Goal: Submit feedback/report problem

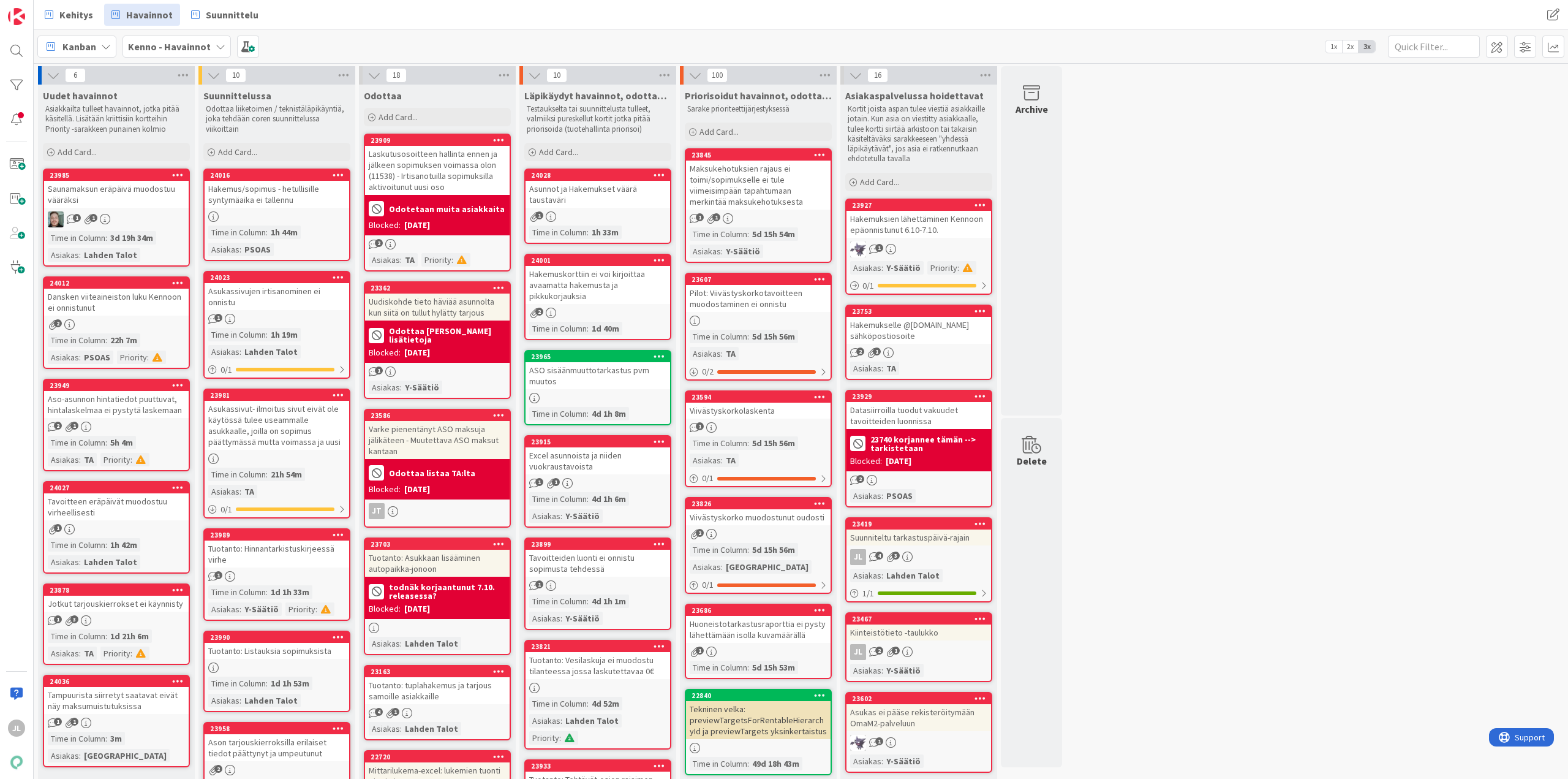
click at [258, 445] on div "Asukassivut- ilmoitus sivut eivät ole käytössä tulee useammalle asukkaalle, joi…" at bounding box center [277, 426] width 144 height 49
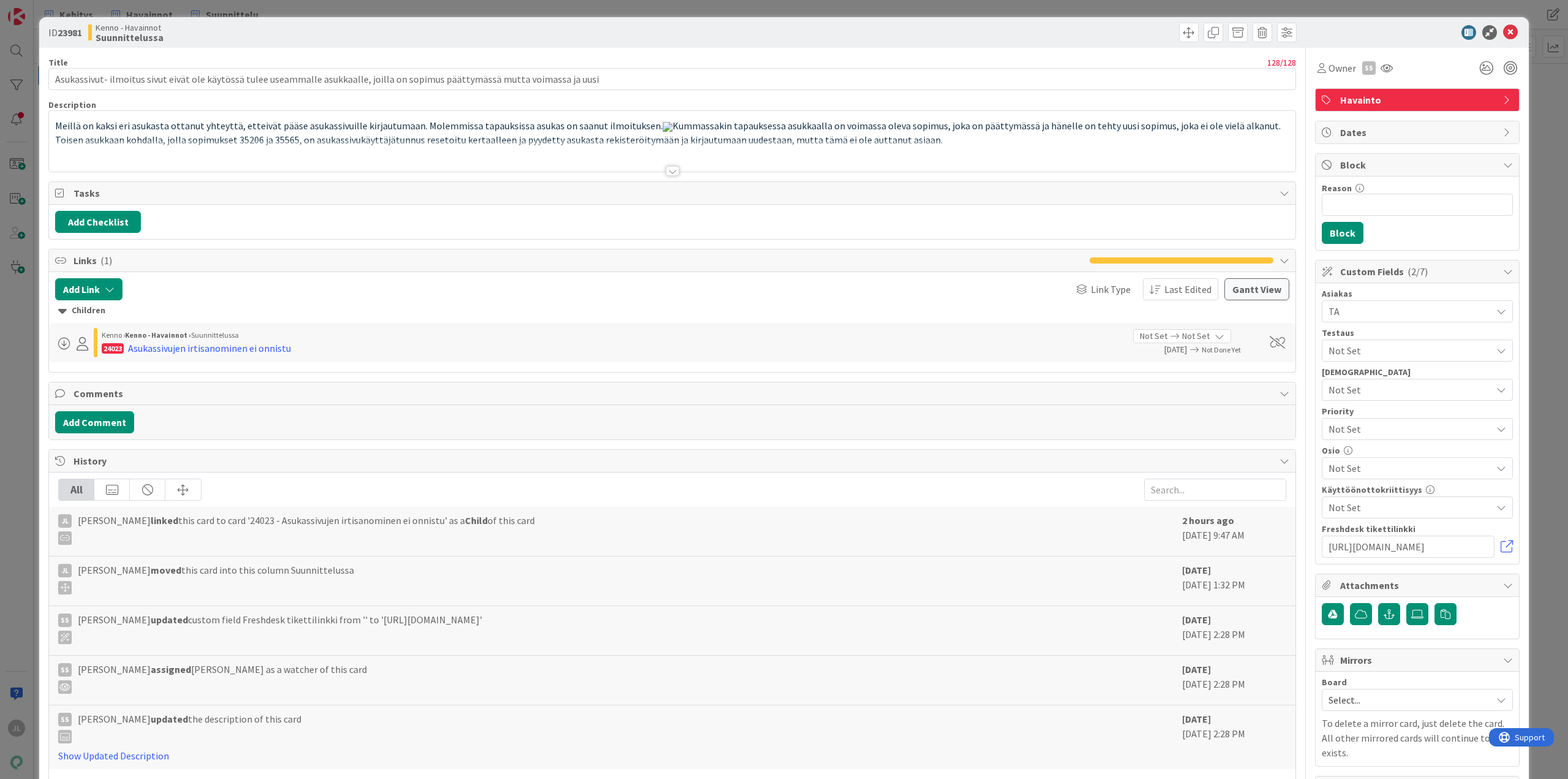
click at [334, 133] on p "Meillä on kaksi eri asukasta ottanut yhteyttä, etteivät pääse asukassivuille ki…" at bounding box center [672, 126] width 1235 height 14
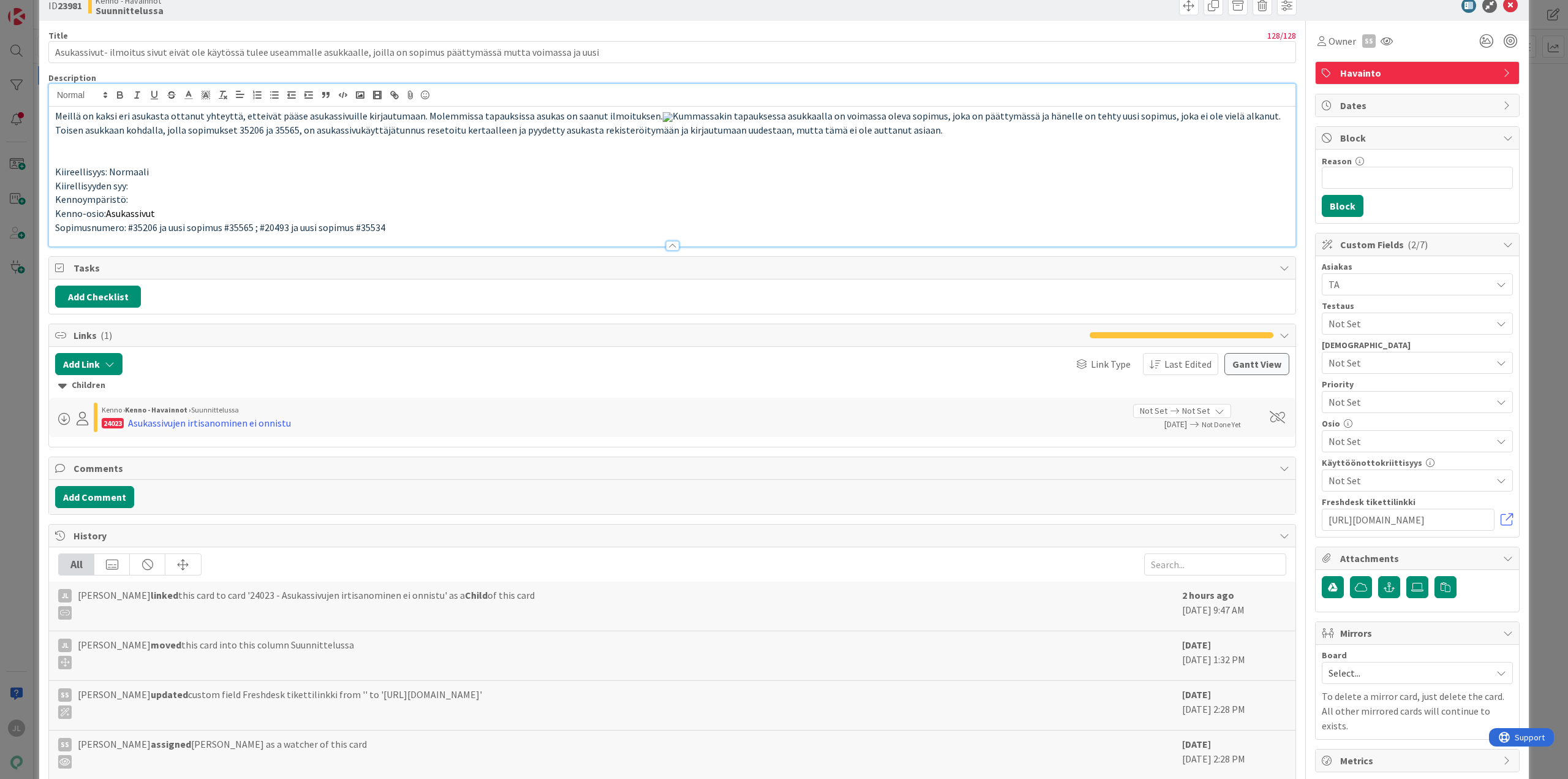
scroll to position [61, 0]
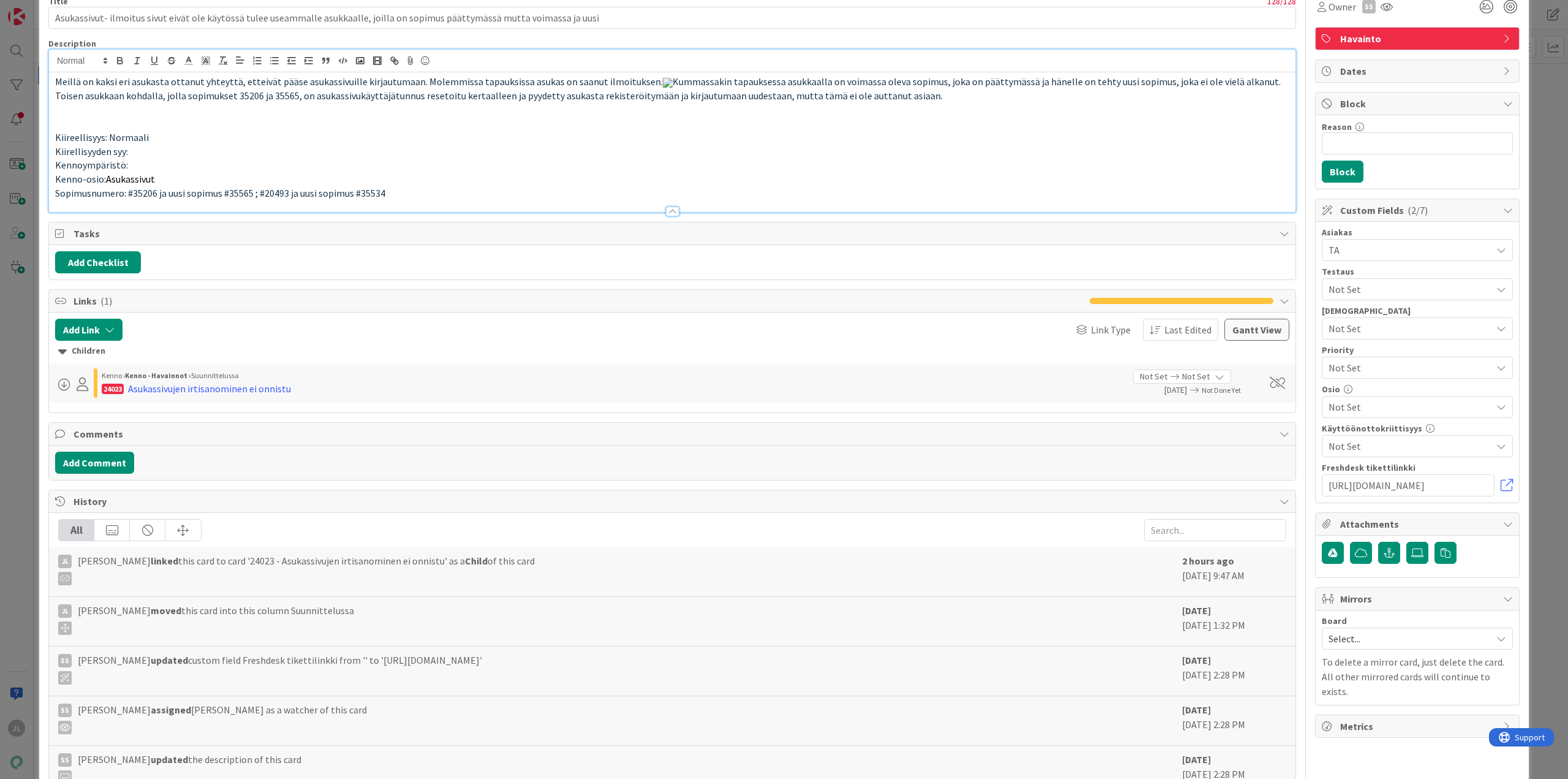
click at [152, 199] on span "Sopimusnumero: #35206 ja uusi sopimus #35565 ; #20493 ja uusi sopimus #35534" at bounding box center [220, 193] width 330 height 13
copy span "35206"
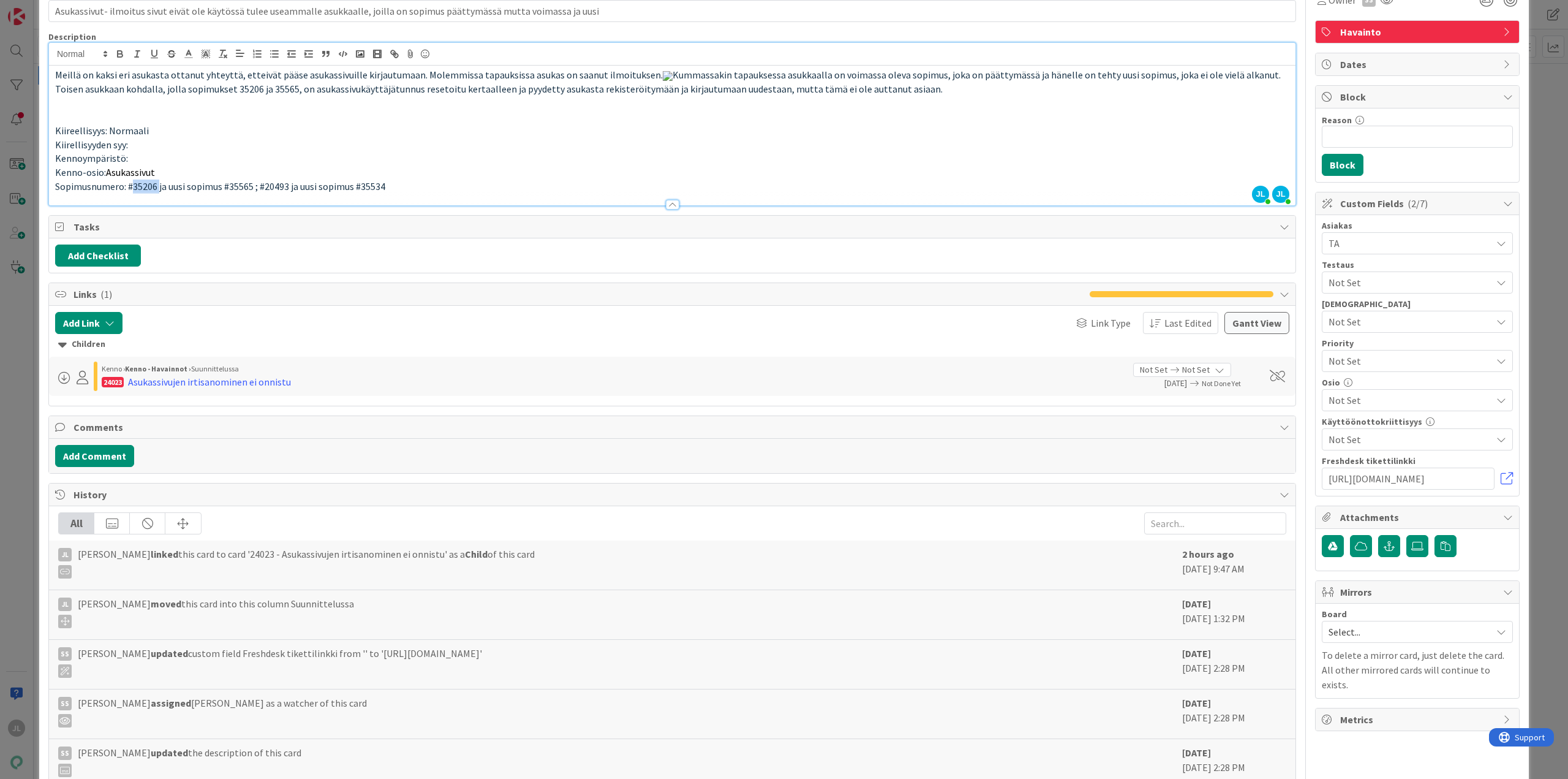
scroll to position [0, 0]
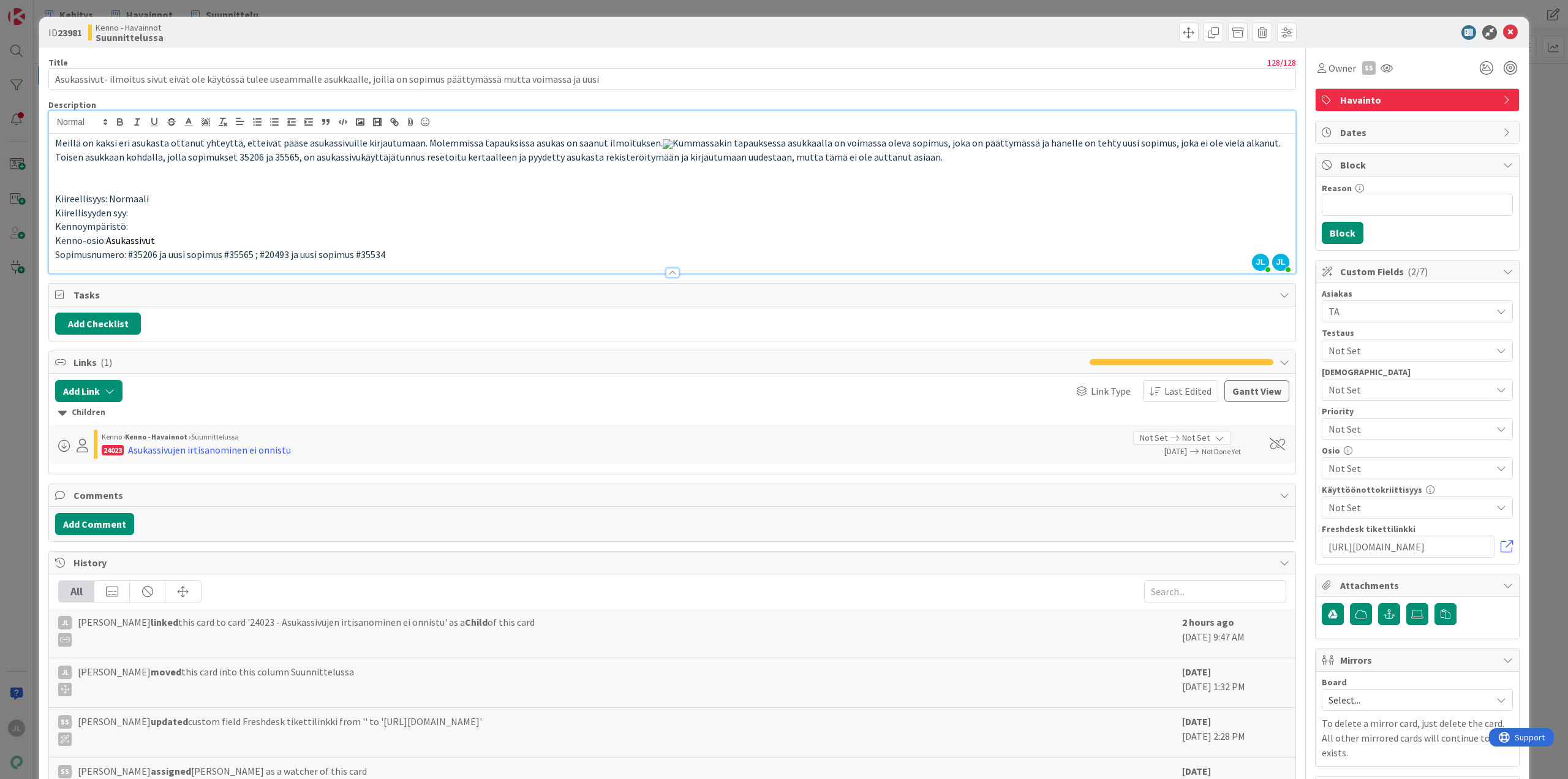
click at [352, 248] on p "Kenno-osio: Asukassivut" at bounding box center [672, 241] width 1235 height 14
click at [236, 261] on span "Sopimusnumero: #35206 ja uusi sopimus #35565 ; #20493 ja uusi sopimus #35534" at bounding box center [220, 254] width 330 height 13
drag, startPoint x: 236, startPoint y: 321, endPoint x: 590, endPoint y: 316, distance: 354.0
click at [237, 261] on span "Sopimusnumero: #35206 ja uusi sopimus #35565 ; #20493 ja uusi sopimus #35534" at bounding box center [220, 254] width 330 height 13
copy span "35565"
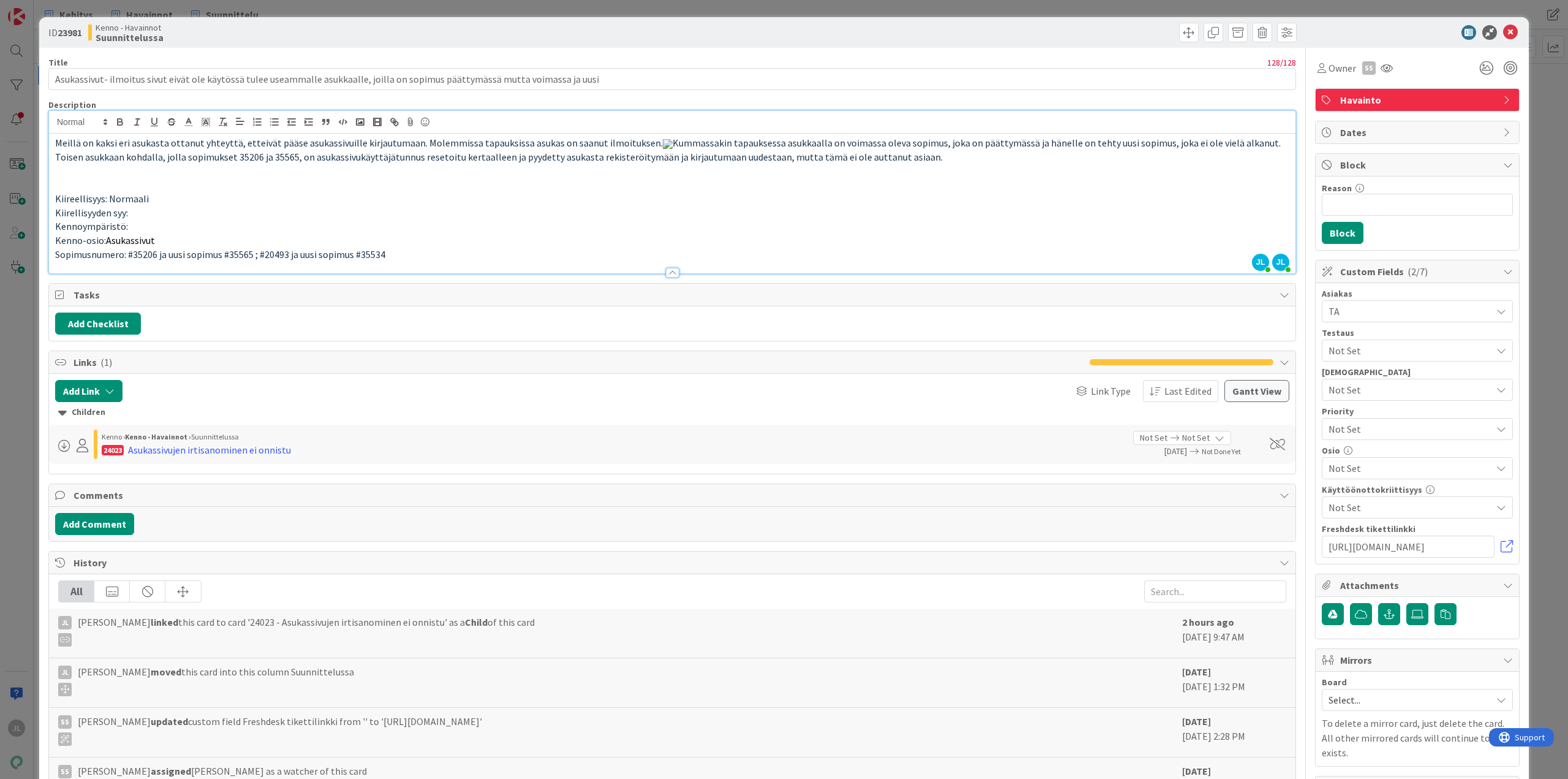
drag, startPoint x: 505, startPoint y: 184, endPoint x: 534, endPoint y: 185, distance: 29.0
click at [506, 151] on p "Meillä on kaksi eri asukasta ottanut yhteyttä, etteivät pääse asukassivuille ki…" at bounding box center [672, 143] width 1235 height 14
click at [18, 470] on div "ID 23981 Kenno - Havainnot Suunnittelussa Title 128 / 128 Asukassivut- ilmoitus…" at bounding box center [784, 390] width 1568 height 779
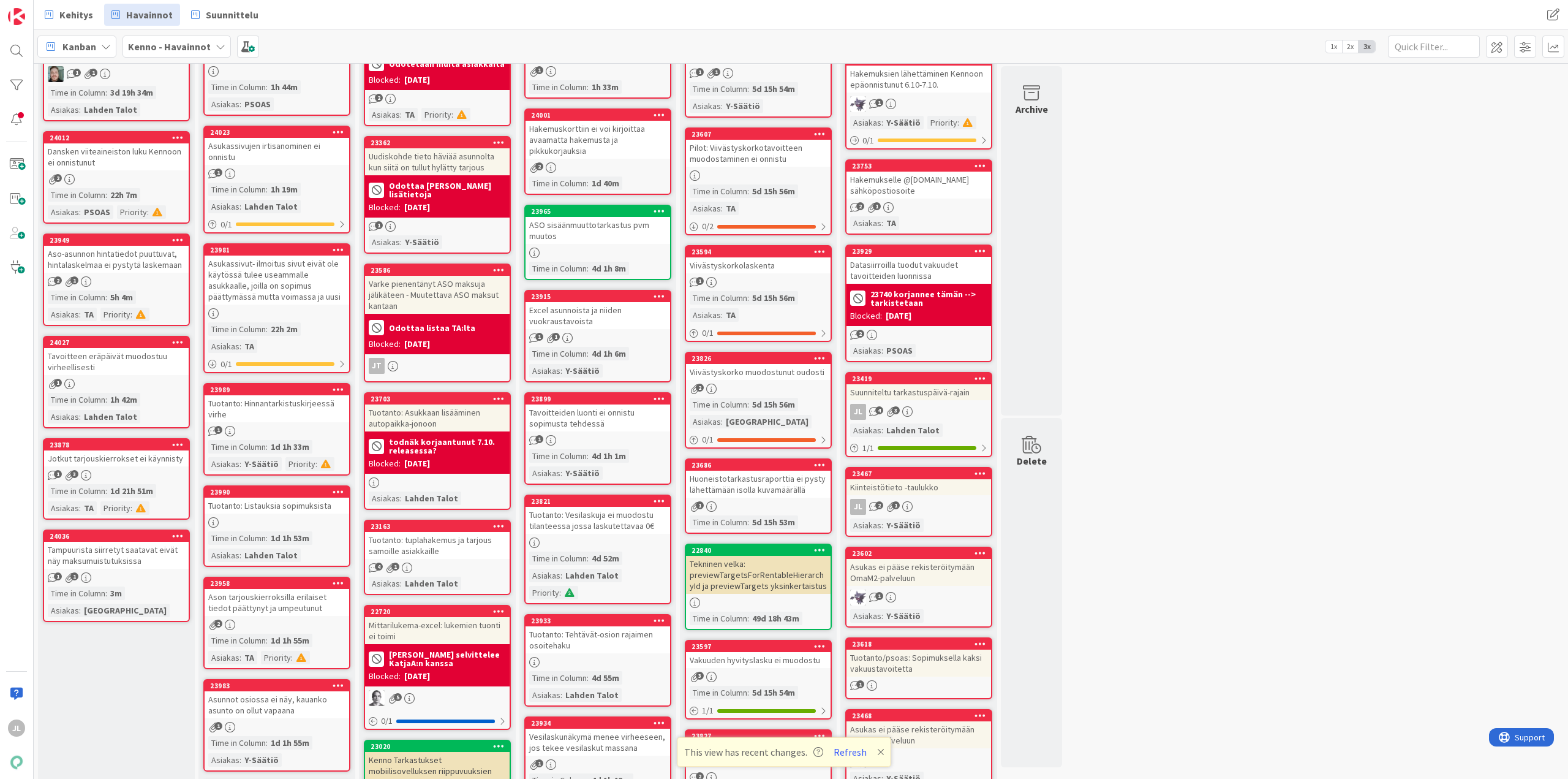
scroll to position [184, 0]
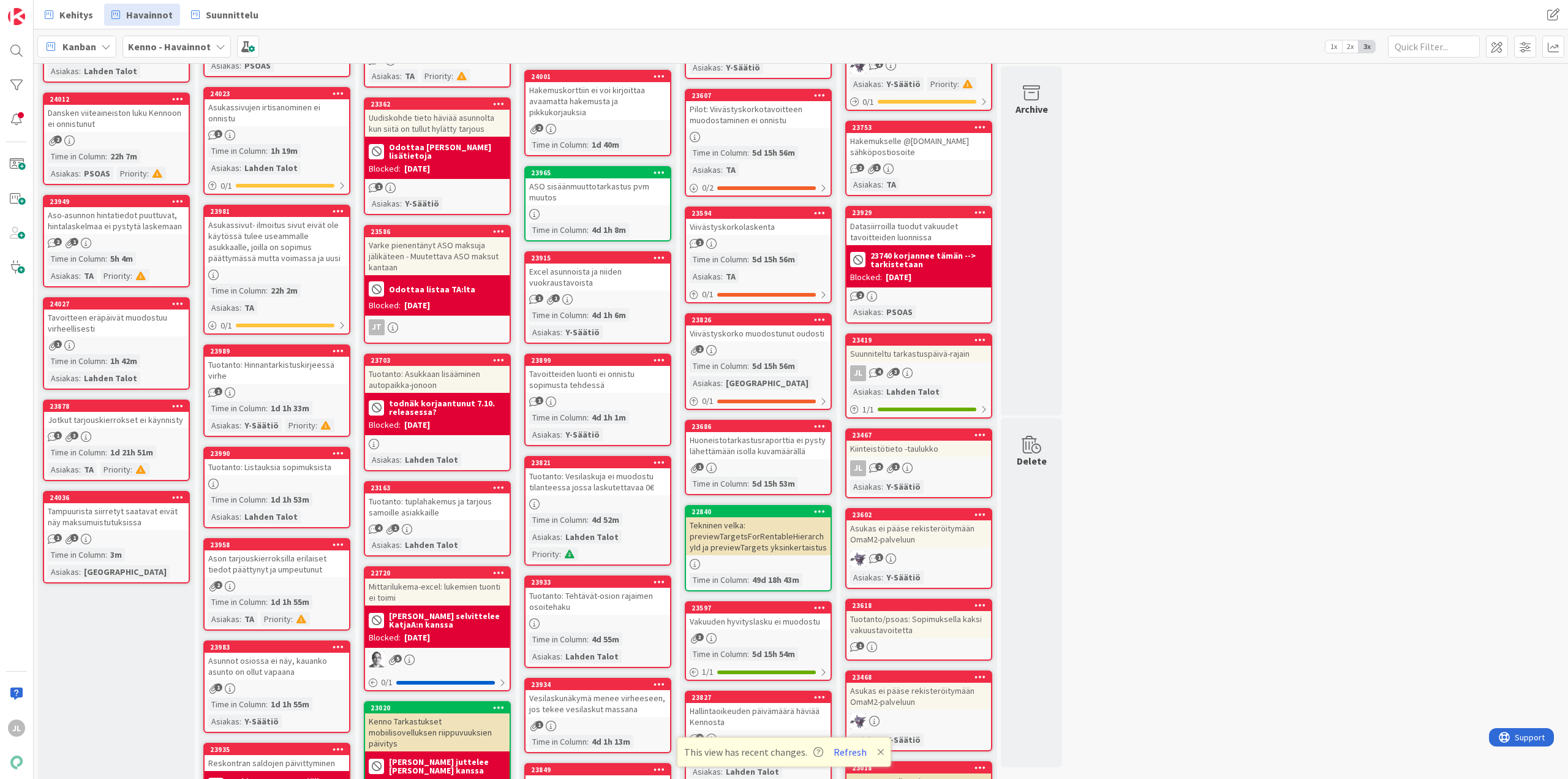
click at [105, 415] on div "Jotkut tarjouskierrokset ei käynnisty" at bounding box center [116, 420] width 144 height 16
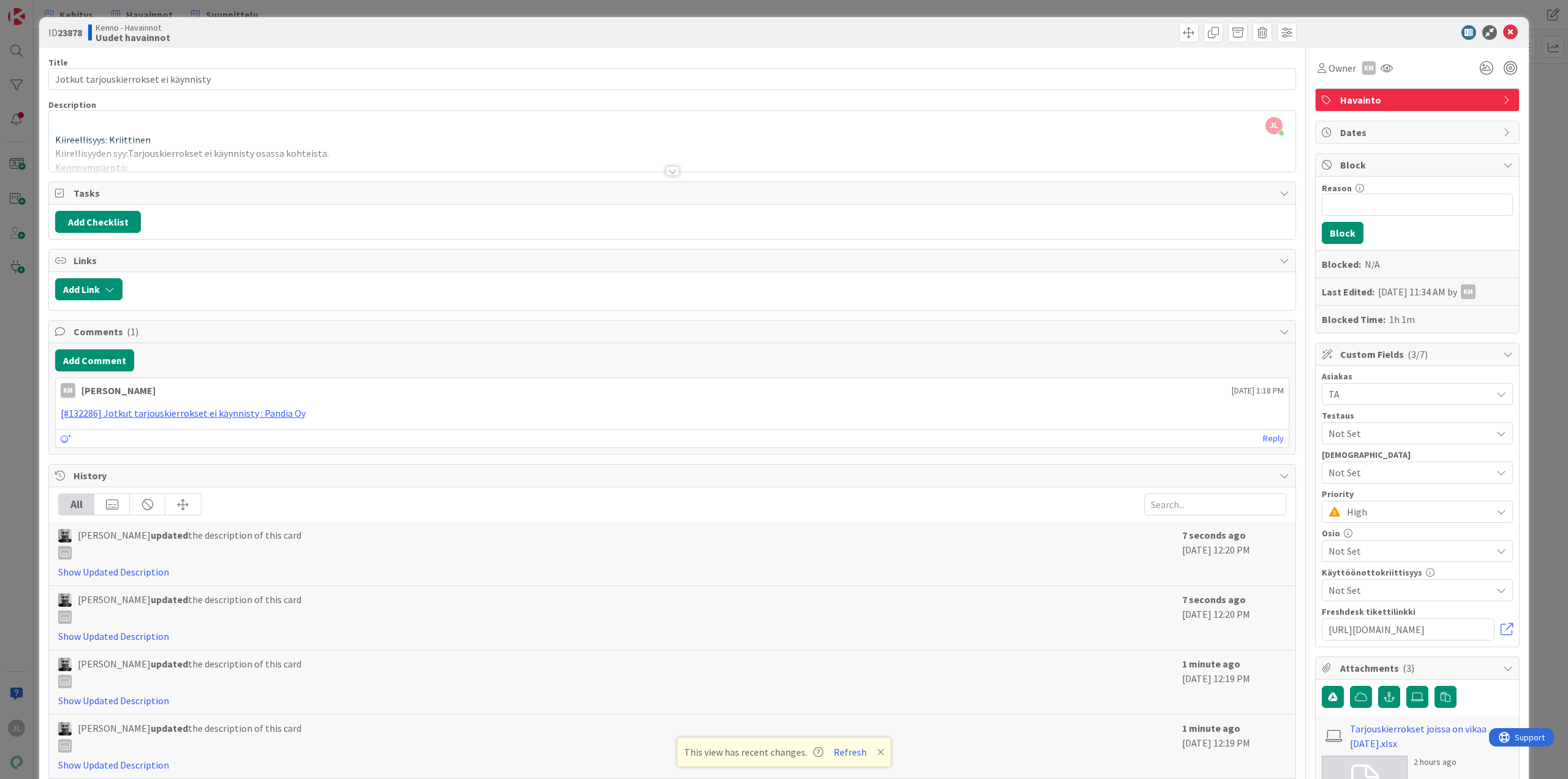
click at [18, 453] on div "ID 23878 Kenno - Havainnot Uudet havainnot Title 37 / 128 Jotkut tarjouskierrok…" at bounding box center [784, 390] width 1568 height 779
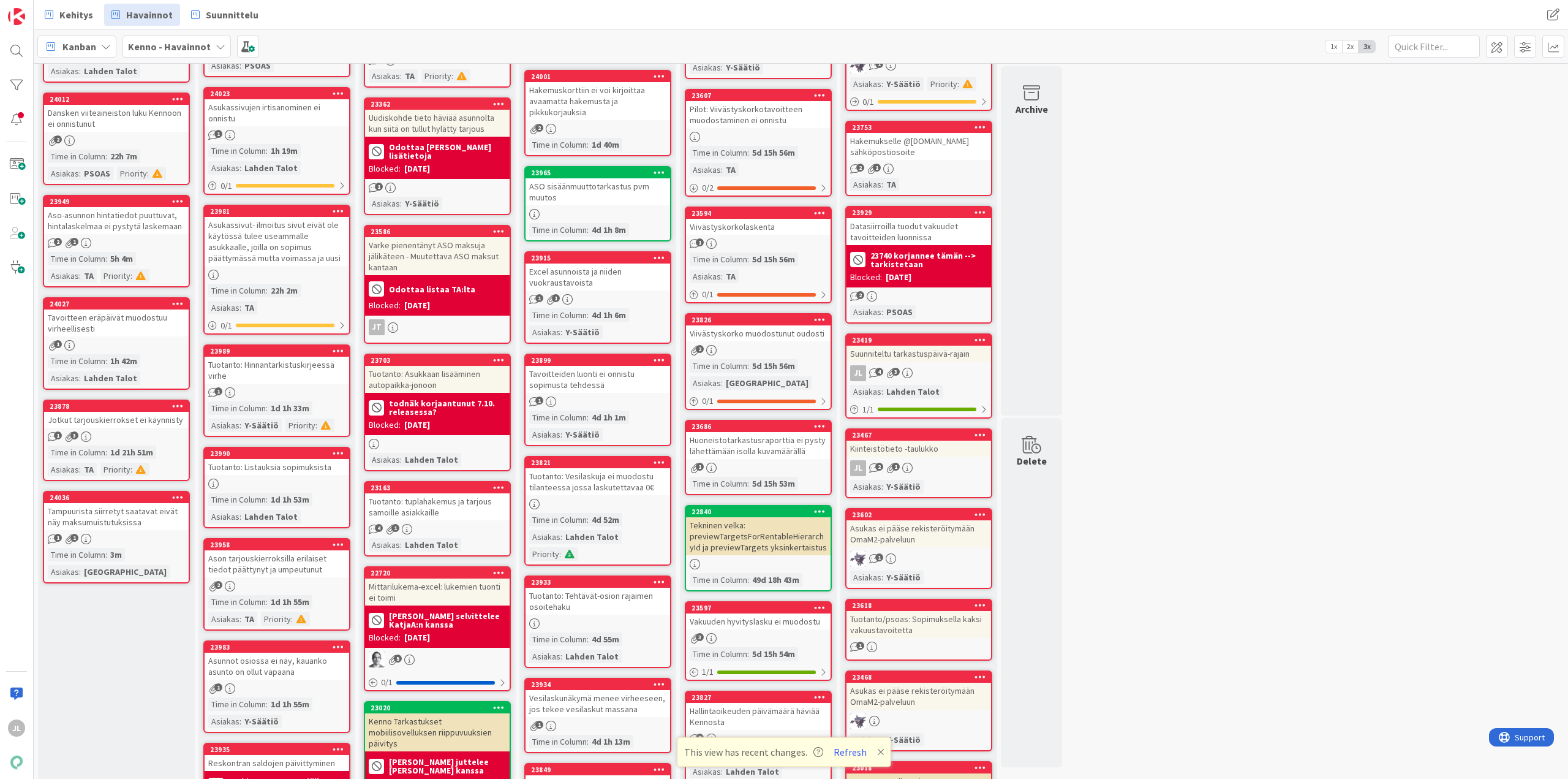
click at [134, 517] on div "Tampuurista siirretyt saatavat eivät näy maksumuistutuksissa" at bounding box center [116, 517] width 144 height 27
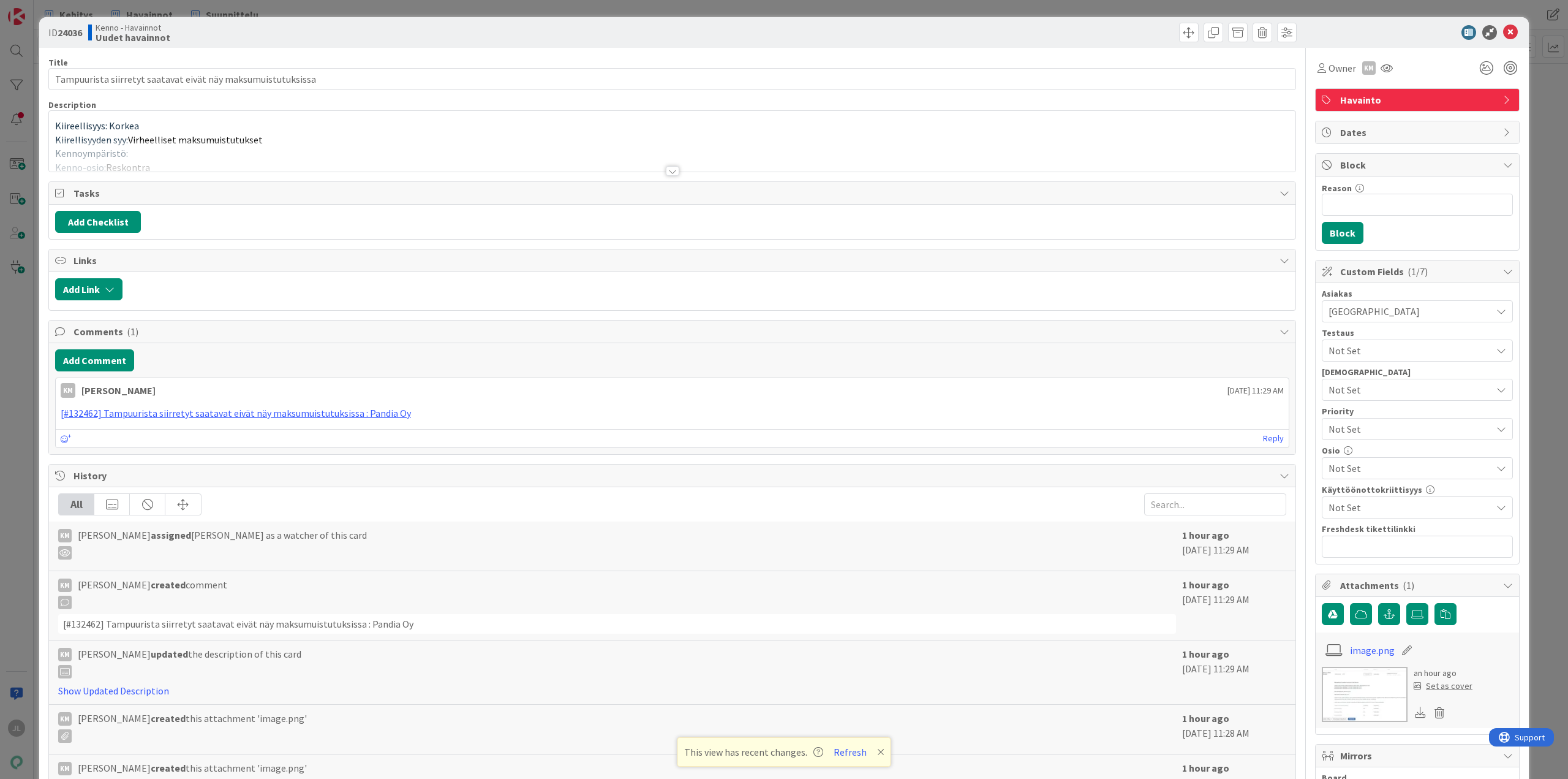
click at [272, 136] on p "Kiirellisyyden syy: Virheelliset maksumuistutukset" at bounding box center [672, 141] width 1235 height 14
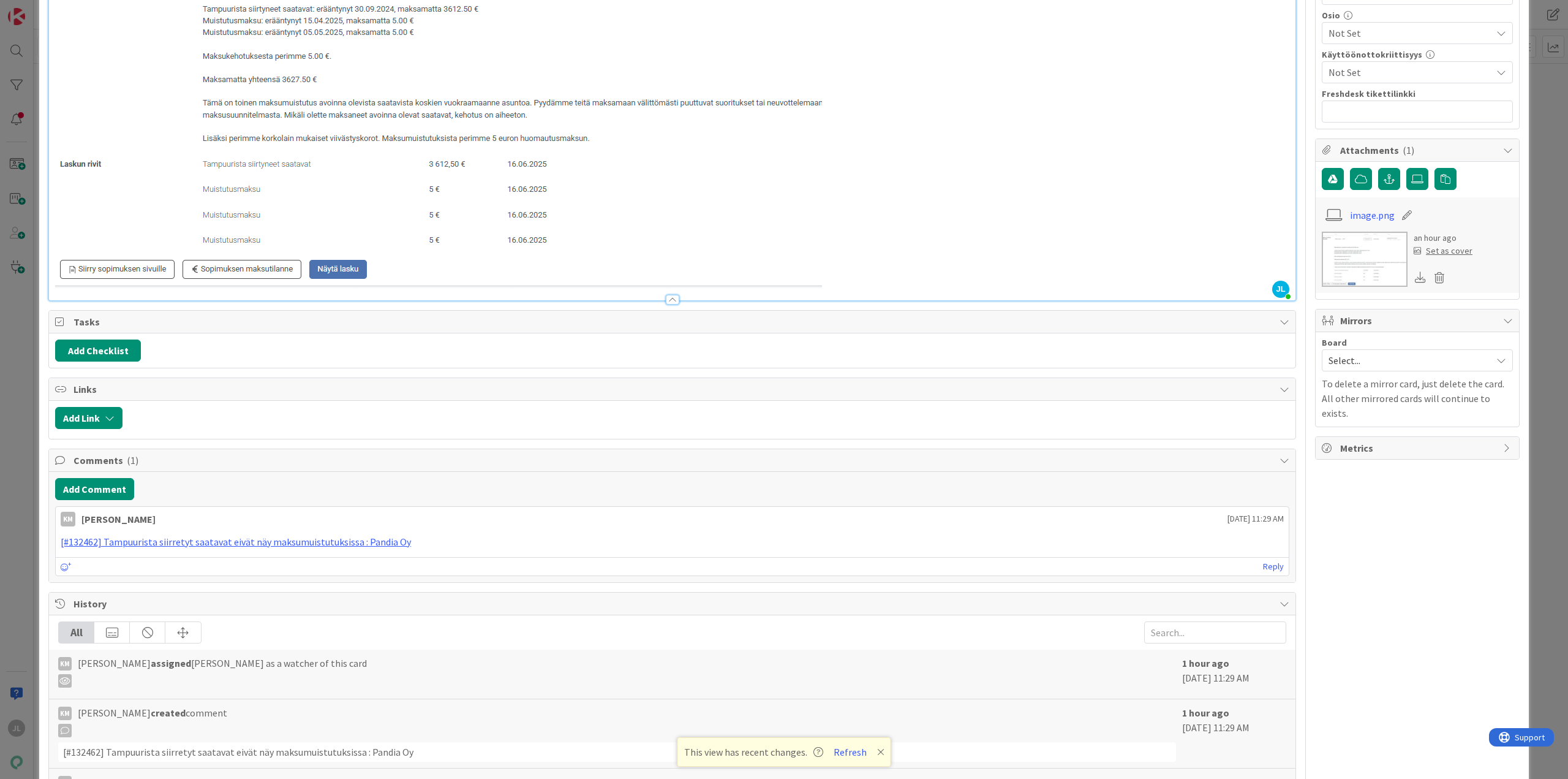
scroll to position [490, 0]
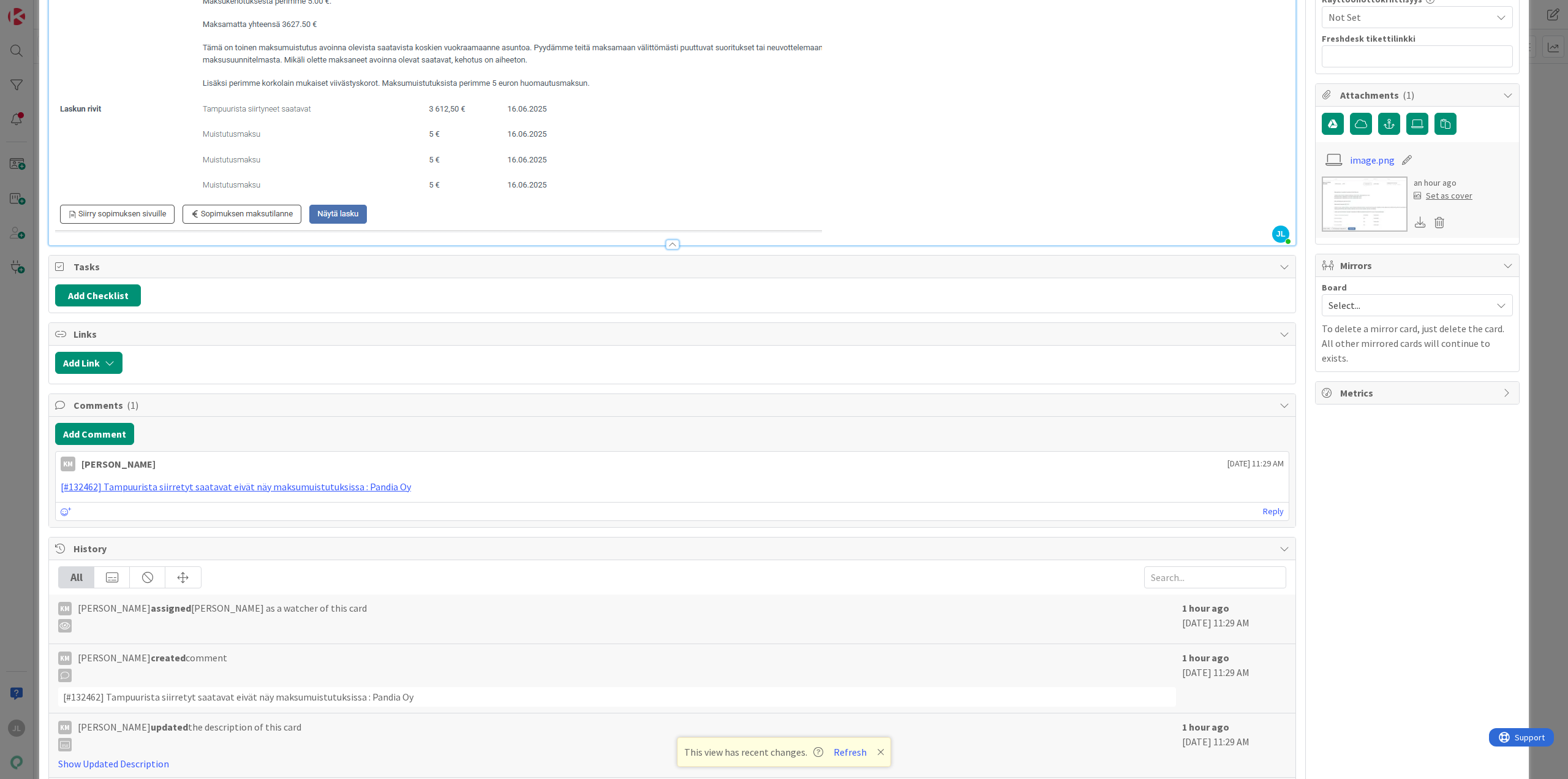
click at [13, 304] on div "ID 24036 Kenno - Havainnot Uudet havainnot Title 60 / 128 Tampuurista siirretyt…" at bounding box center [784, 390] width 1568 height 779
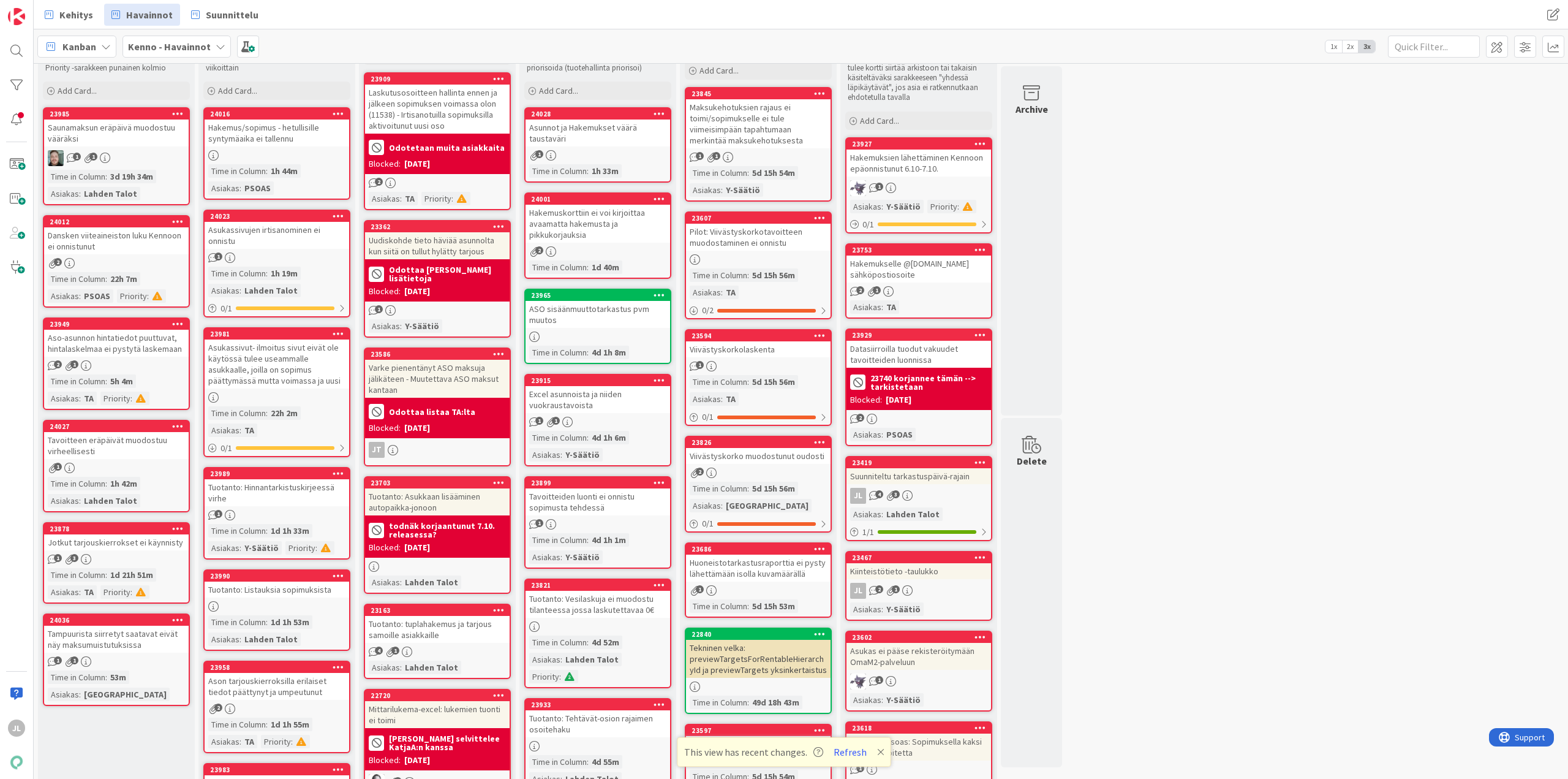
click at [123, 454] on div "Tavoitteen eräpäivät muodostuu virheellisesti" at bounding box center [116, 445] width 144 height 27
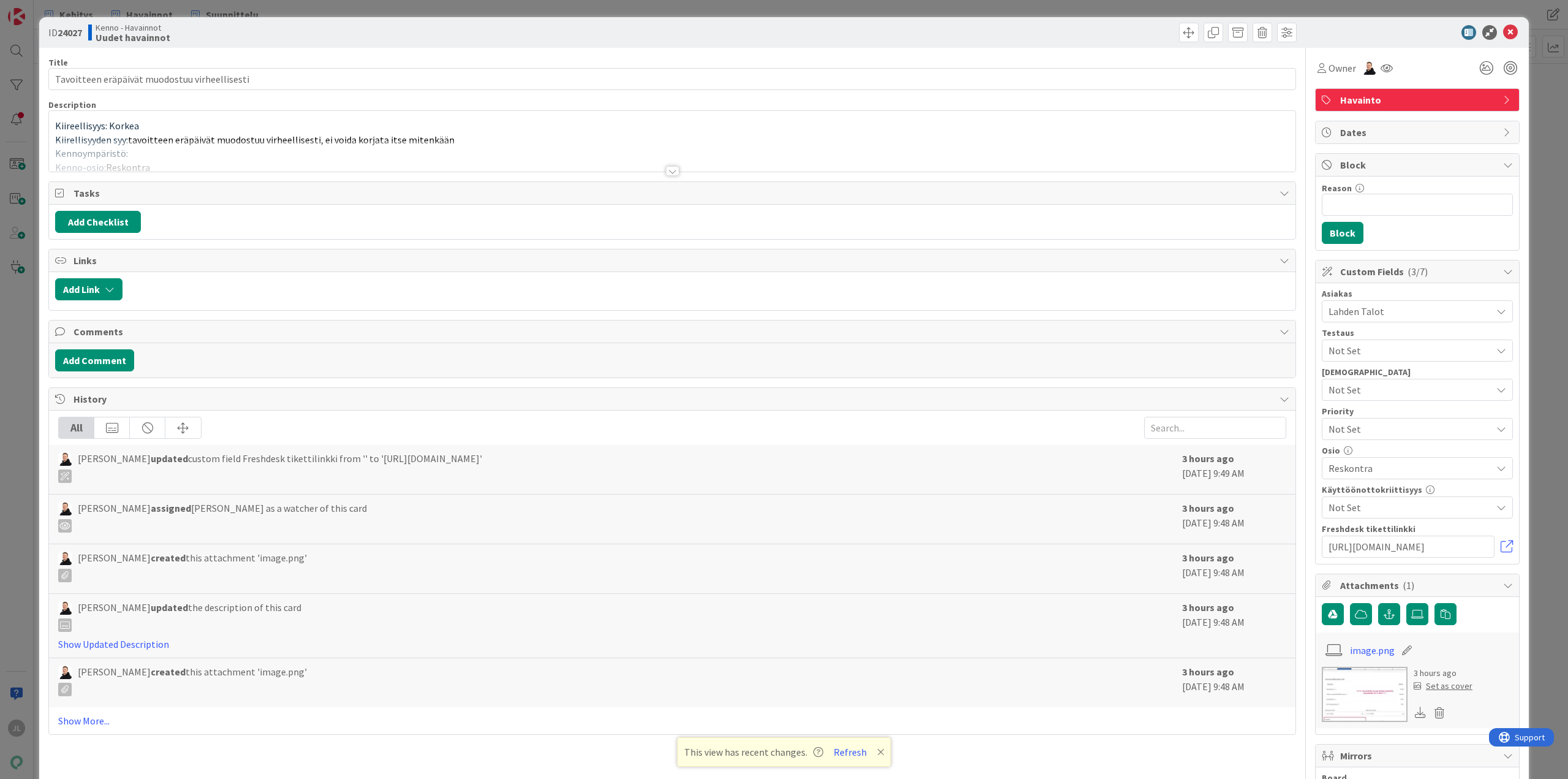
click at [188, 142] on div at bounding box center [671, 156] width 1246 height 32
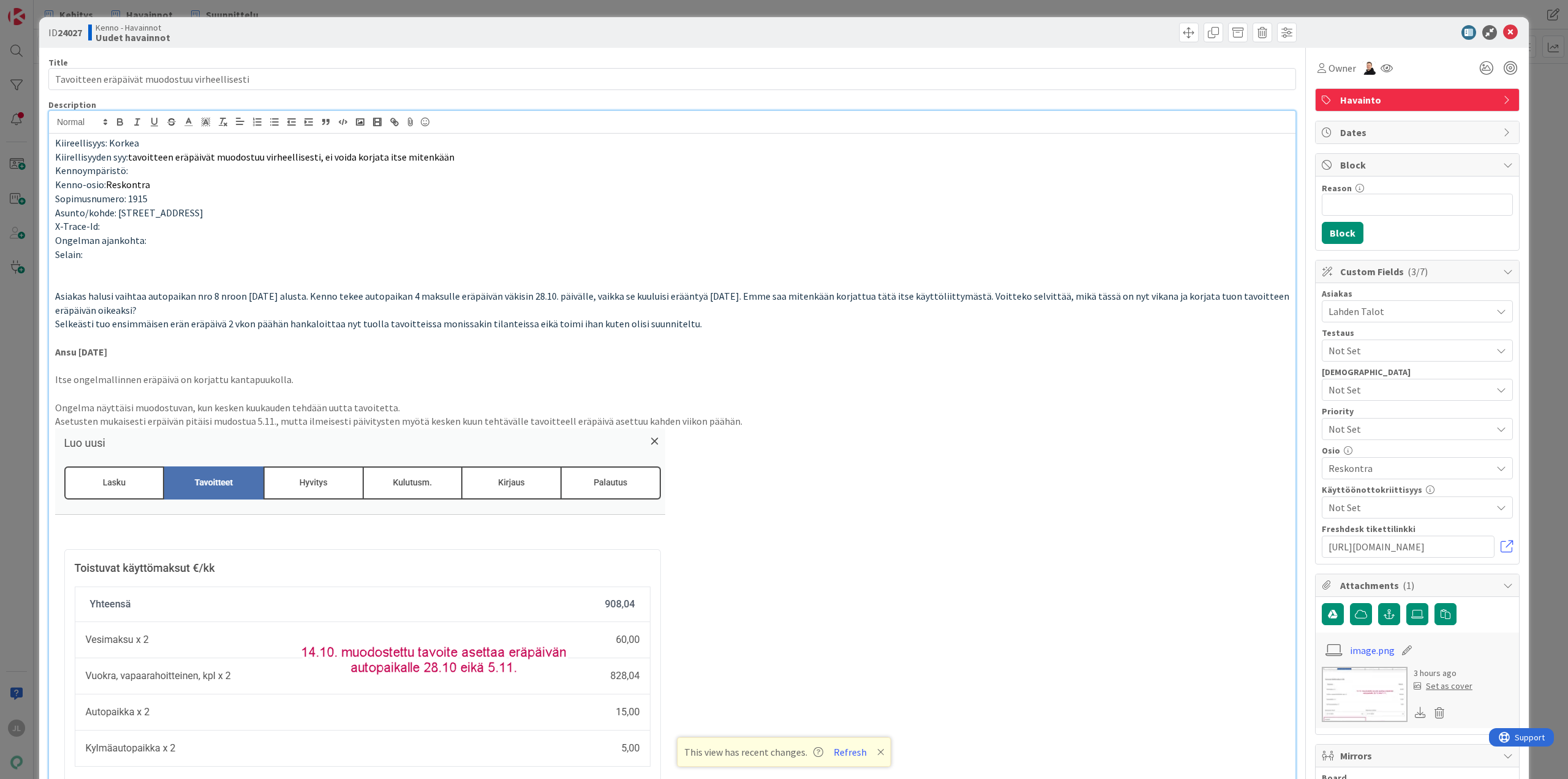
click at [1099, 32] on div at bounding box center [986, 32] width 621 height 20
click at [142, 198] on span "Sopimusnumero: 1915" at bounding box center [101, 198] width 93 height 13
copy span "1915"
drag, startPoint x: 686, startPoint y: 32, endPoint x: 745, endPoint y: 35, distance: 59.1
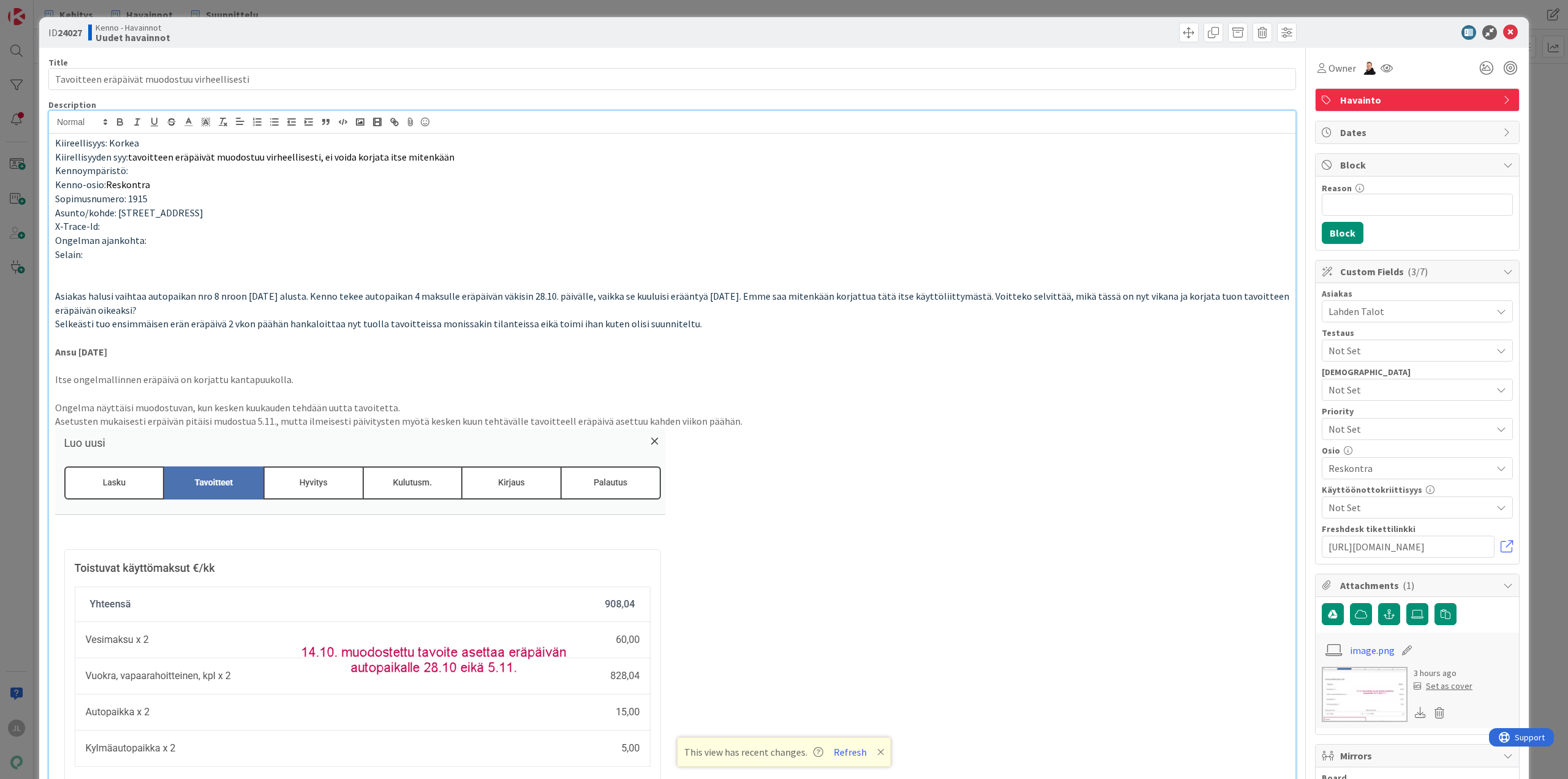
click at [688, 32] on div at bounding box center [986, 32] width 621 height 20
click at [18, 383] on div "ID 24027 Kenno - Havainnot Uudet havainnot Title 45 / 128 Tavoitteen eräpäivät …" at bounding box center [784, 390] width 1568 height 779
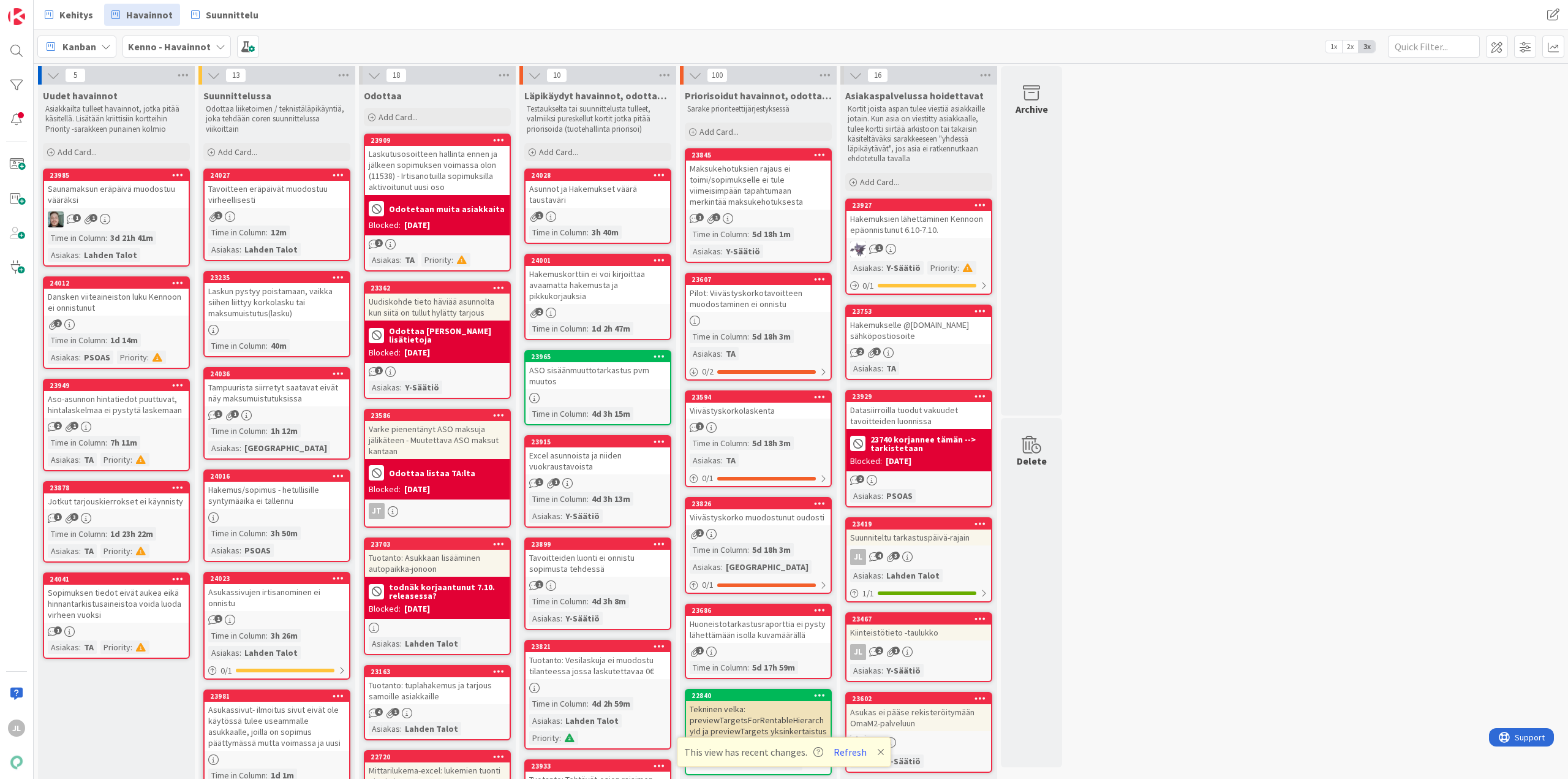
click at [122, 609] on div "Sopimuksen tiedot eivät aukea eikä hinnantarkistusaineistoa voida luoda virheen…" at bounding box center [116, 604] width 144 height 38
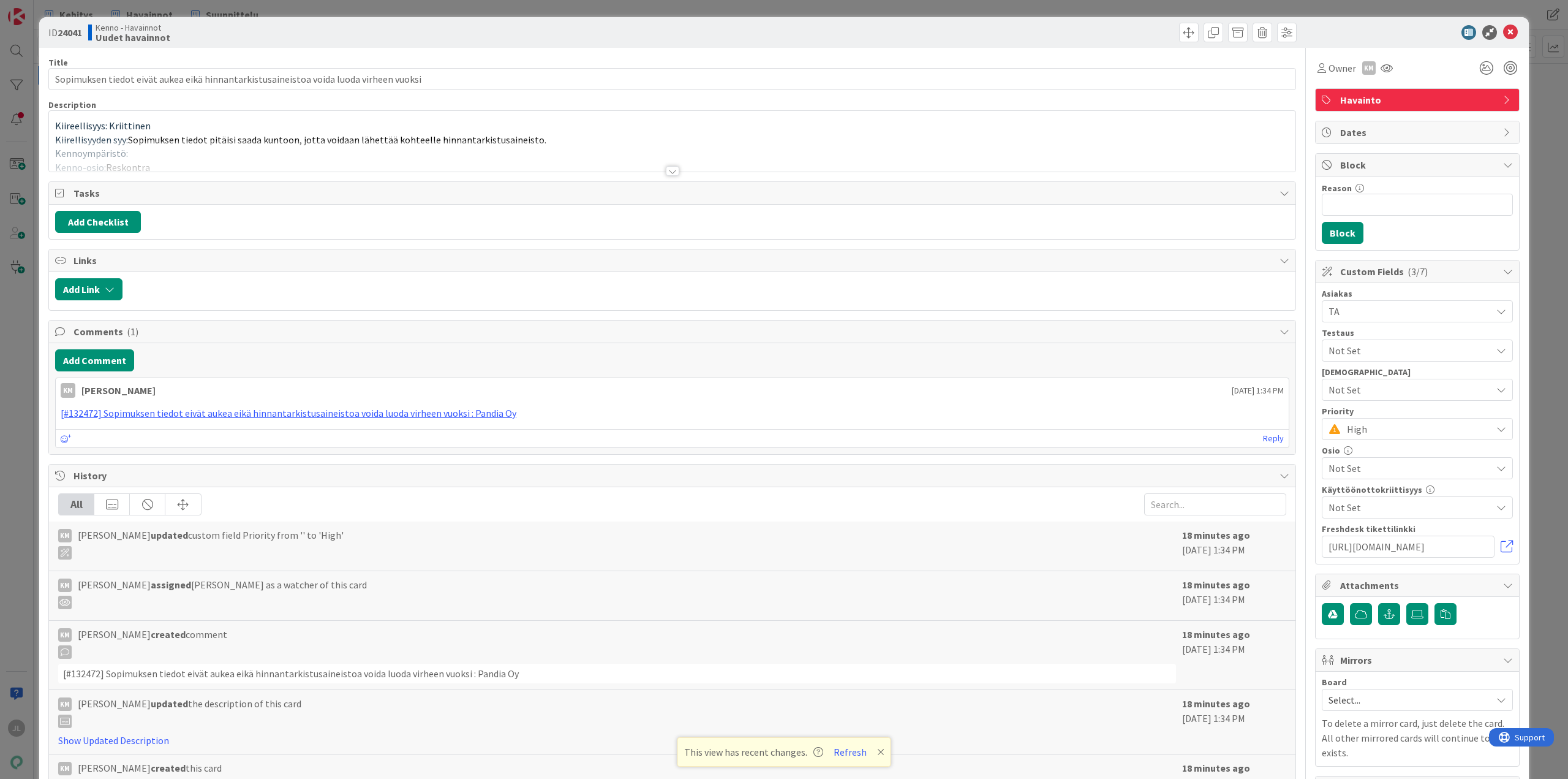
click at [333, 123] on p "Kiireellisyys: Kriittinen" at bounding box center [672, 126] width 1235 height 14
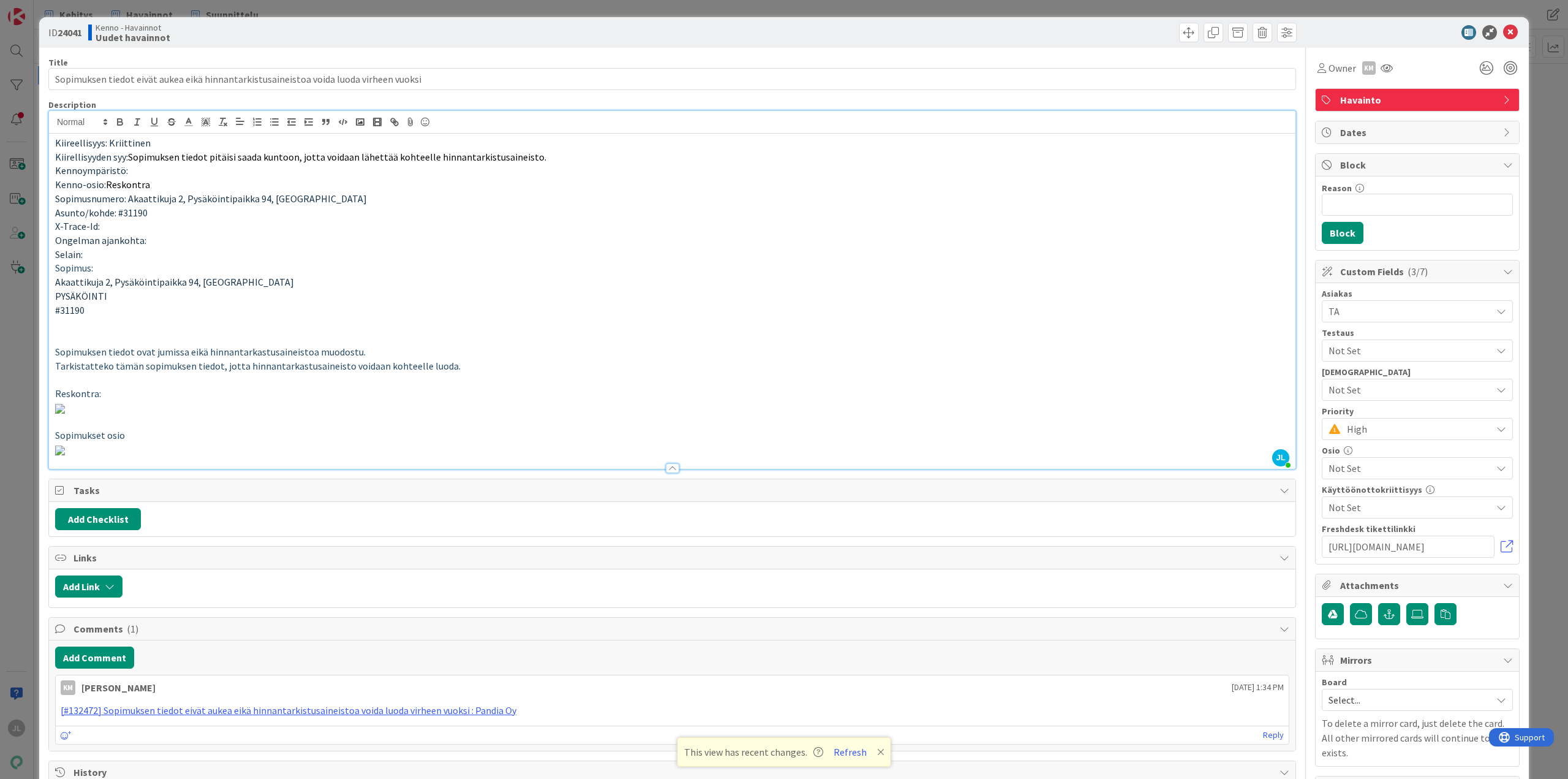
click at [73, 310] on span "#31190" at bounding box center [69, 310] width 30 height 13
copy span "31190"
click at [390, 310] on p "#31190" at bounding box center [672, 311] width 1235 height 14
click at [715, 40] on div at bounding box center [986, 32] width 621 height 20
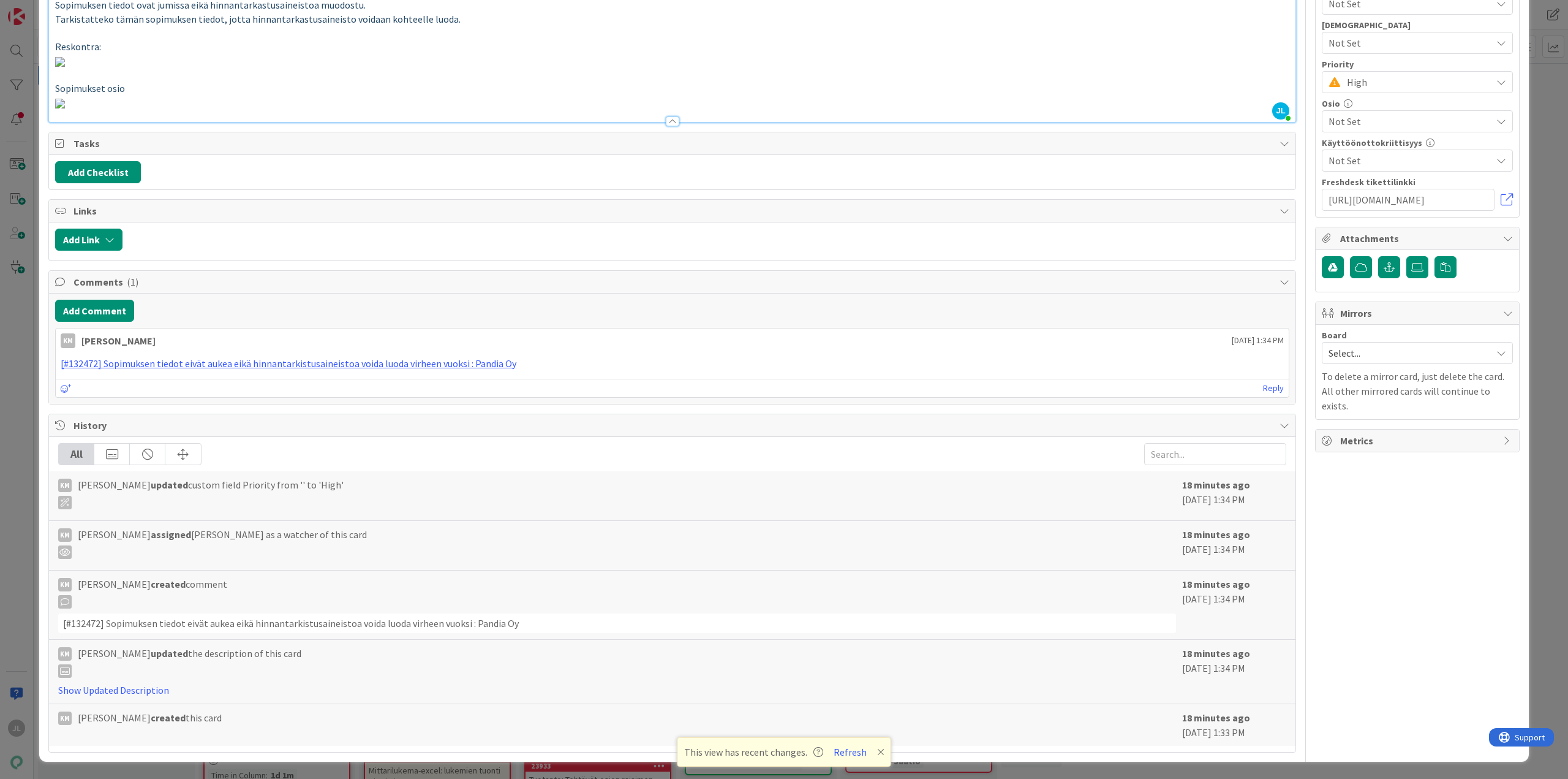
scroll to position [568, 0]
click at [18, 401] on div "ID 24041 Kenno - Havainnot Uudet havainnot Title 86 / 128 Sopimuksen tiedot eiv…" at bounding box center [784, 390] width 1568 height 779
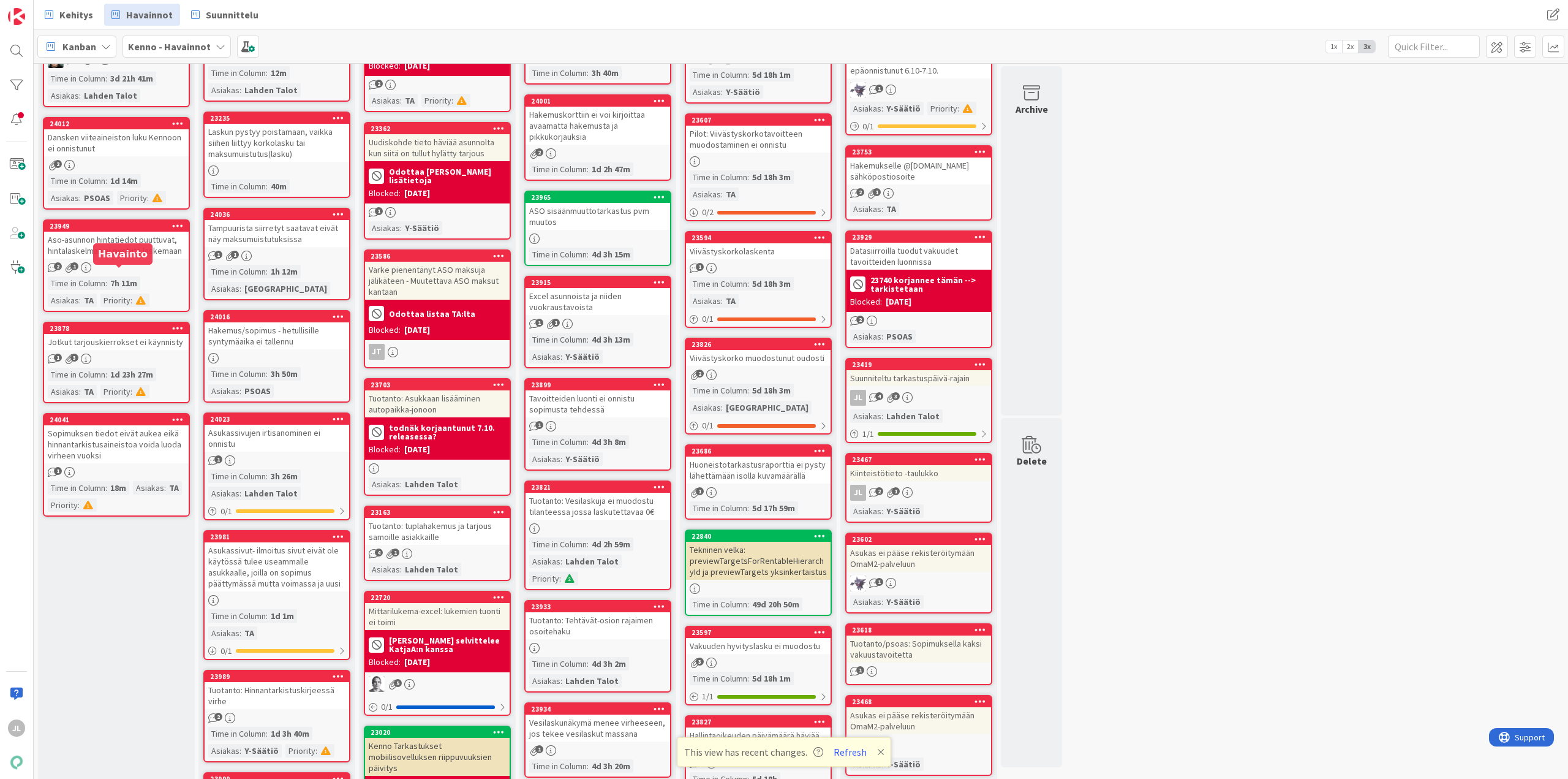
scroll to position [245, 0]
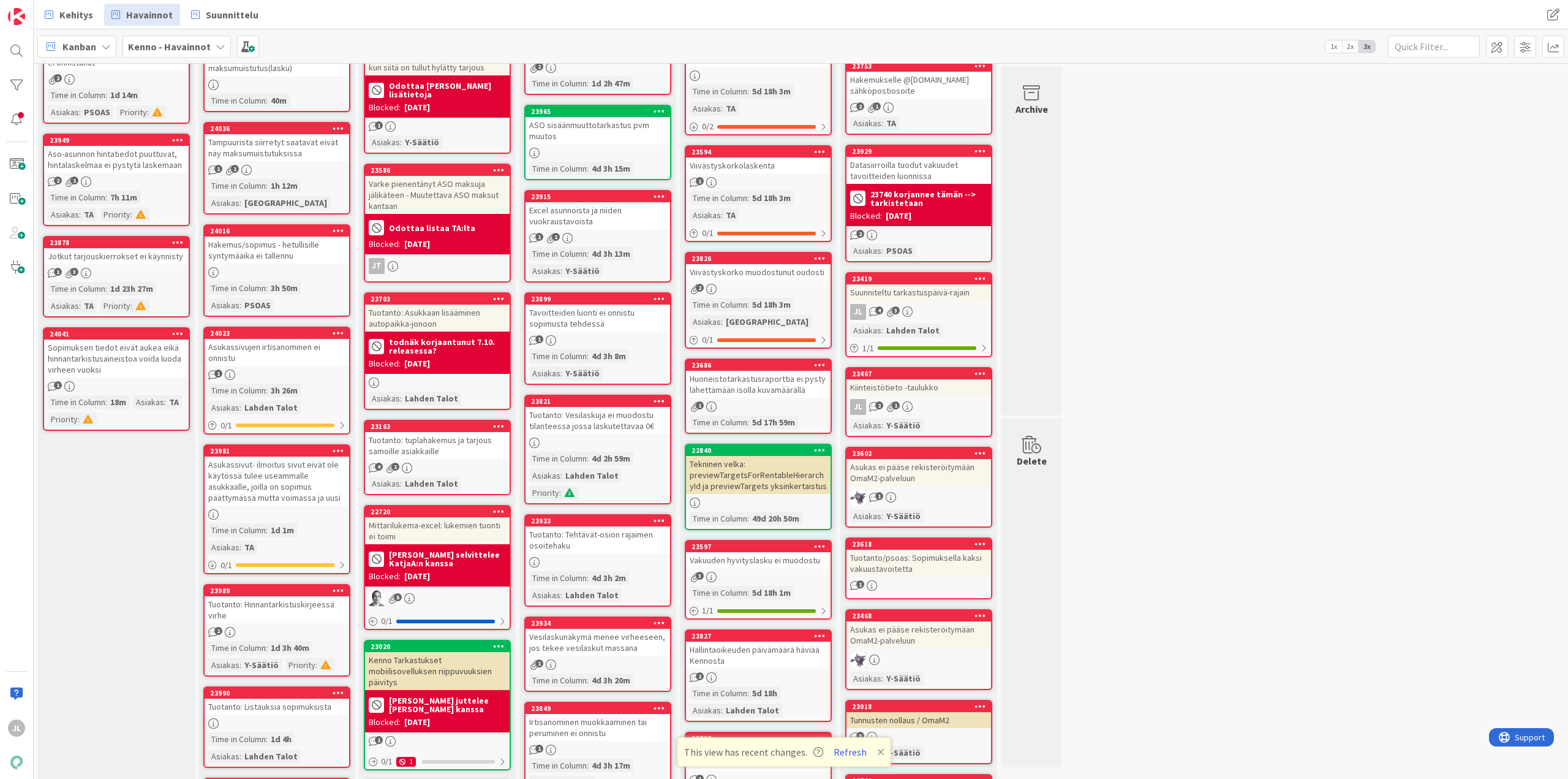
click at [119, 357] on div "Sopimuksen tiedot eivät aukea eikä hinnantarkistusaineistoa voida luoda virheen…" at bounding box center [116, 359] width 144 height 38
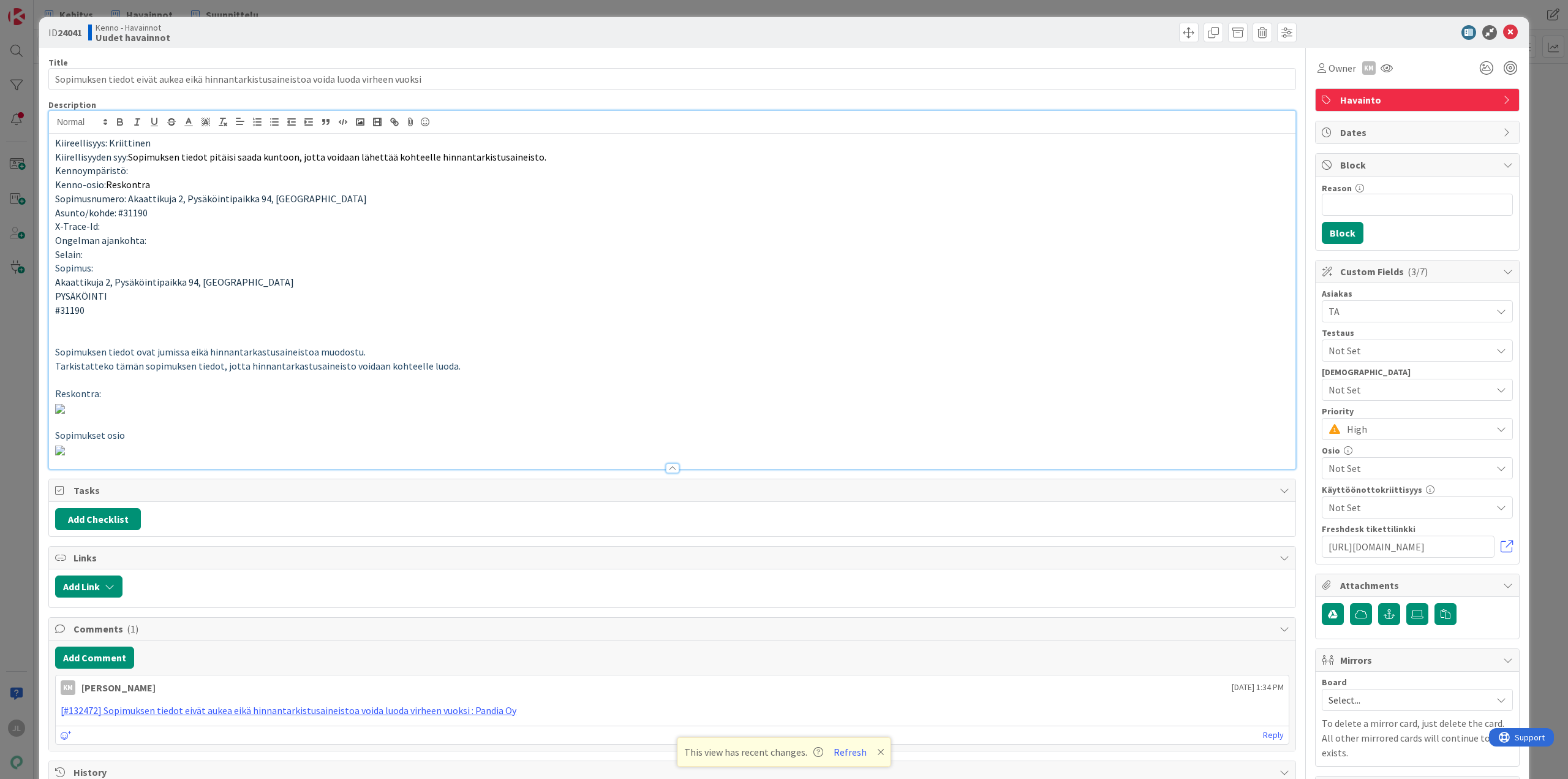
click at [280, 125] on div "Kiireellisyys: Kriittinen Kiirellisyyden syy: Sopimuksen tiedot pitäisi saada k…" at bounding box center [671, 289] width 1246 height 358
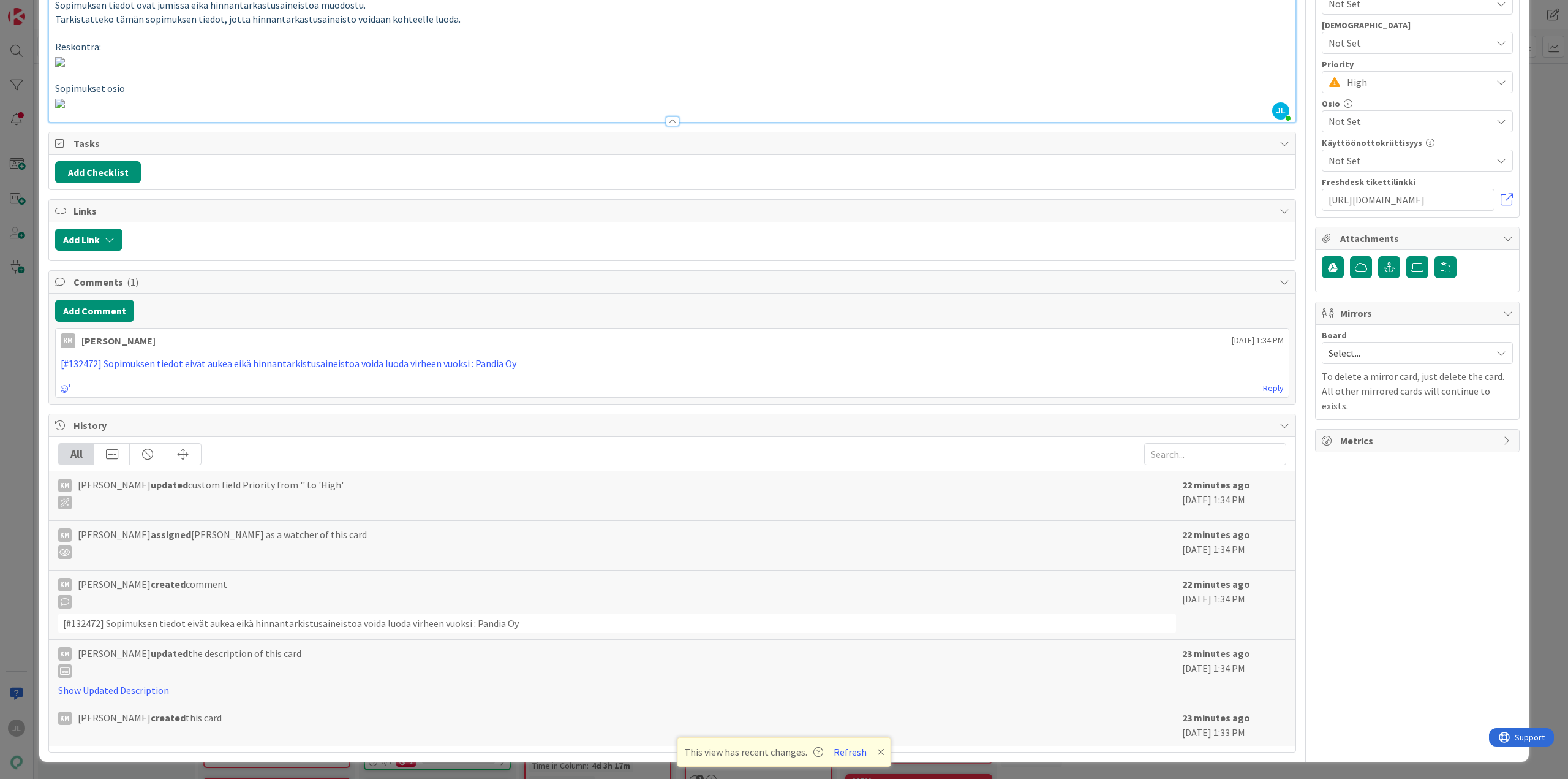
scroll to position [490, 0]
click at [1226, 110] on p at bounding box center [672, 103] width 1235 height 14
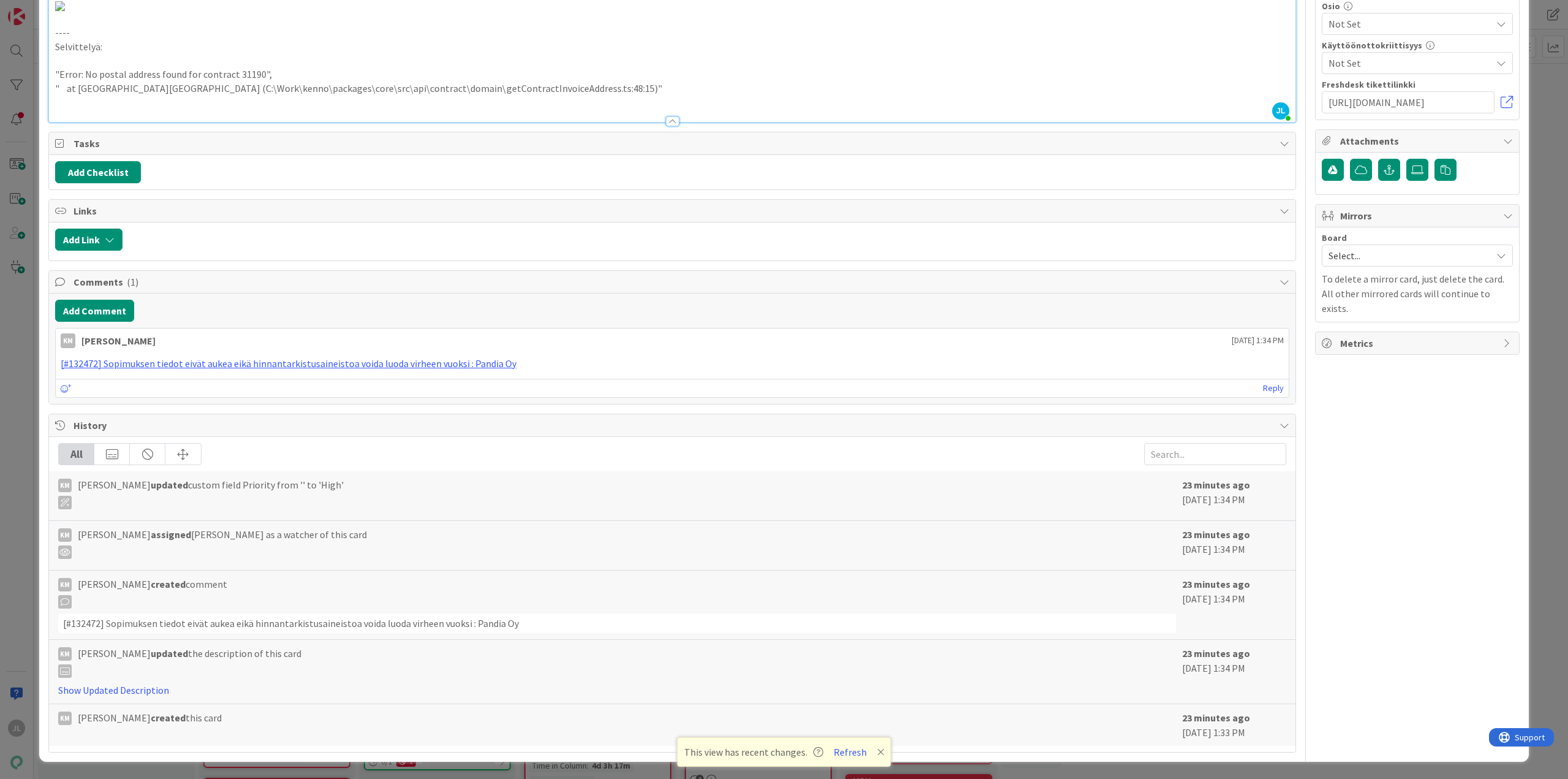
scroll to position [674, 0]
click at [425, 96] on p "" at tx.tx (C:\Work\kenno\packages\core\src\api\contract\domain\getContractInvo…" at bounding box center [672, 88] width 1235 height 14
copy p "getContractInvoiceAddress"
drag, startPoint x: 353, startPoint y: 550, endPoint x: 343, endPoint y: 550, distance: 10.0
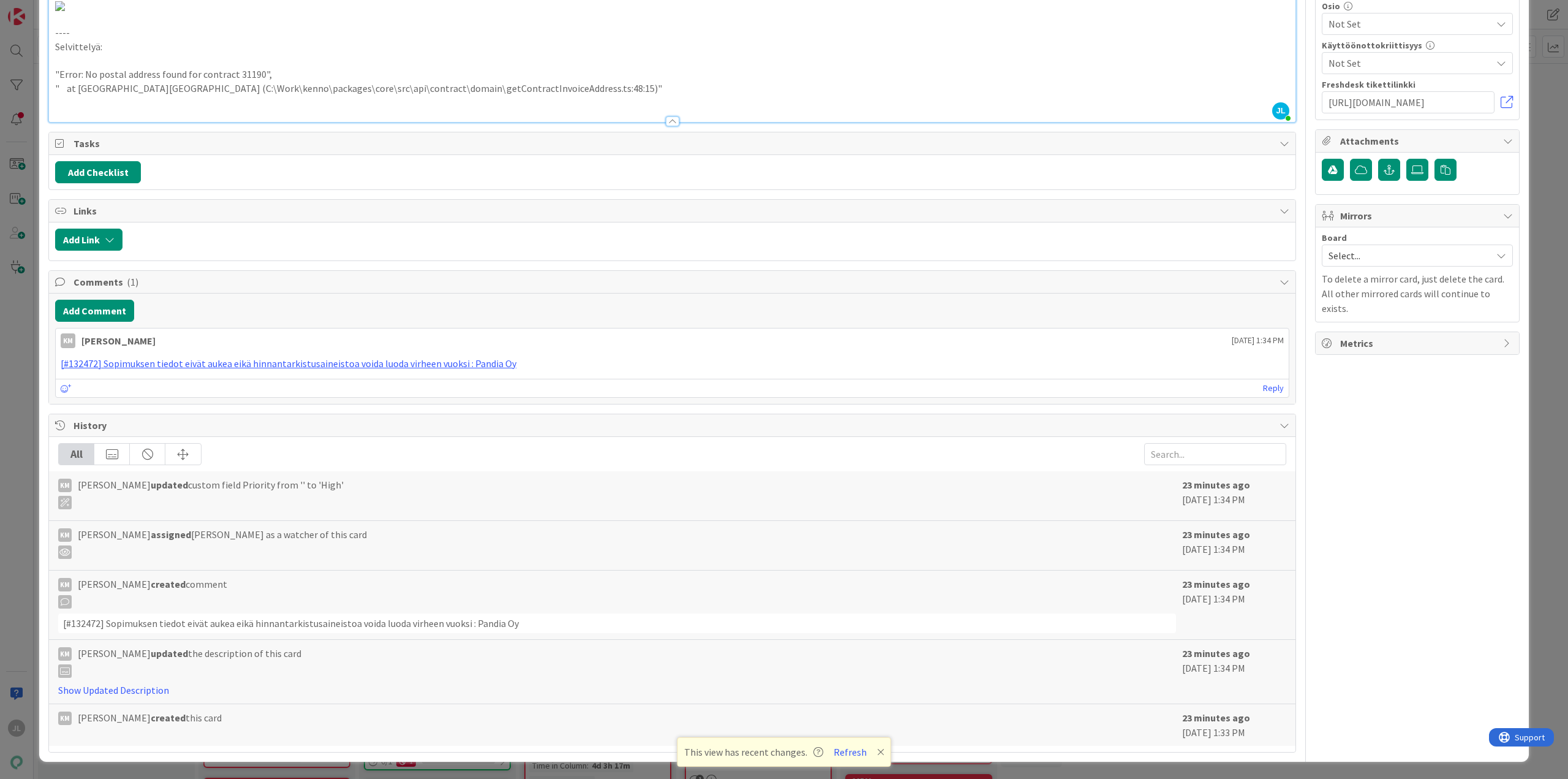
click at [352, 81] on p ""Error: No postal address found for contract 31190"," at bounding box center [672, 75] width 1235 height 14
drag, startPoint x: 303, startPoint y: 551, endPoint x: 69, endPoint y: 548, distance: 234.0
copy div ""Error: No postal address found for contract 31190","
click at [950, 96] on p "" at tx.tx (C:\Work\kenno\packages\core\src\api\contract\domain\getContractInvo…" at bounding box center [672, 88] width 1235 height 14
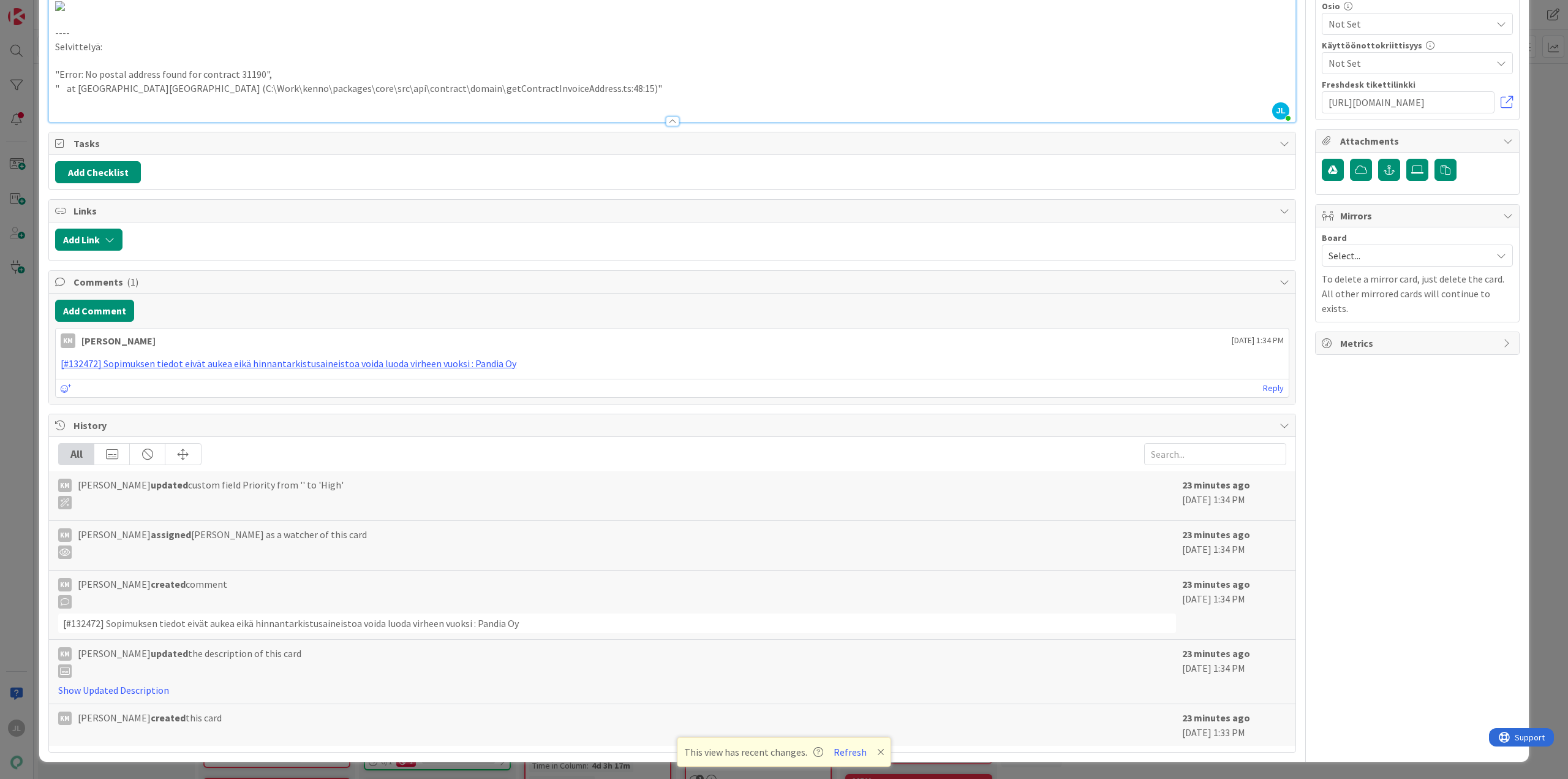
scroll to position [1156, 0]
click at [16, 499] on div "ID 24041 Kenno - Havainnot Uudet havainnot Title 86 / 128 Sopimuksen tiedot eiv…" at bounding box center [784, 390] width 1568 height 779
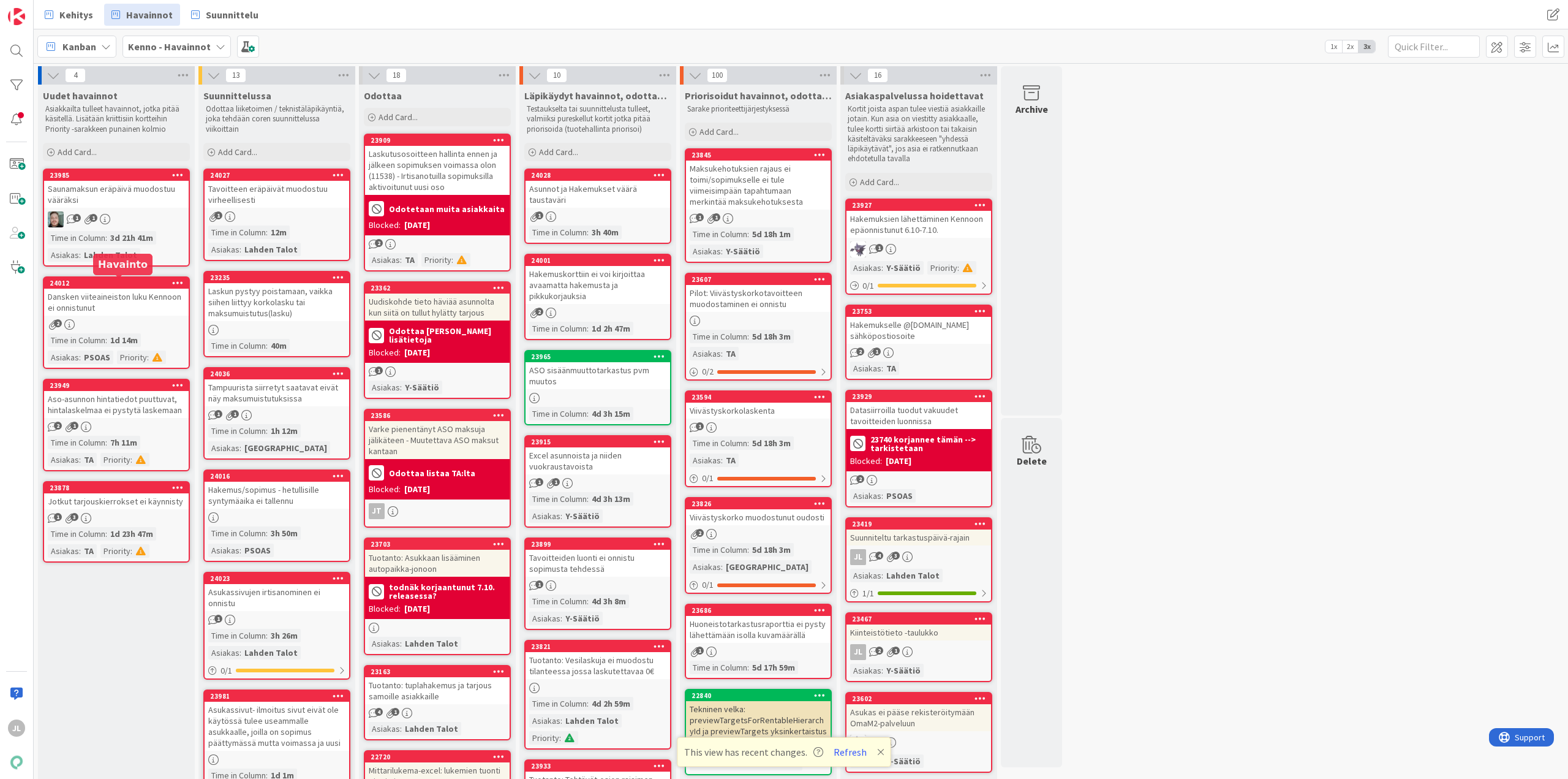
click at [131, 286] on div "24012" at bounding box center [119, 283] width 139 height 9
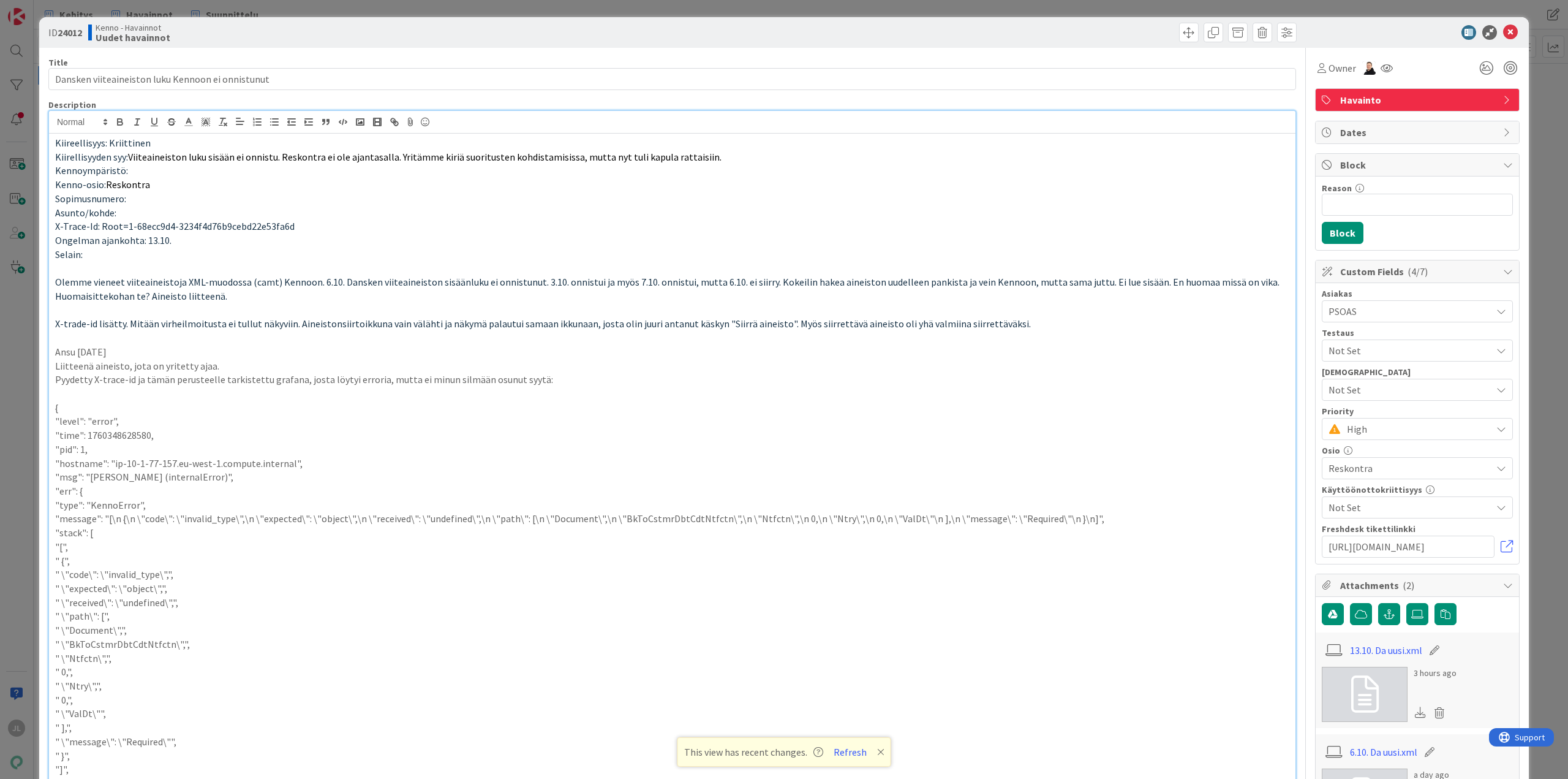
click at [344, 136] on div "Kiireellisyys: Kriittinen Kiirellisyyden syy: Viiteaineiston luku sisään ei onn…" at bounding box center [671, 663] width 1246 height 1059
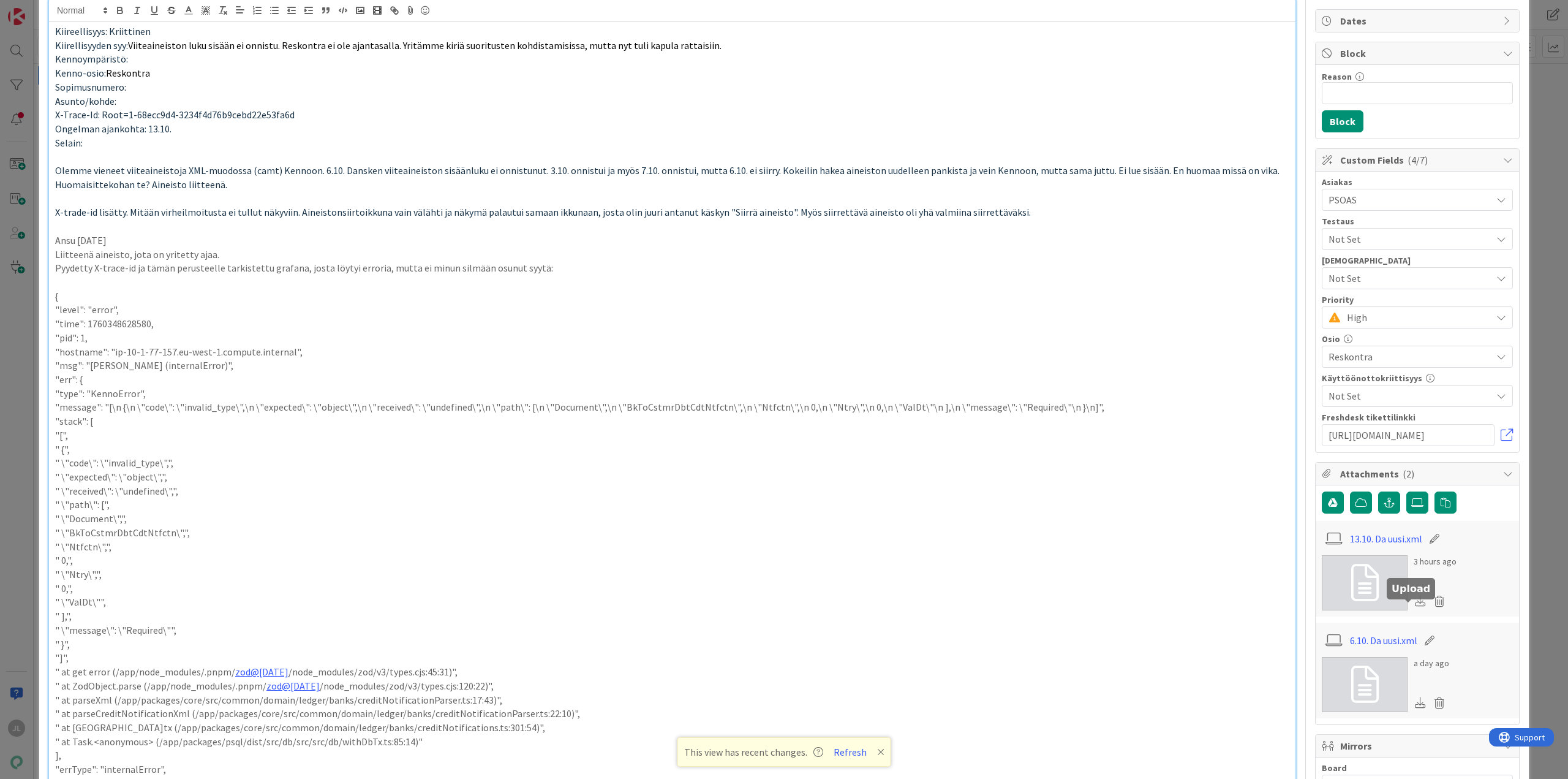
scroll to position [123, 0]
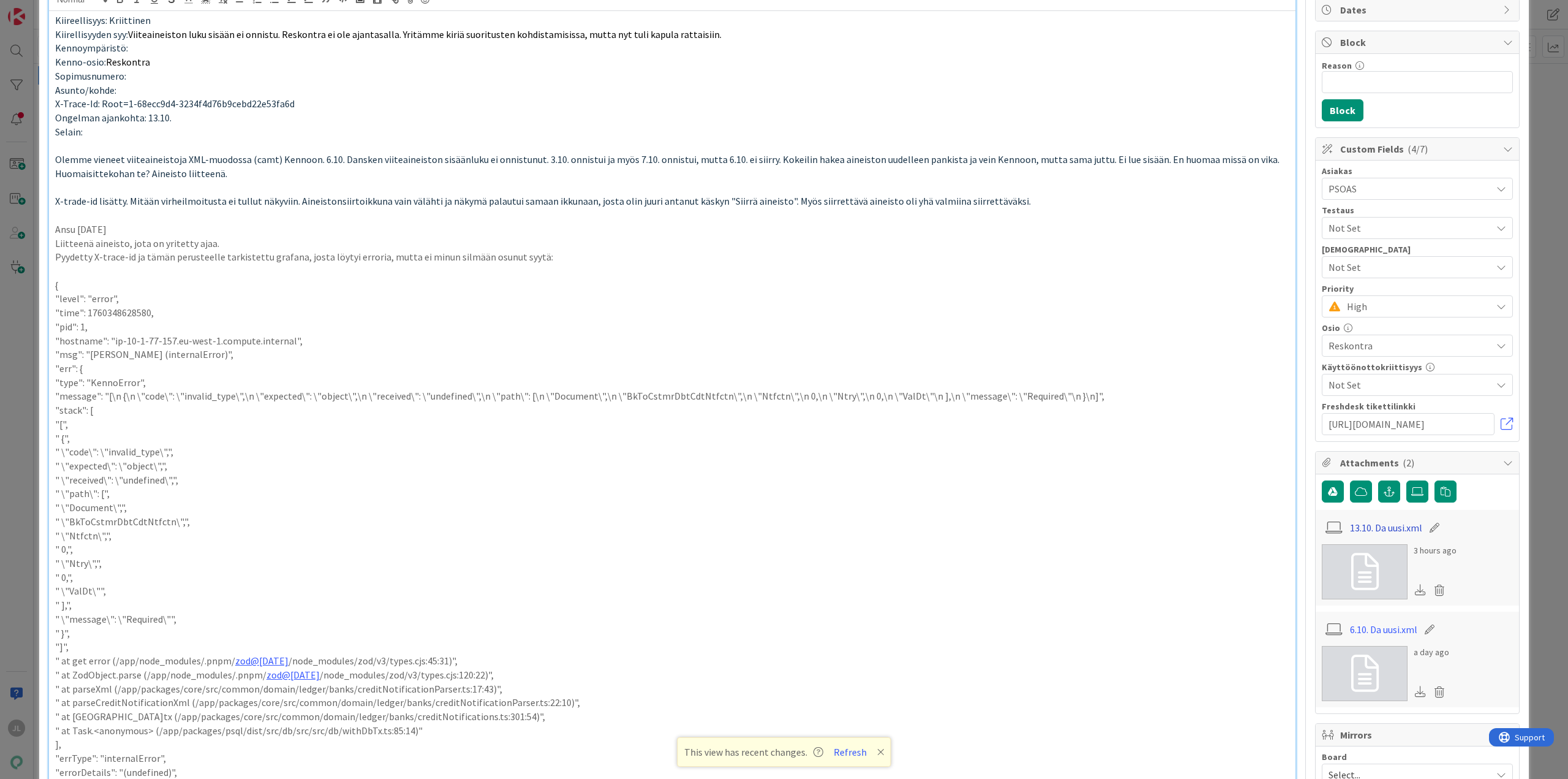
click at [1362, 527] on link "13.10. Da uusi.xml" at bounding box center [1386, 527] width 72 height 14
click at [751, 398] on p ""message": "[\n {\n \"code\": \"invalid_type\",\n \"expected\": \"object\",\n \…" at bounding box center [672, 397] width 1235 height 14
copy p "Ntfctn"
click at [876, 315] on p ""time": 1760348628580," at bounding box center [672, 313] width 1235 height 14
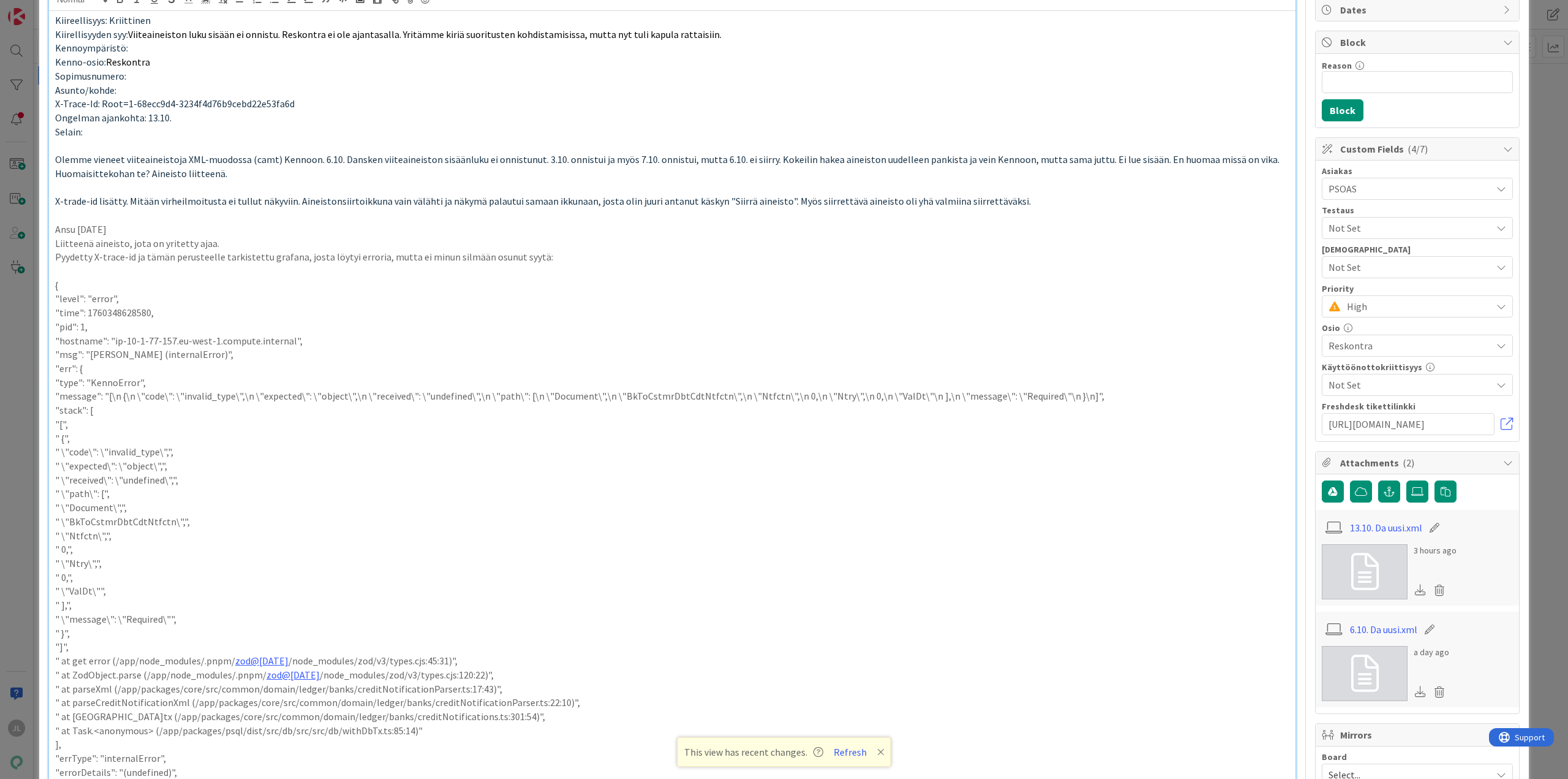
click at [820, 397] on p ""message": "[\n {\n \"code\": \"invalid_type\",\n \"expected\": \"object\",\n \…" at bounding box center [672, 397] width 1235 height 14
copy p "Ntry"
click at [880, 398] on p ""message": "[\n {\n \"code\": \"invalid_type\",\n \"expected\": \"object\",\n \…" at bounding box center [672, 397] width 1235 height 14
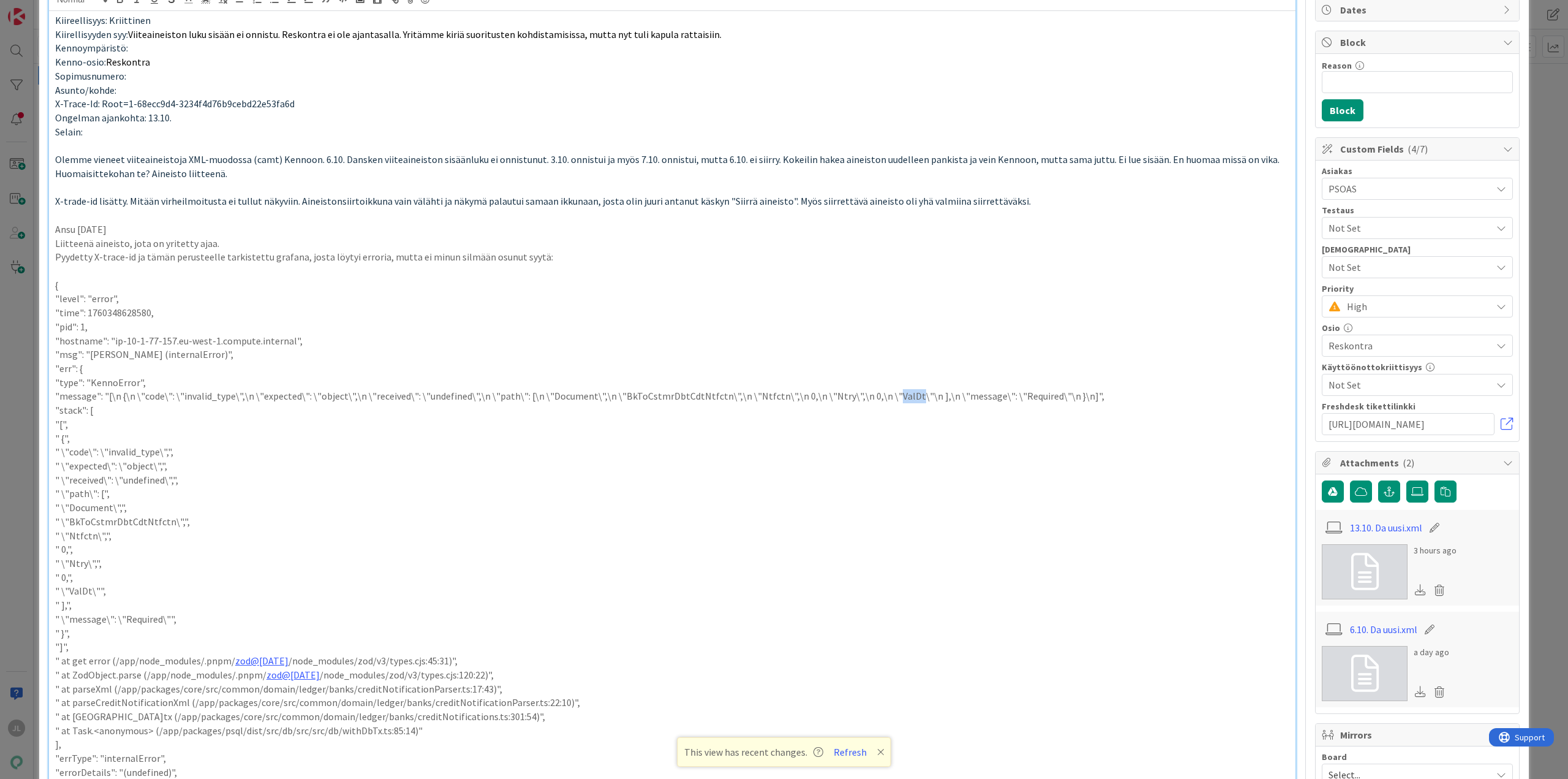
copy p "ValDt"
click at [823, 400] on p ""message": "[\n {\n \"code\": \"invalid_type\",\n \"expected\": \"object\",\n \…" at bounding box center [672, 397] width 1235 height 14
copy p "Ntry"
click at [471, 701] on p "" at parseCreditNotificationXml (/app/packages/core/src/common/domain/ledger/ba…" at bounding box center [672, 703] width 1235 height 14
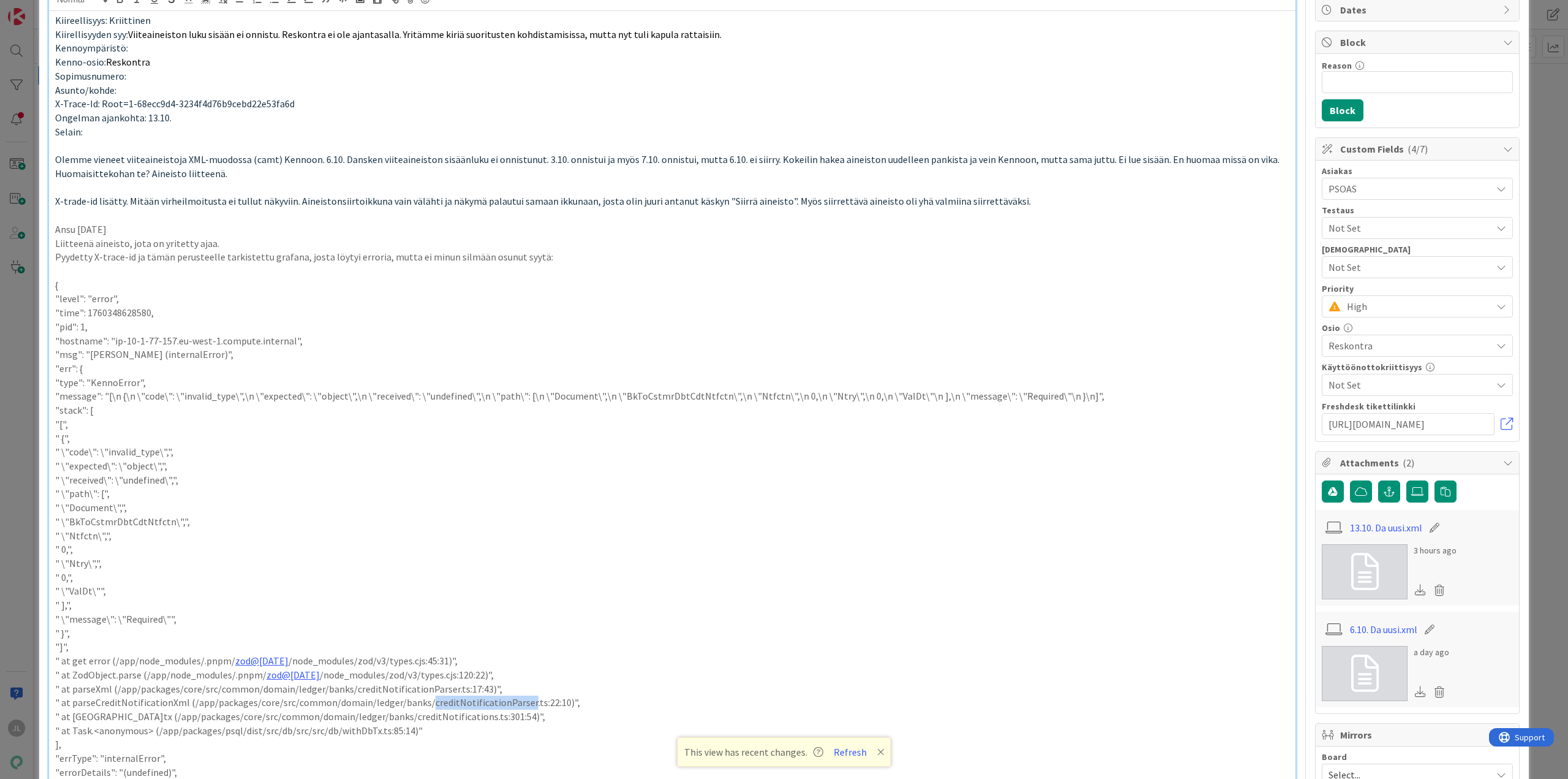
drag, startPoint x: 471, startPoint y: 701, endPoint x: 491, endPoint y: 701, distance: 20.0
click at [472, 701] on p "" at parseCreditNotificationXml (/app/packages/core/src/common/domain/ledger/ba…" at bounding box center [672, 703] width 1235 height 14
click at [822, 395] on p ""message": "[\n {\n \"code\": \"invalid_type\",\n \"expected\": \"object\",\n \…" at bounding box center [672, 397] width 1235 height 14
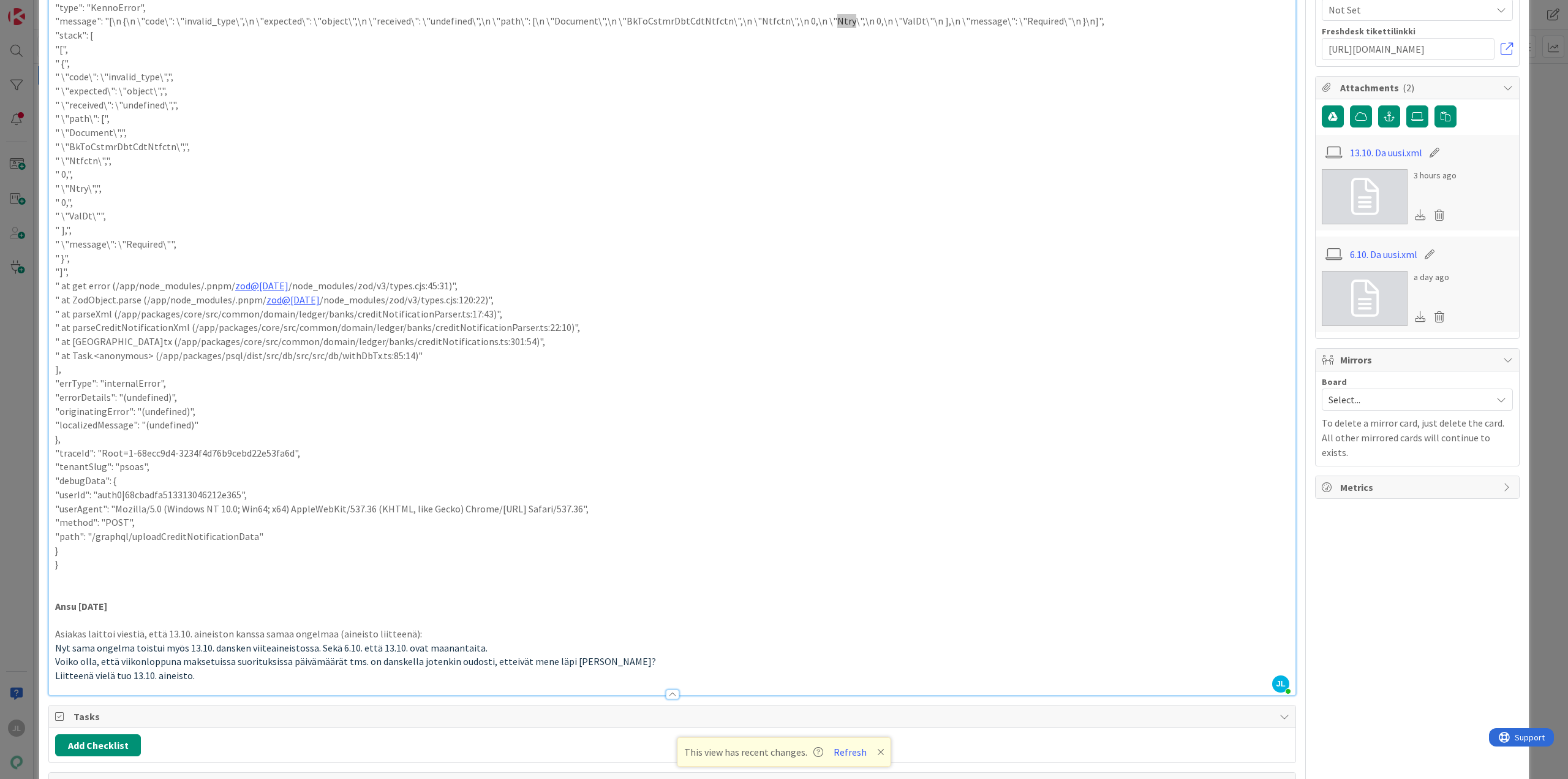
scroll to position [490, 0]
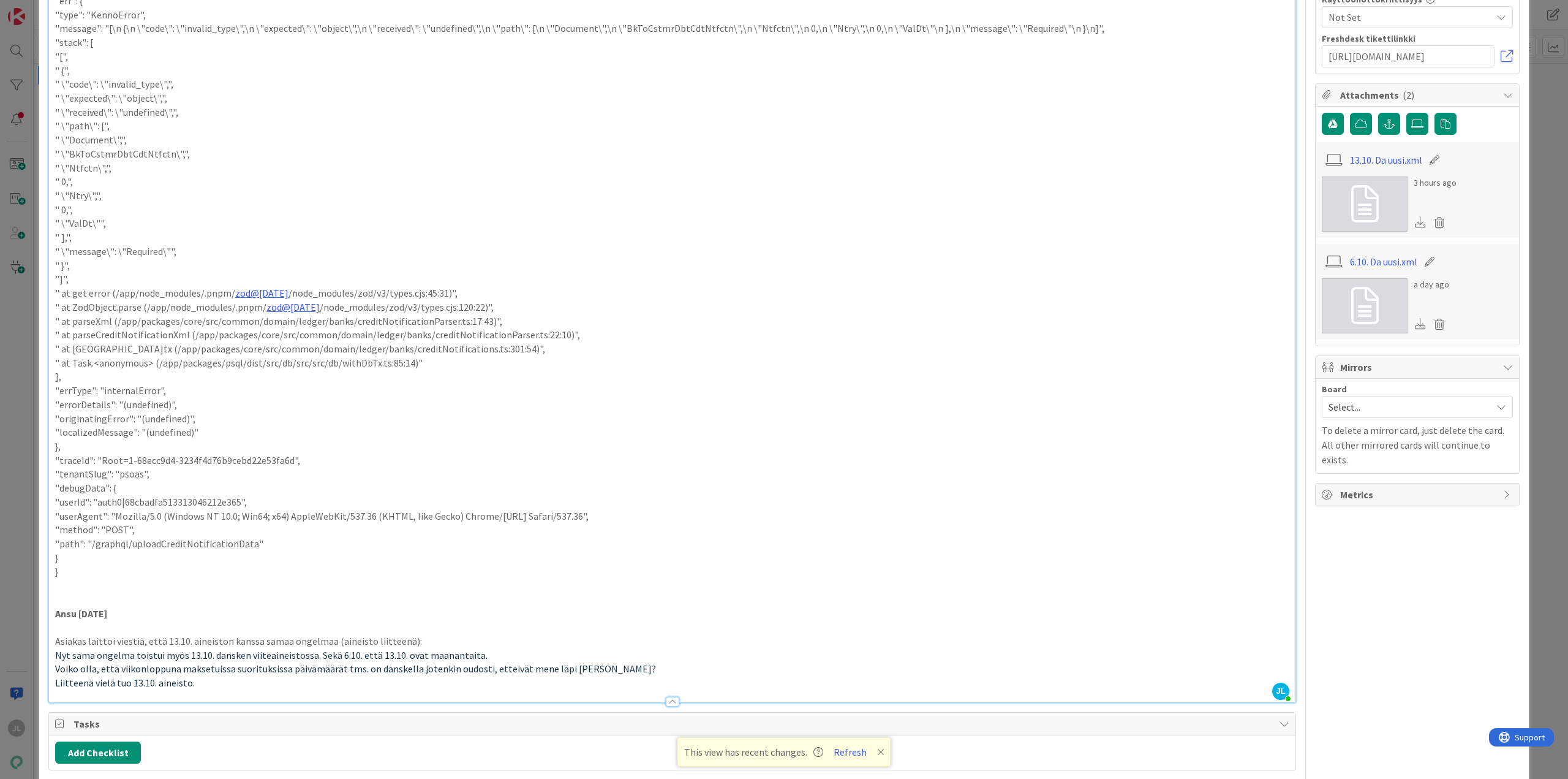
click at [78, 221] on p "" \"ValDt\""," at bounding box center [672, 224] width 1235 height 14
click at [890, 315] on p "" at parseXml (/app/packages/core/src/common/domain/ledger/banks/creditNotifica…" at bounding box center [672, 322] width 1235 height 14
click at [261, 690] on div at bounding box center [671, 696] width 1246 height 13
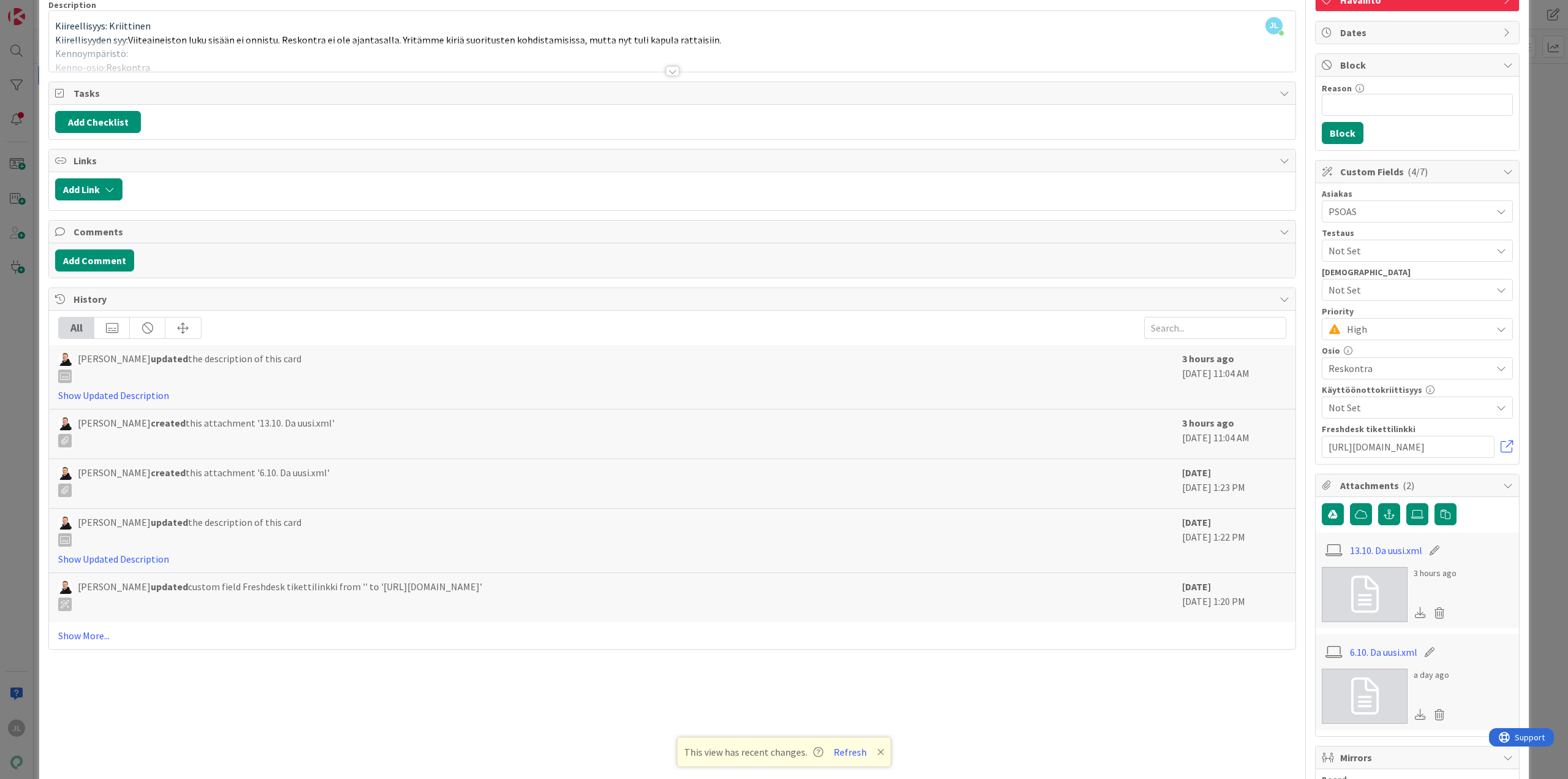
scroll to position [0, 0]
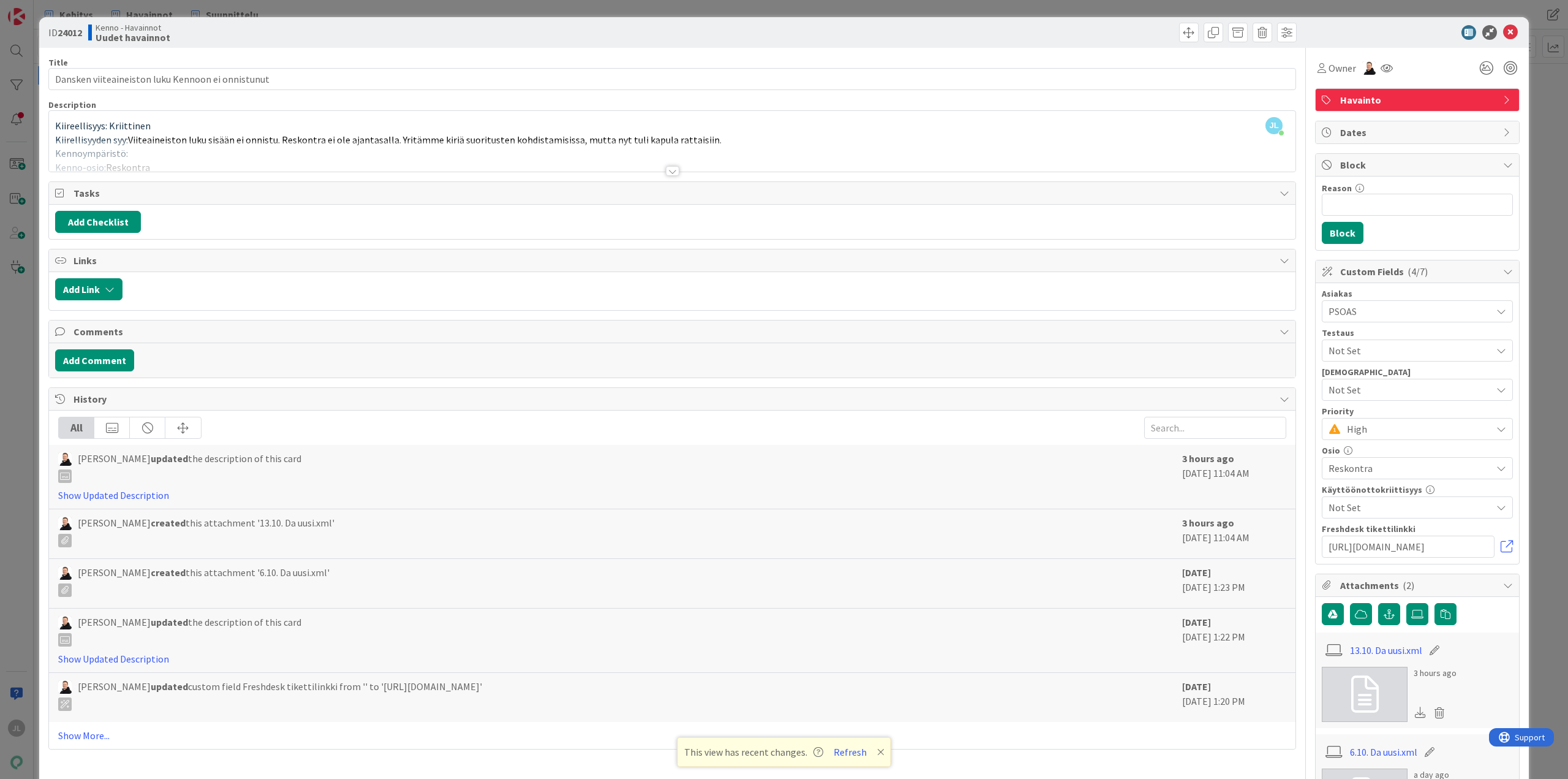
click at [270, 146] on div at bounding box center [671, 156] width 1246 height 32
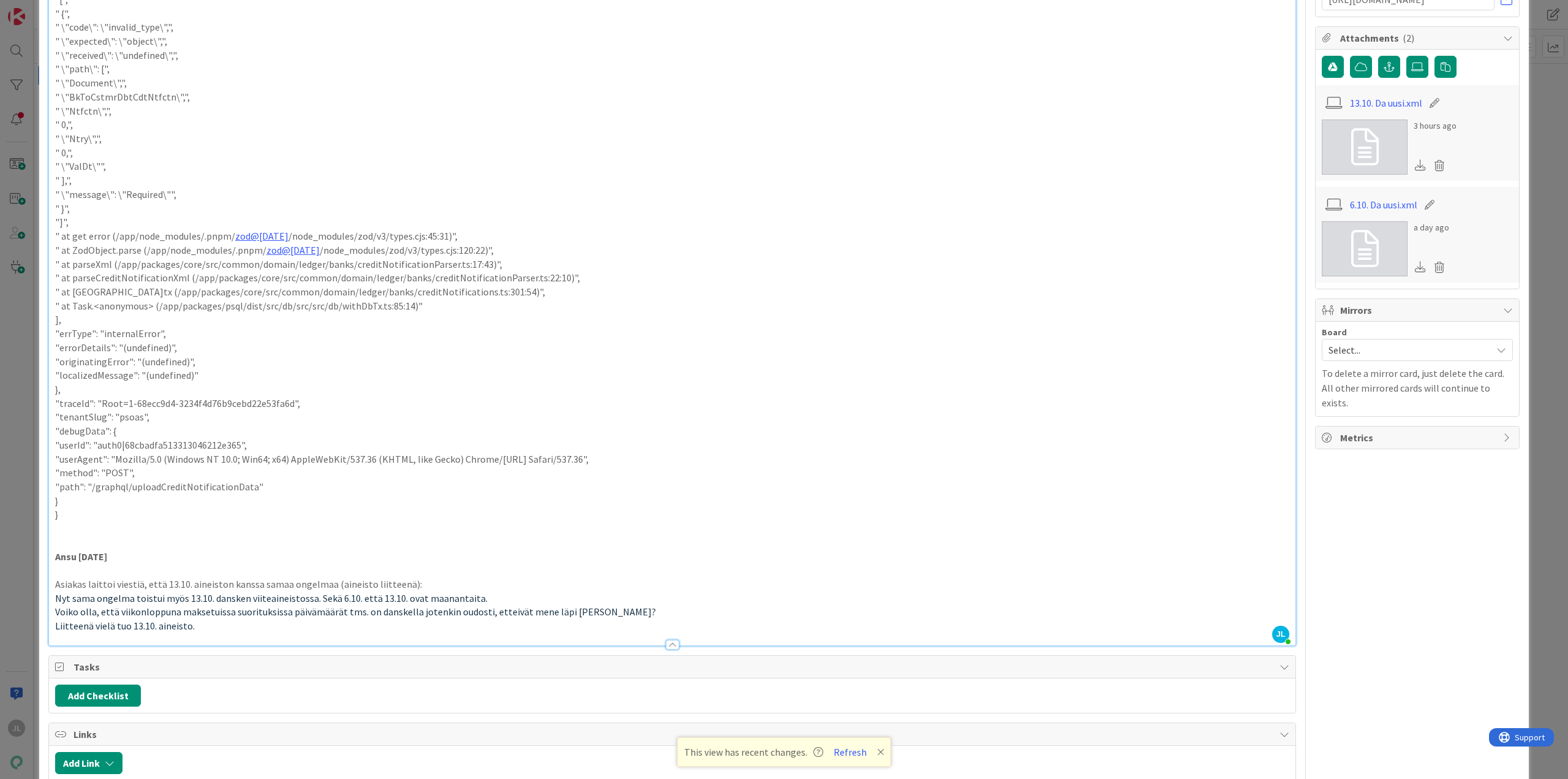
scroll to position [552, 0]
click at [229, 625] on p "Liitteenä vielä tuo 13.10. aineisto." at bounding box center [672, 622] width 1235 height 14
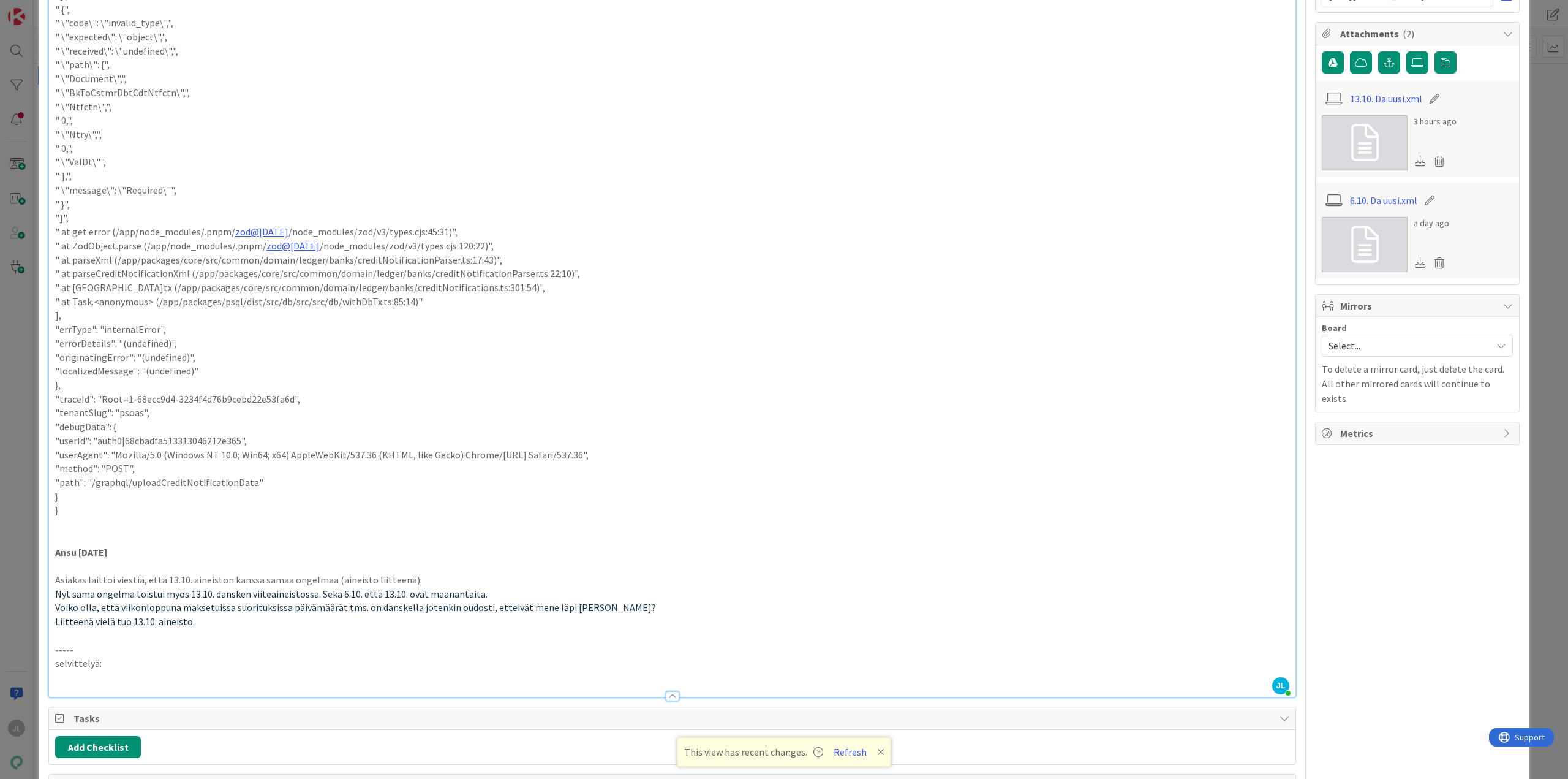
click at [81, 659] on p "selvittelyä:" at bounding box center [672, 664] width 1235 height 14
click at [79, 671] on p "selvittelyä:" at bounding box center [672, 664] width 1235 height 14
click at [91, 681] on p at bounding box center [672, 678] width 1235 height 14
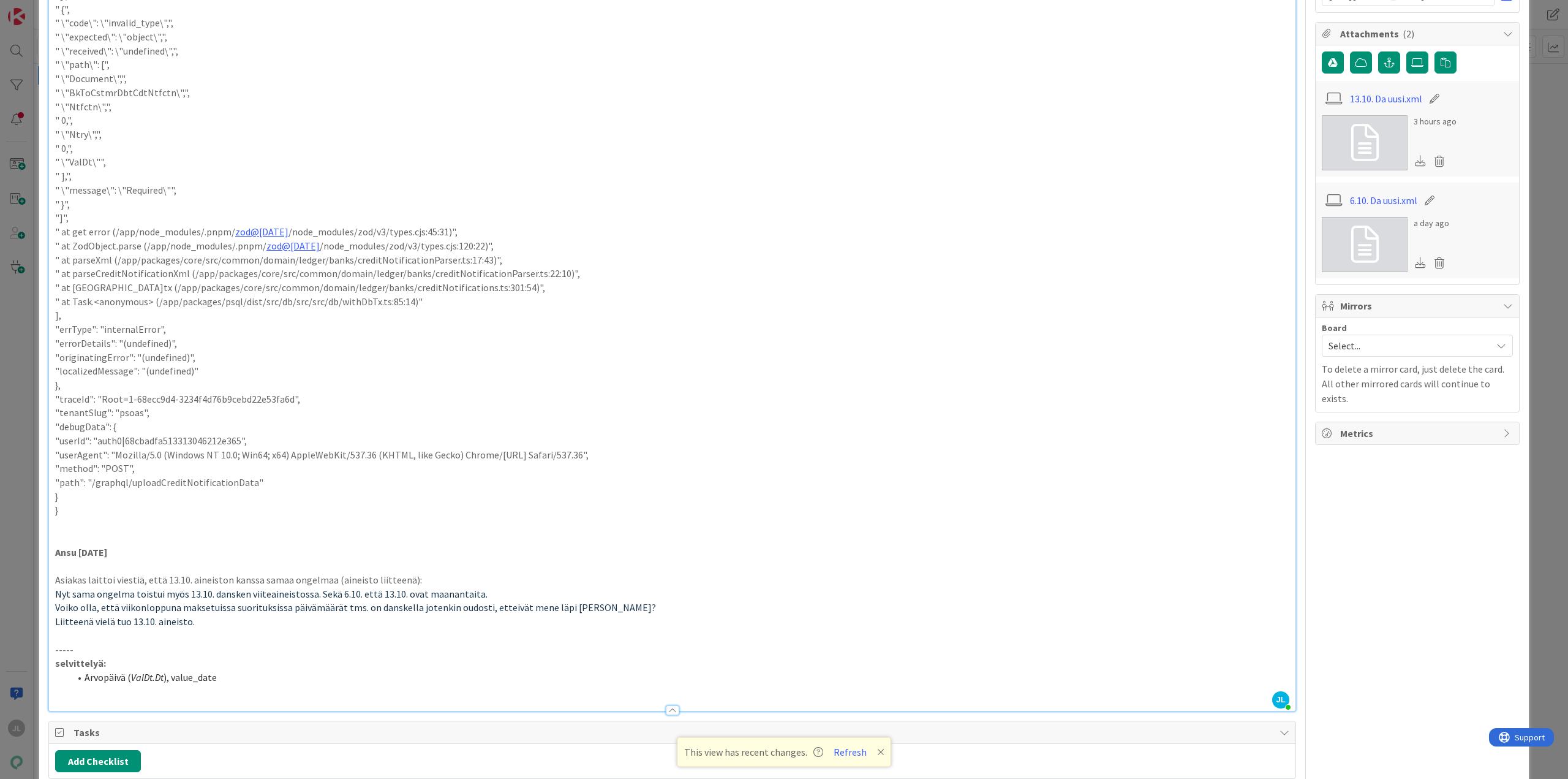
click at [242, 676] on li "Arvopäivä ( ValDt.Dt ), value_date" at bounding box center [679, 678] width 1220 height 14
click at [172, 674] on span "), value_date näyttäisi puuttuvan aineistosta?" at bounding box center [260, 677] width 192 height 13
click at [200, 679] on span "), value_date näyttäisi puuttuvan aineistosta?" at bounding box center [260, 677] width 192 height 13
click at [171, 683] on span "), value_date näyttäisi puuttuvan aineistosta?" at bounding box center [260, 677] width 192 height 13
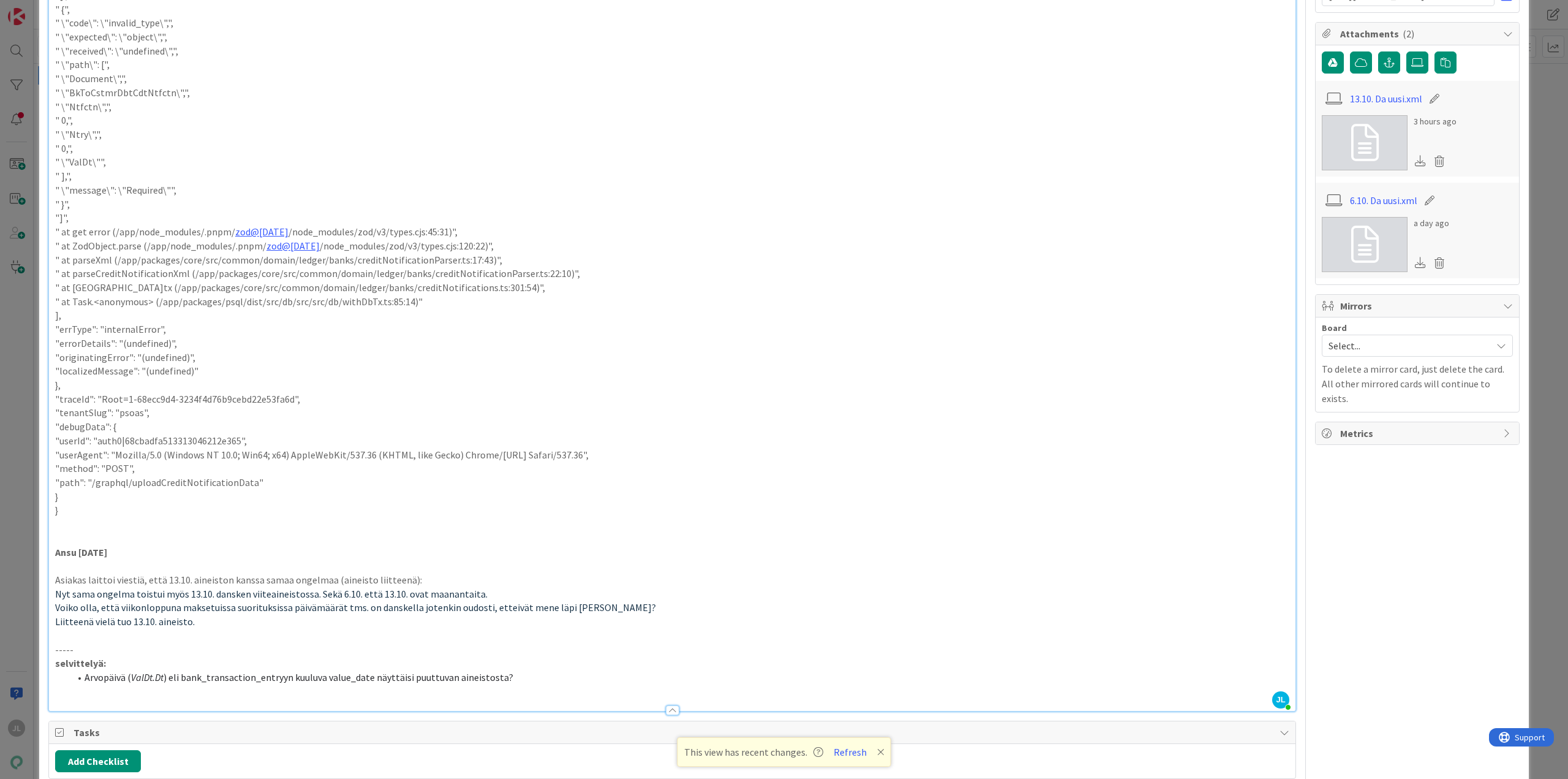
click at [518, 673] on li "Arvopäivä ( ValDt.Dt ) eli bank_transaction_entryyn kuuluva value_date näyttäis…" at bounding box center [679, 678] width 1220 height 14
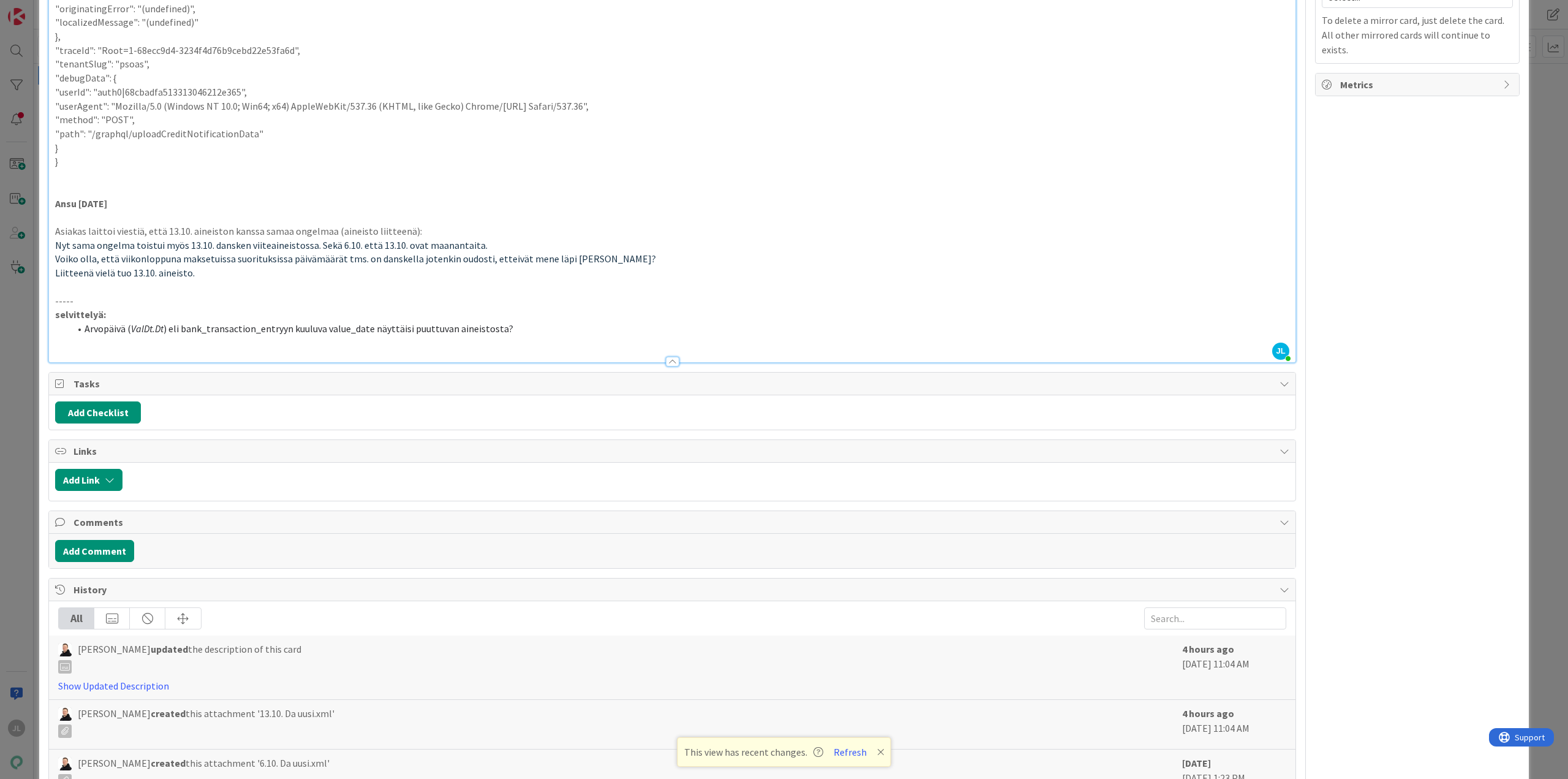
scroll to position [843, 0]
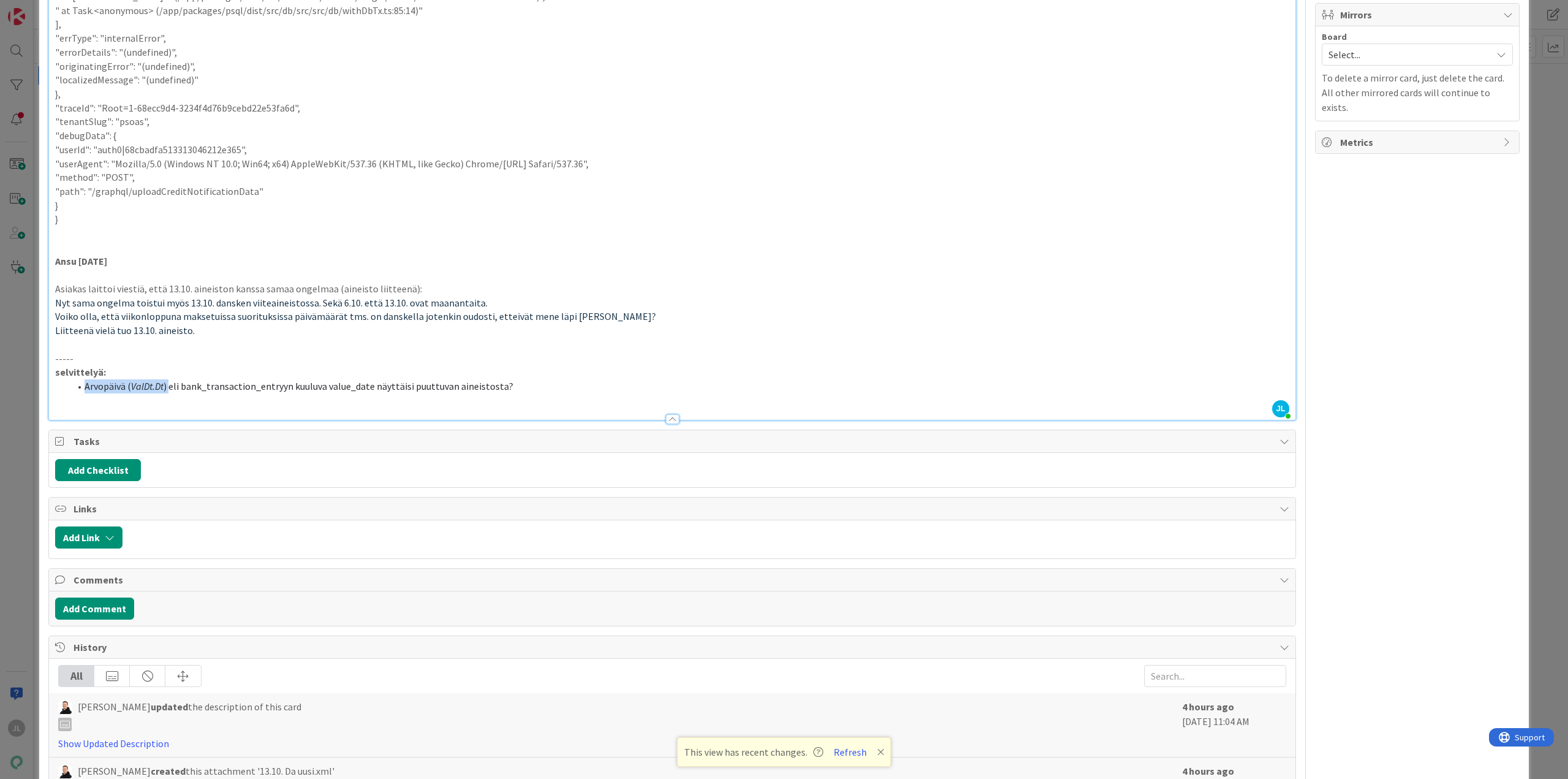
drag, startPoint x: 168, startPoint y: 388, endPoint x: 87, endPoint y: 385, distance: 81.1
click at [87, 385] on li "Arvopäivä ( ValDt.Dt ) eli bank_transaction_entryyn kuuluva value_date näyttäis…" at bounding box center [679, 387] width 1220 height 14
click at [513, 381] on li "Arvopäivä ( ValDt.Dt ) eli bank_transaction_entryyn kuuluva value_date näyttäis…" at bounding box center [679, 387] width 1220 height 14
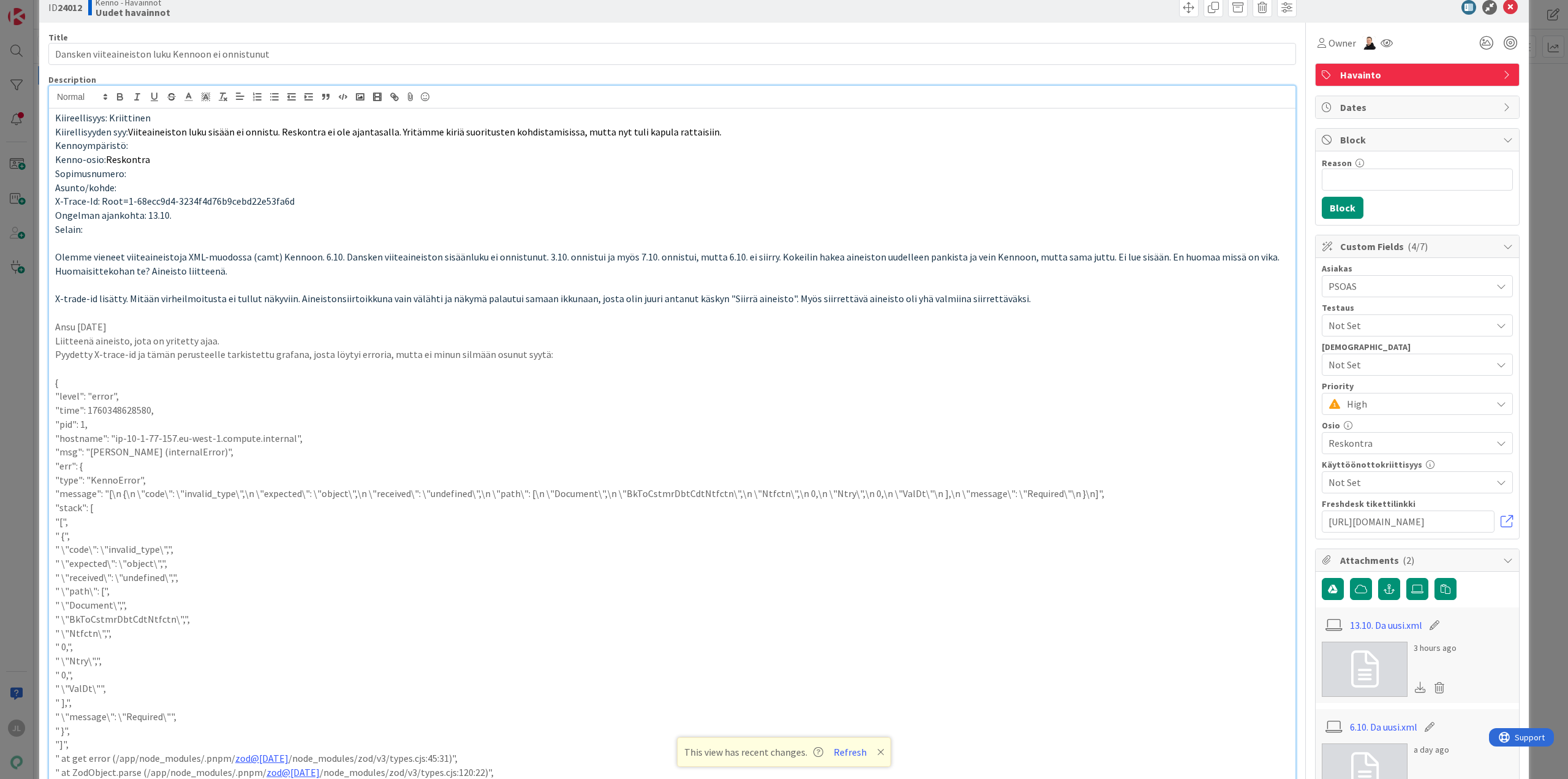
scroll to position [0, 0]
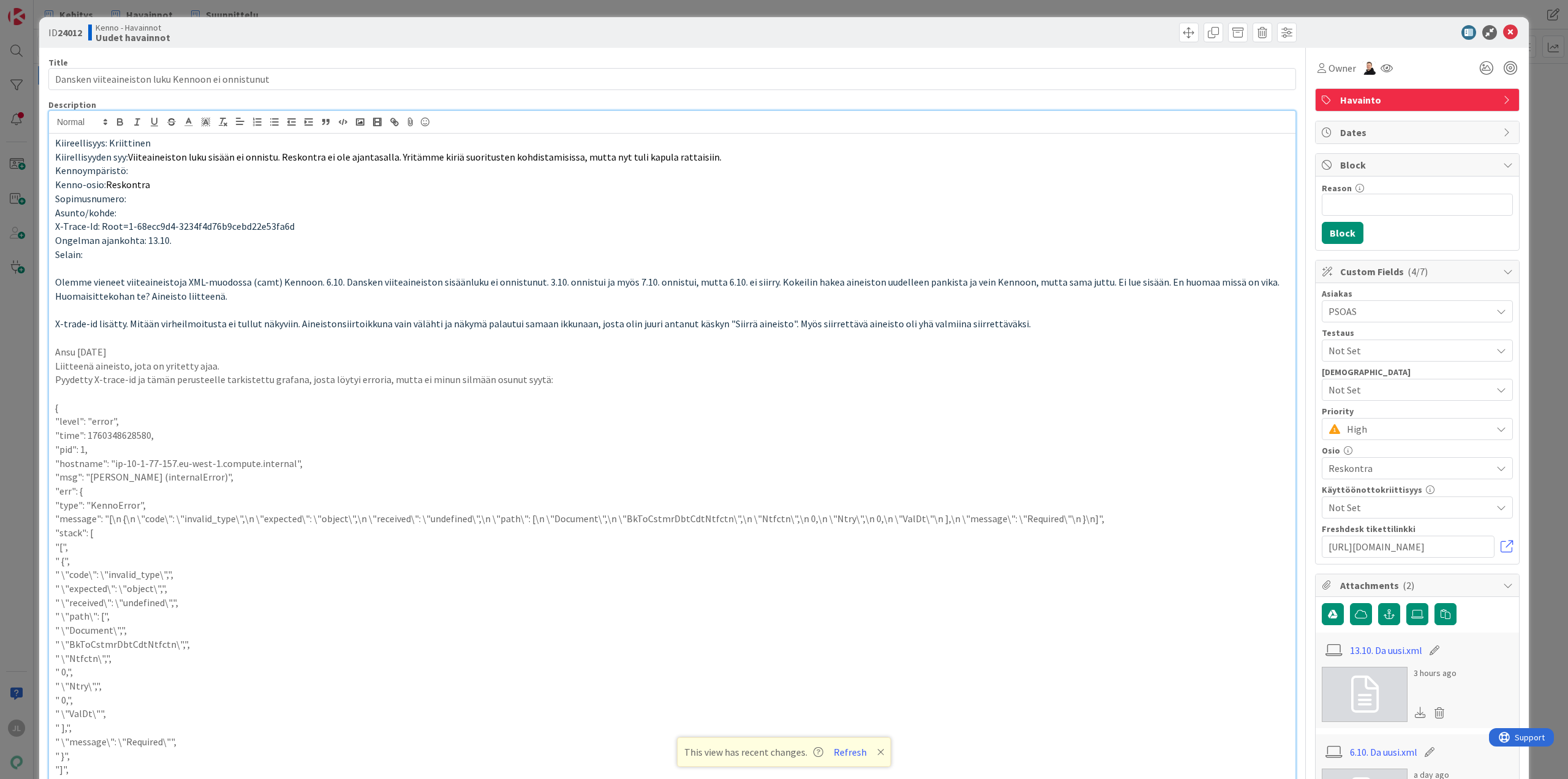
click at [1110, 28] on div at bounding box center [986, 32] width 621 height 20
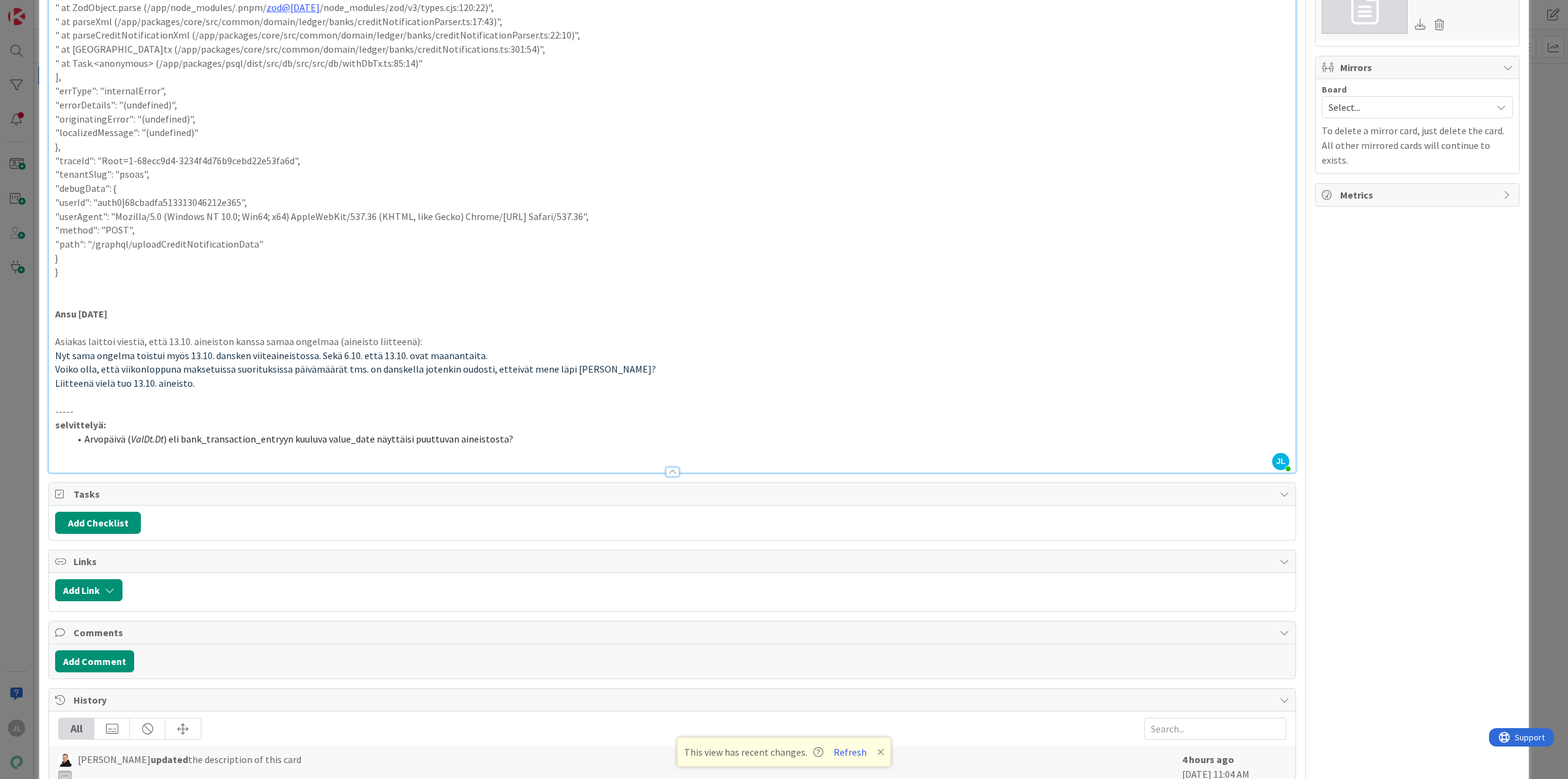
scroll to position [797, 0]
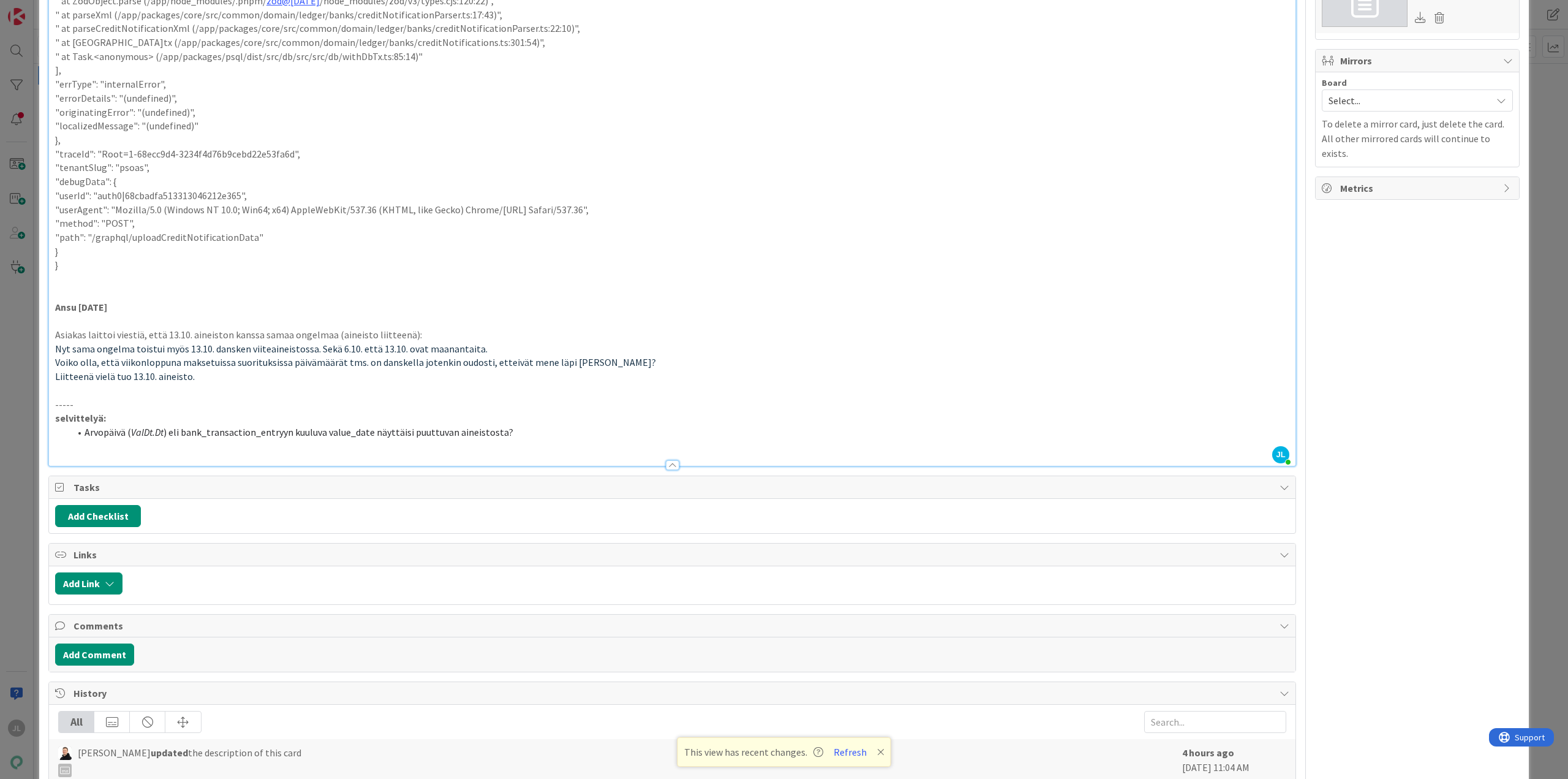
click at [515, 429] on li "Arvopäivä ( ValDt.Dt ) eli bank_transaction_entryyn kuuluva value_date näyttäis…" at bounding box center [679, 433] width 1220 height 14
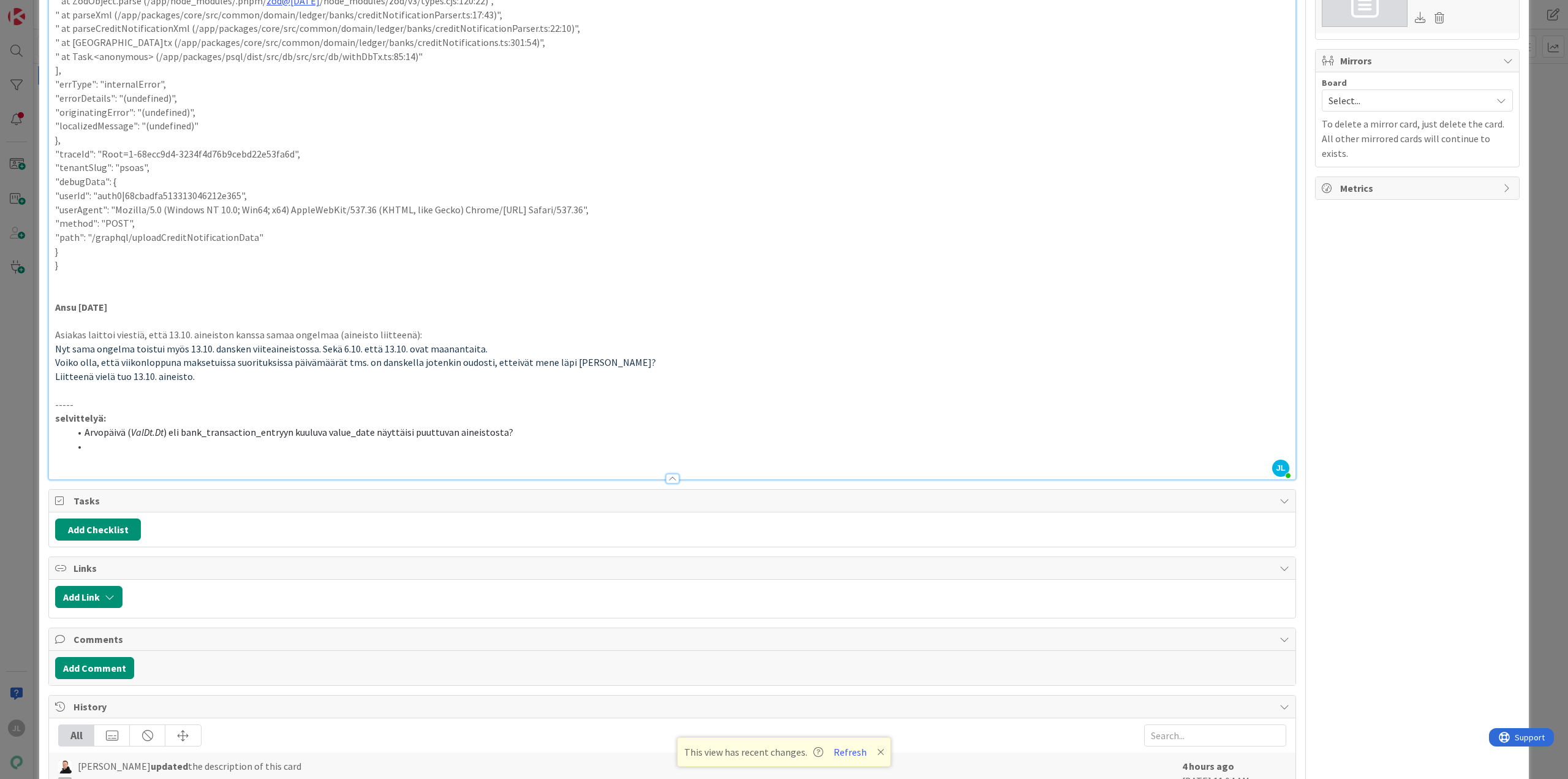
click at [162, 446] on li at bounding box center [679, 446] width 1220 height 14
click at [157, 444] on li "Aktialla" at bounding box center [679, 446] width 1220 height 14
click at [770, 447] on li "Aktialla https://www.aktia.fi/docs/default-source/yritysasiakkaat/maksuliikenne…" at bounding box center [679, 446] width 1220 height 14
click at [774, 452] on li "Aktialla https://www.aktia.fi/docs/default-source/yritysasiakkaat/maksuliikenne…" at bounding box center [679, 446] width 1220 height 14
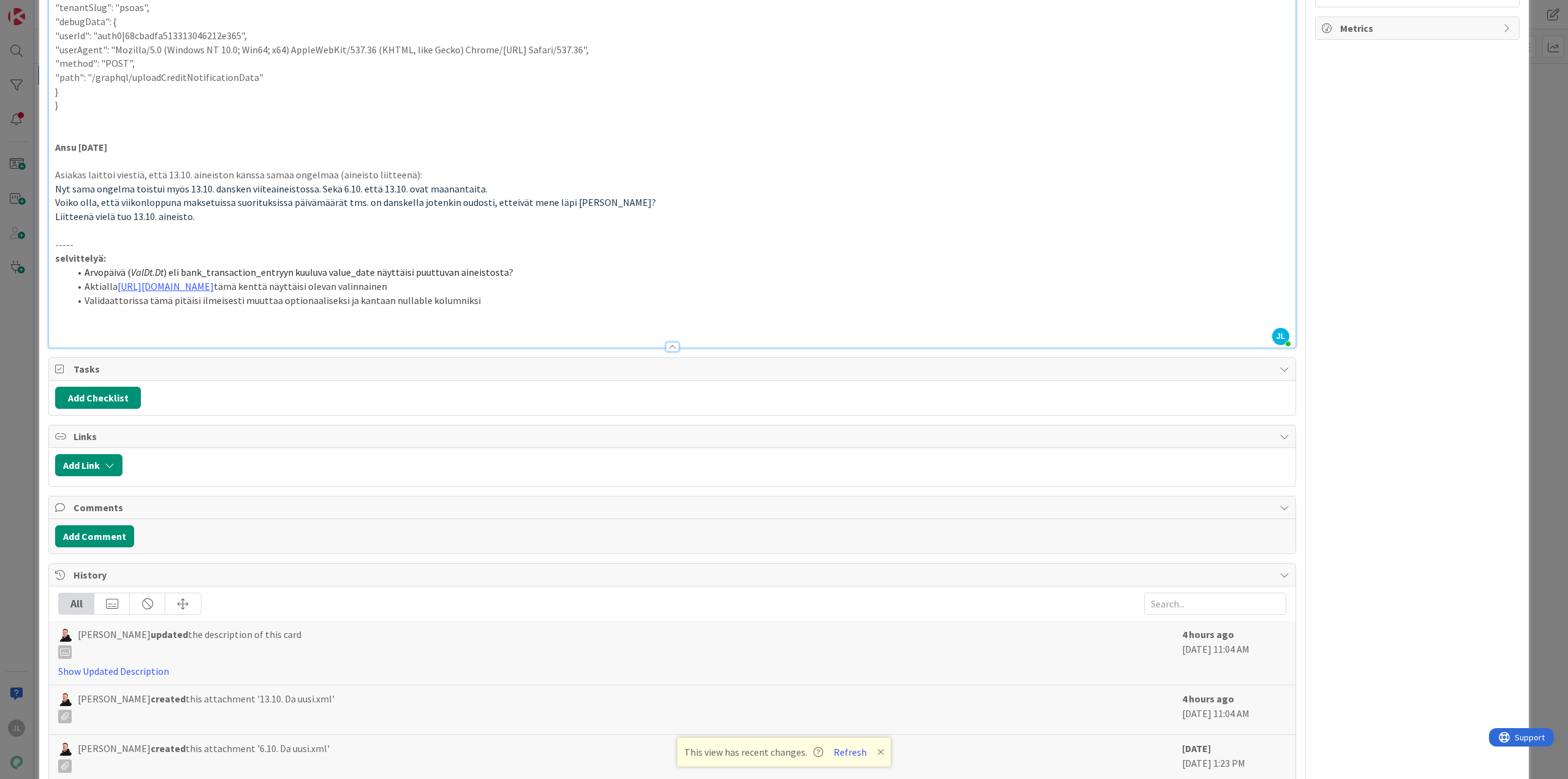
scroll to position [946, 0]
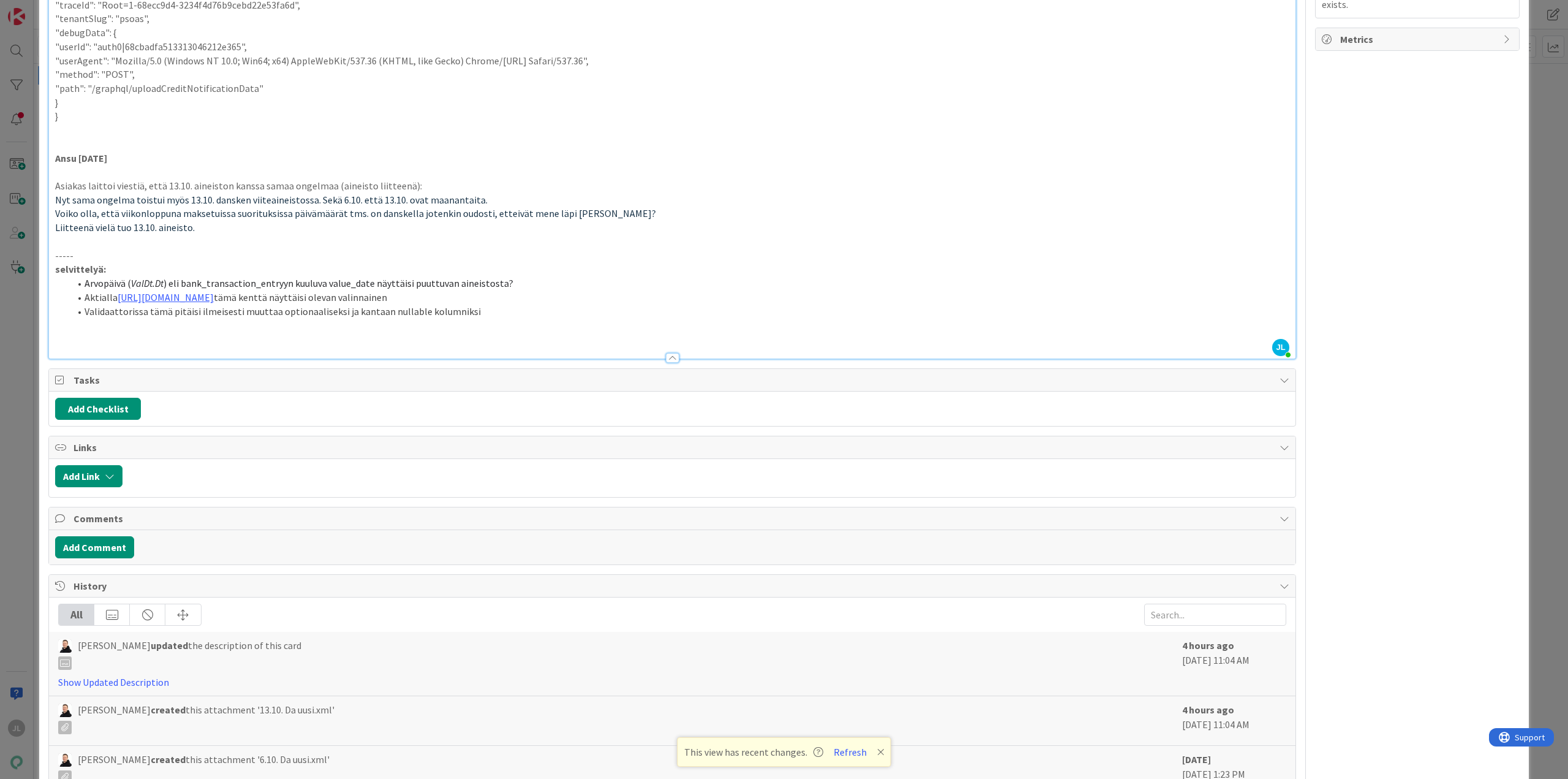
click at [349, 311] on li "Validaattorissa tämä pitäisi ilmeisesti muuttaa optionaaliseksi ja kantaan null…" at bounding box center [679, 312] width 1220 height 14
click at [383, 312] on li "Validaattorissa tämä pitäisi ilmeisesti muuttaa optionaaliseksi ja kantaan null…" at bounding box center [679, 312] width 1220 height 14
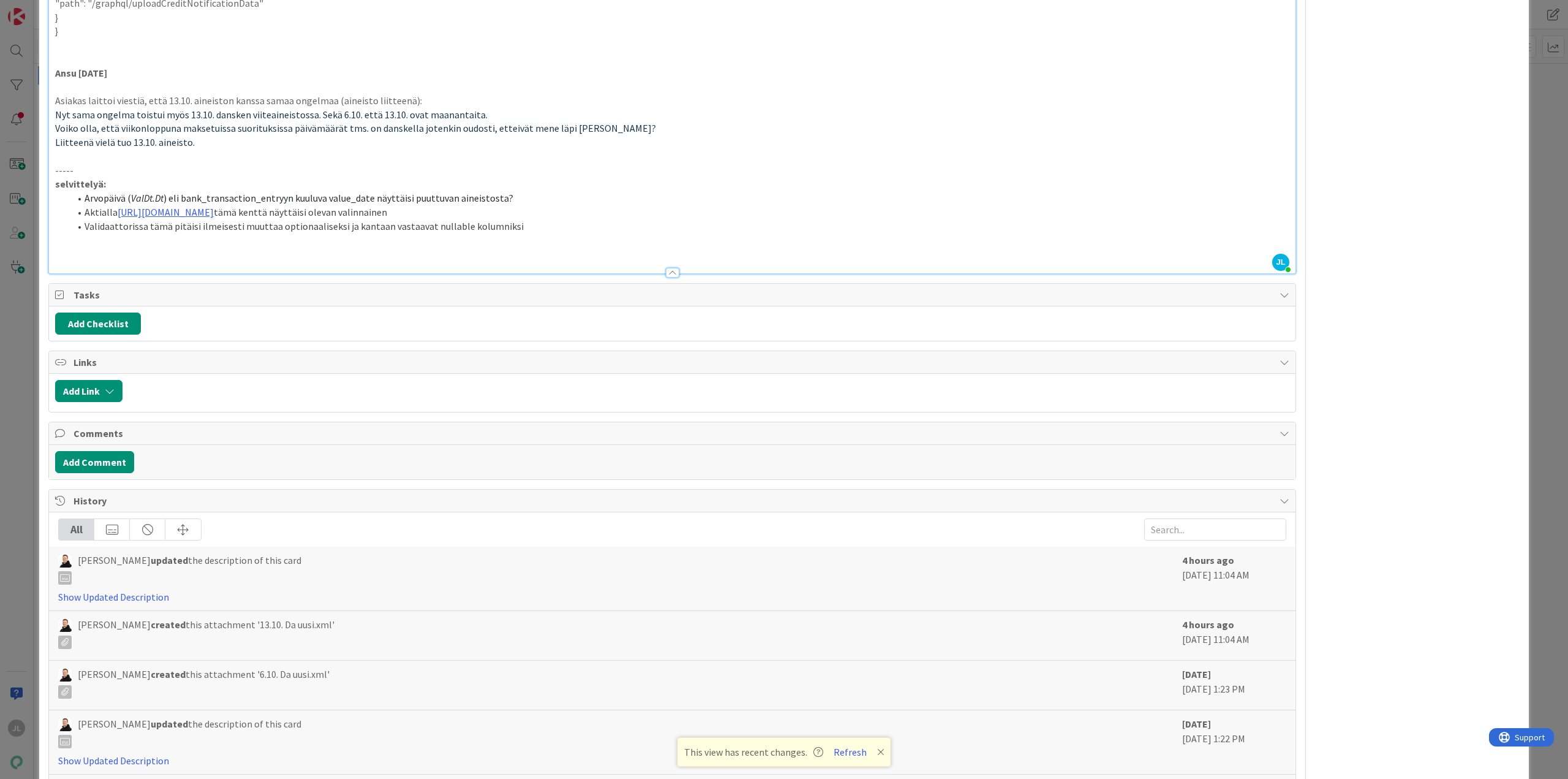
scroll to position [1130, 0]
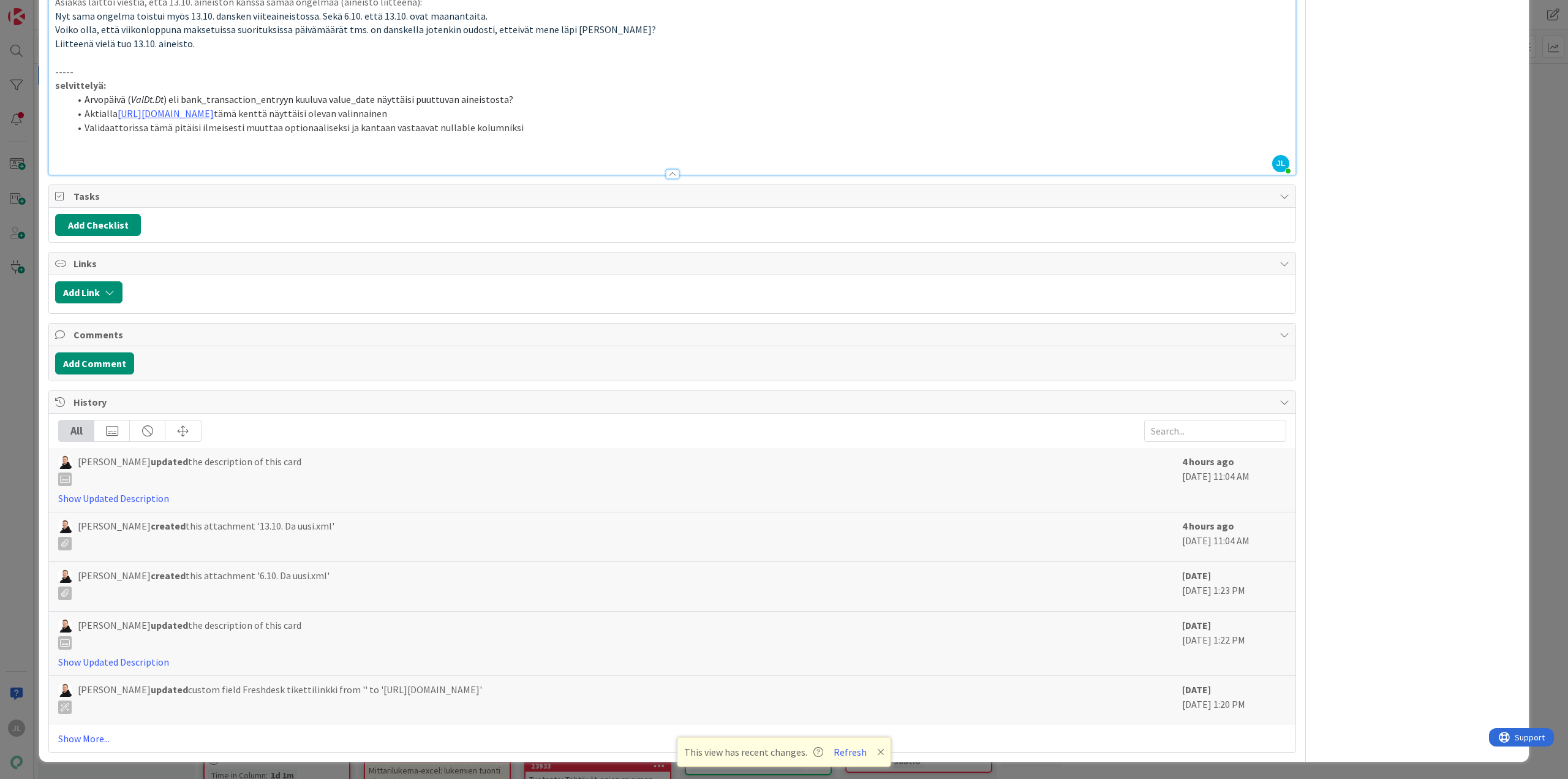
click at [11, 470] on div "ID 24012 Kenno - Havainnot Uudet havainnot Title 49 / 128 Dansken viiteaineisto…" at bounding box center [784, 390] width 1568 height 779
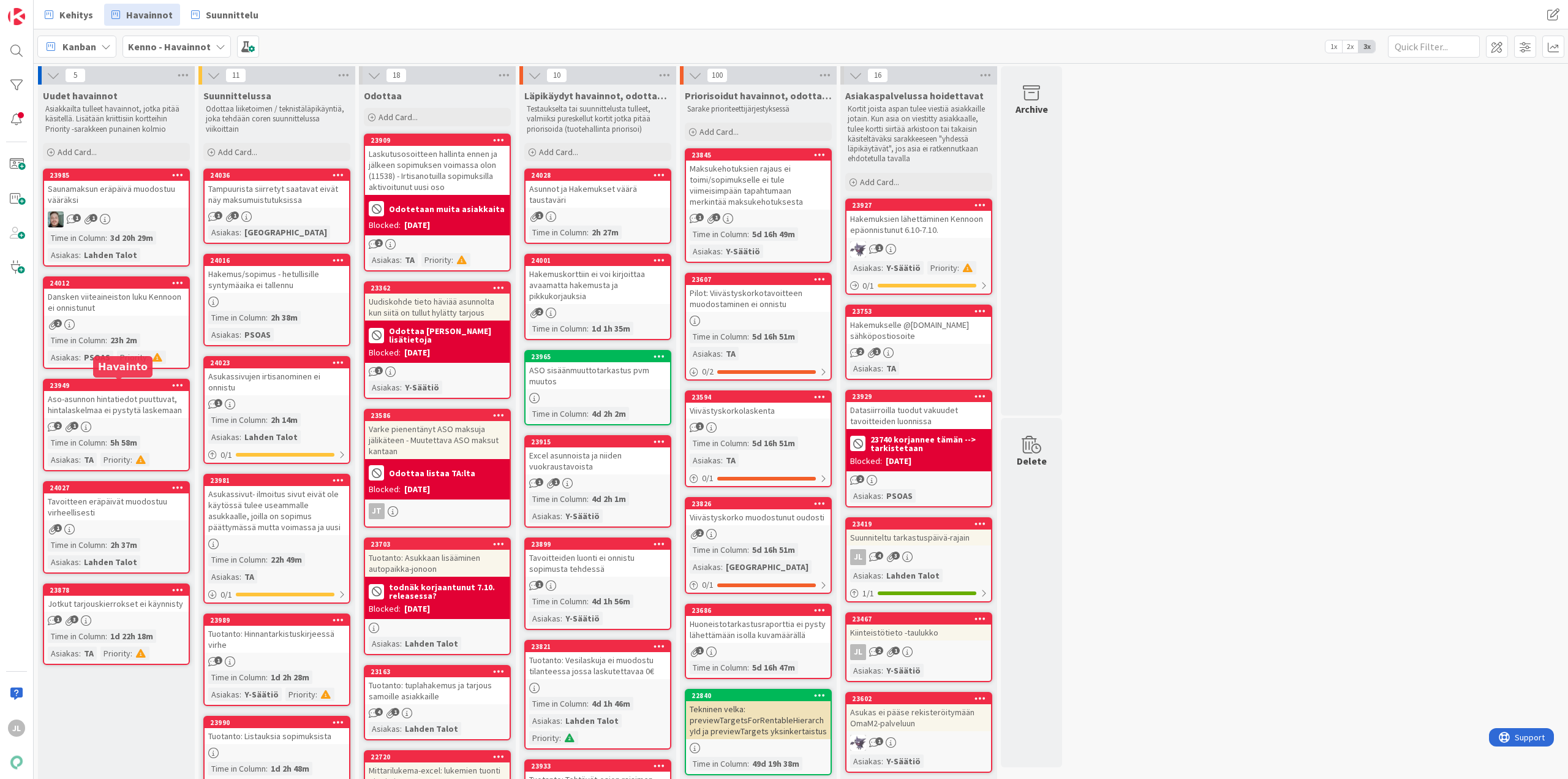
click at [116, 382] on div "23949" at bounding box center [119, 386] width 139 height 9
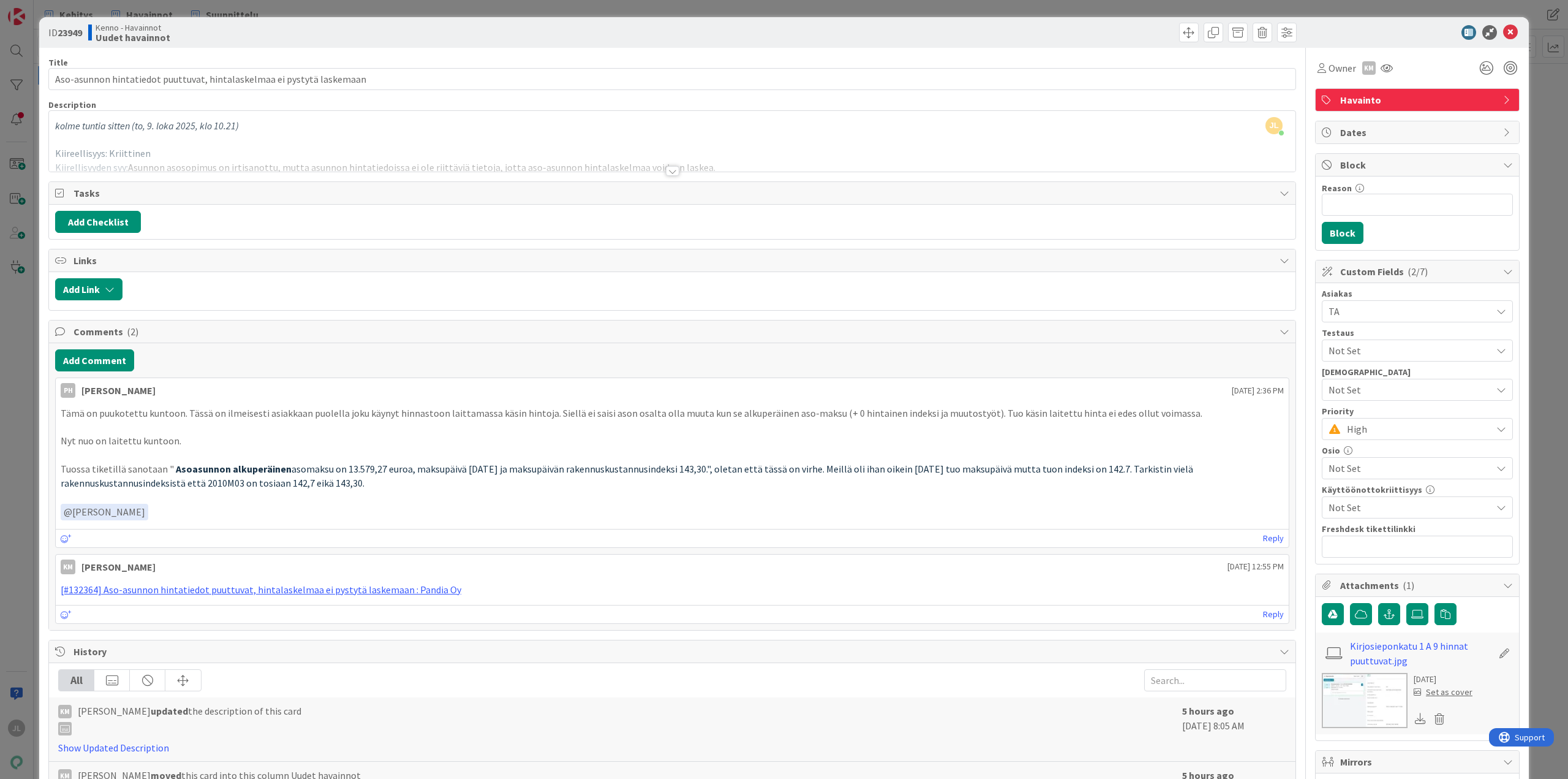
click at [20, 359] on div "ID 23949 Kenno - Havainnot Uudet havainnot Title 70 / 128 Aso-asunnon hintatied…" at bounding box center [784, 390] width 1568 height 779
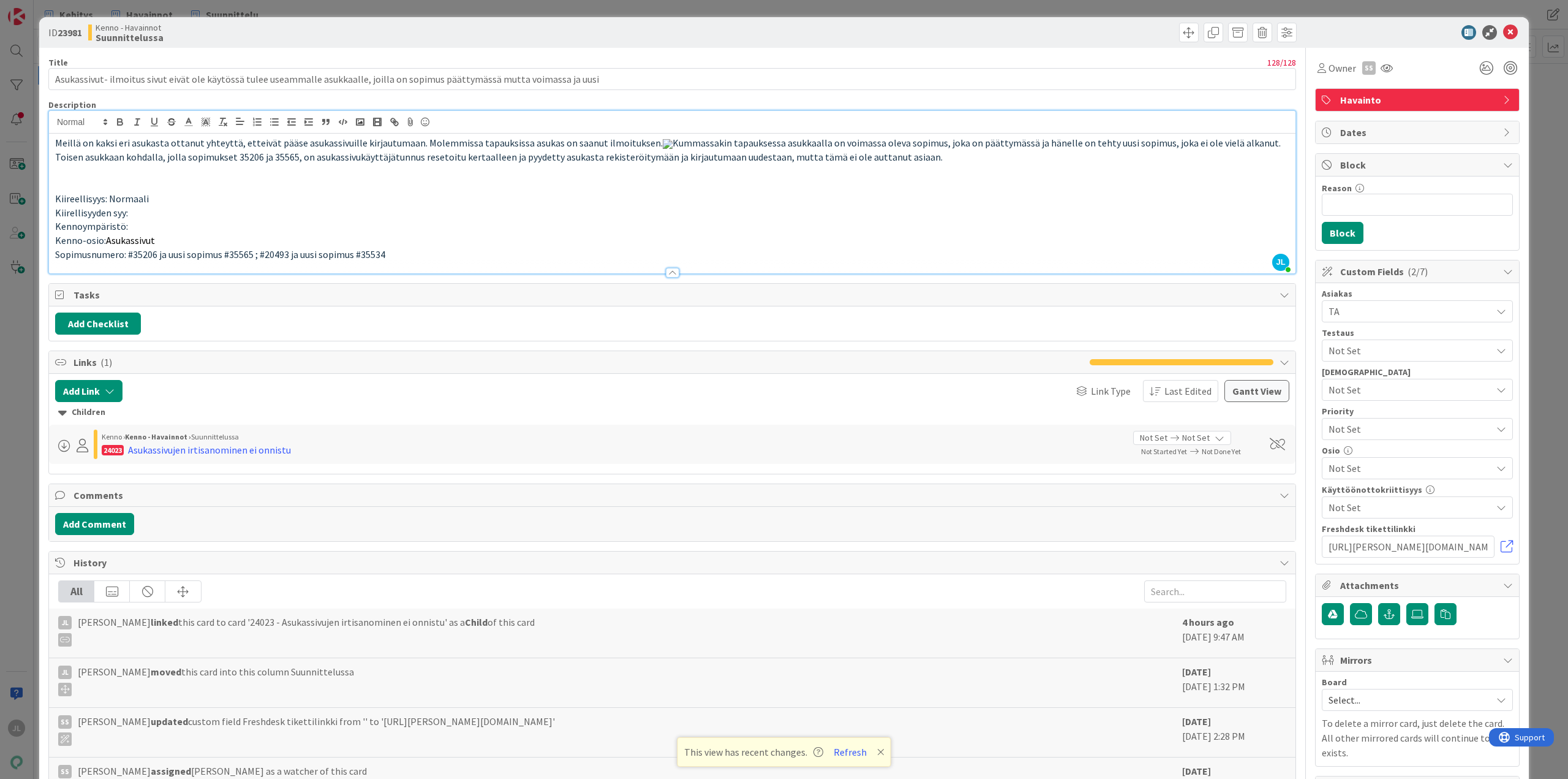
scroll to position [45, 0]
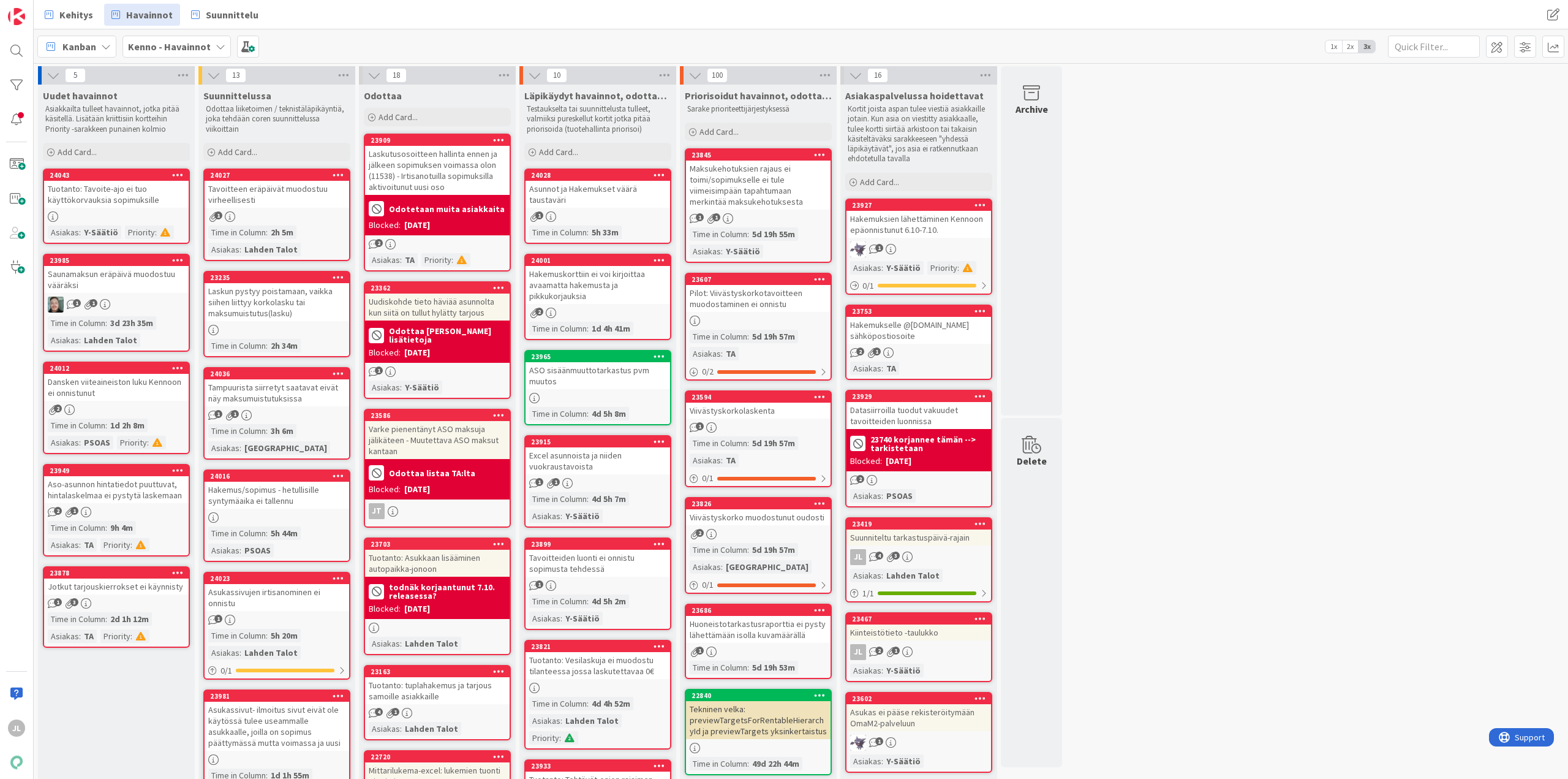
click at [157, 382] on div "Dansken viiteaineiston luku Kennoon ei onnistunut" at bounding box center [116, 388] width 144 height 27
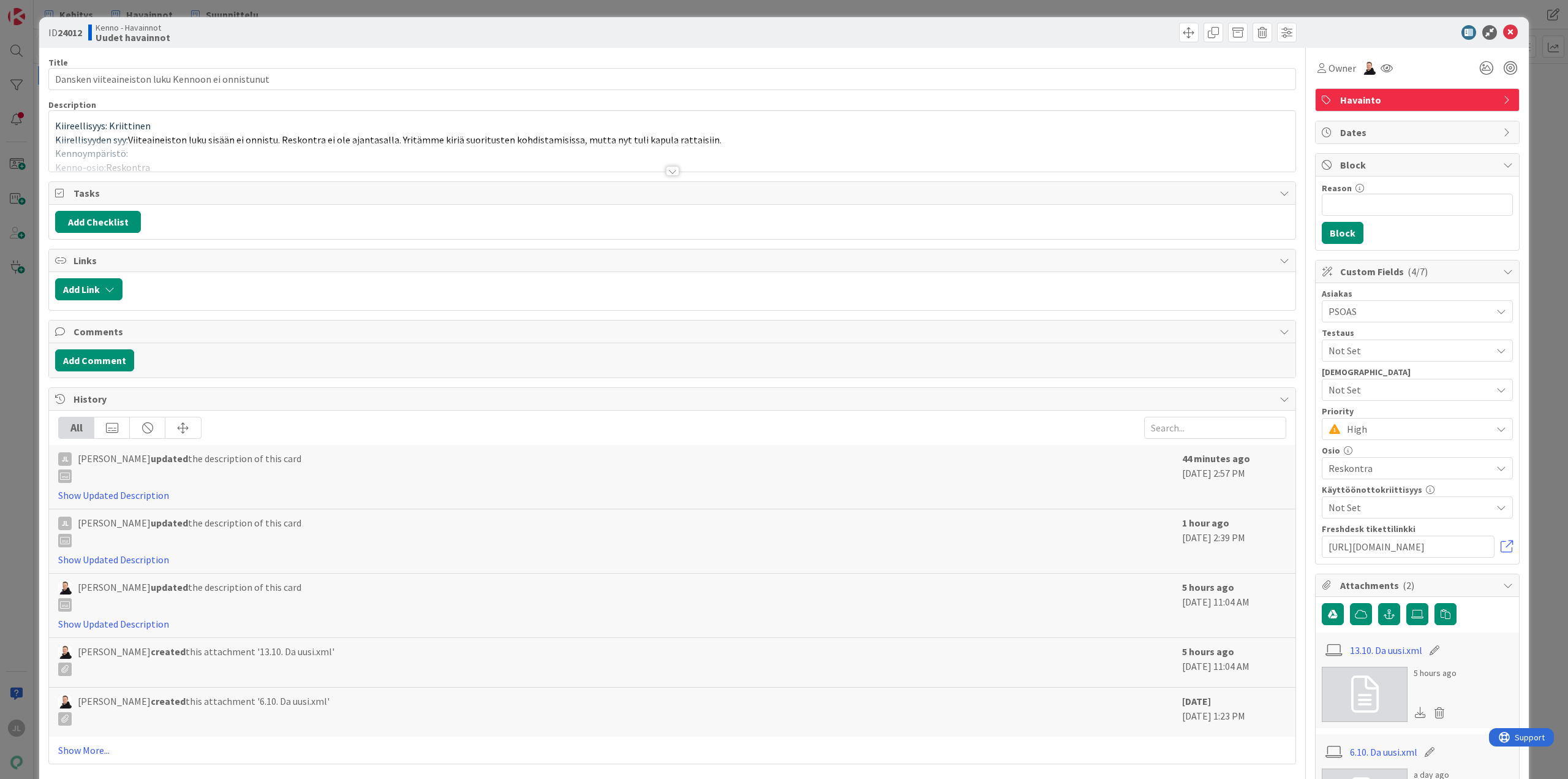
click at [728, 147] on div at bounding box center [671, 156] width 1246 height 32
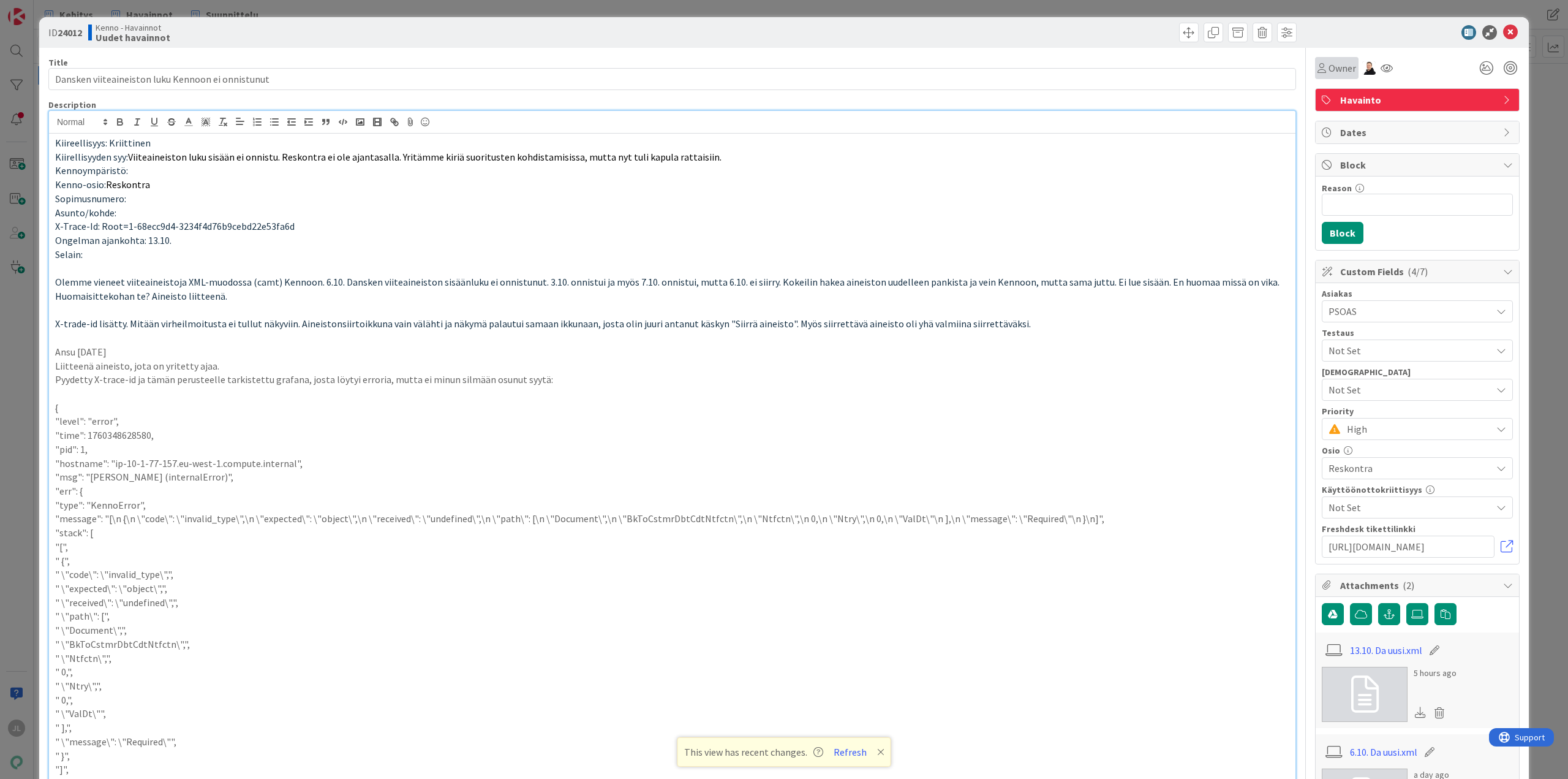
click at [1336, 64] on span "Owner" at bounding box center [1343, 68] width 28 height 14
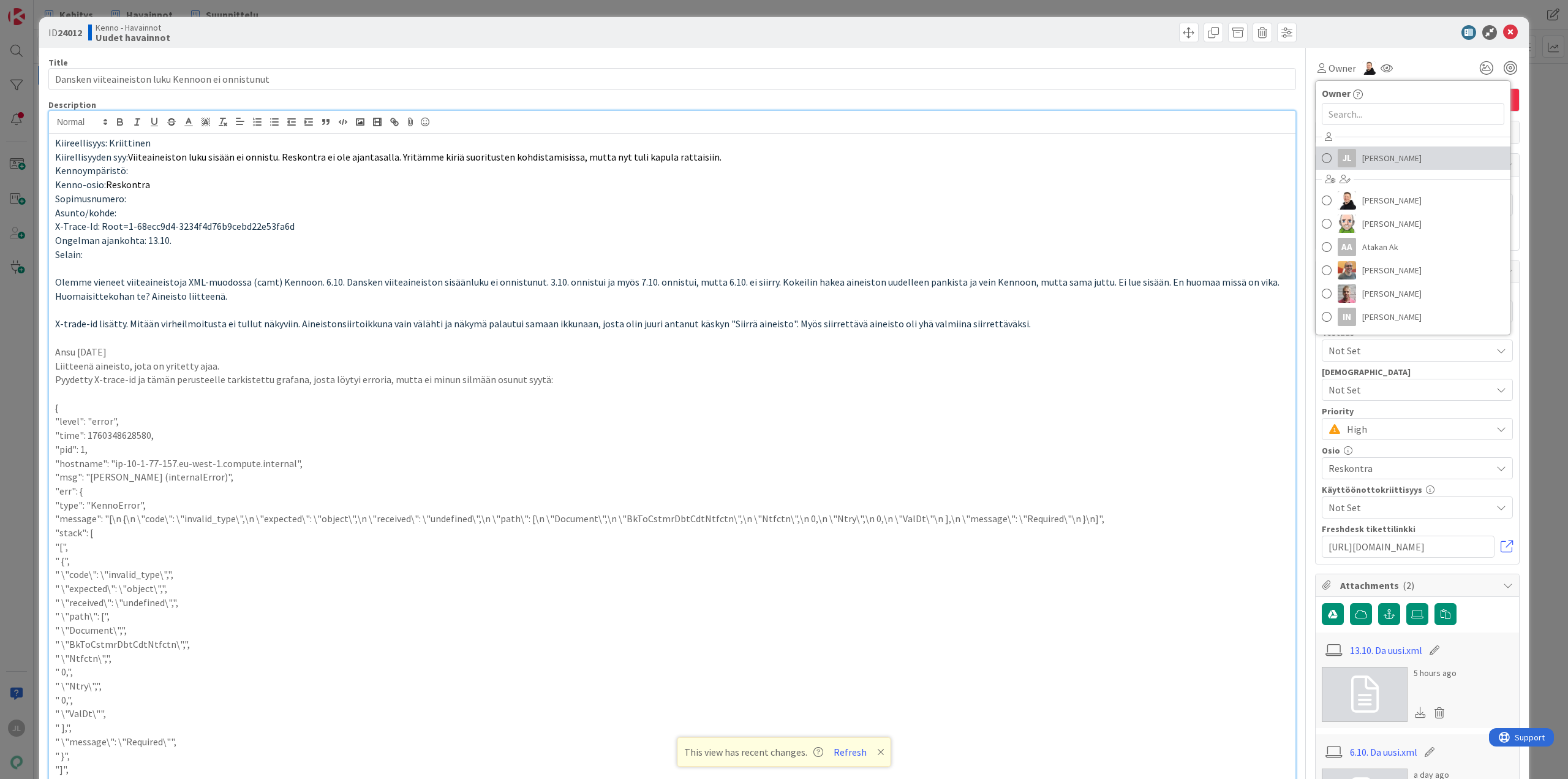
click at [1364, 156] on span "[PERSON_NAME]" at bounding box center [1392, 158] width 59 height 18
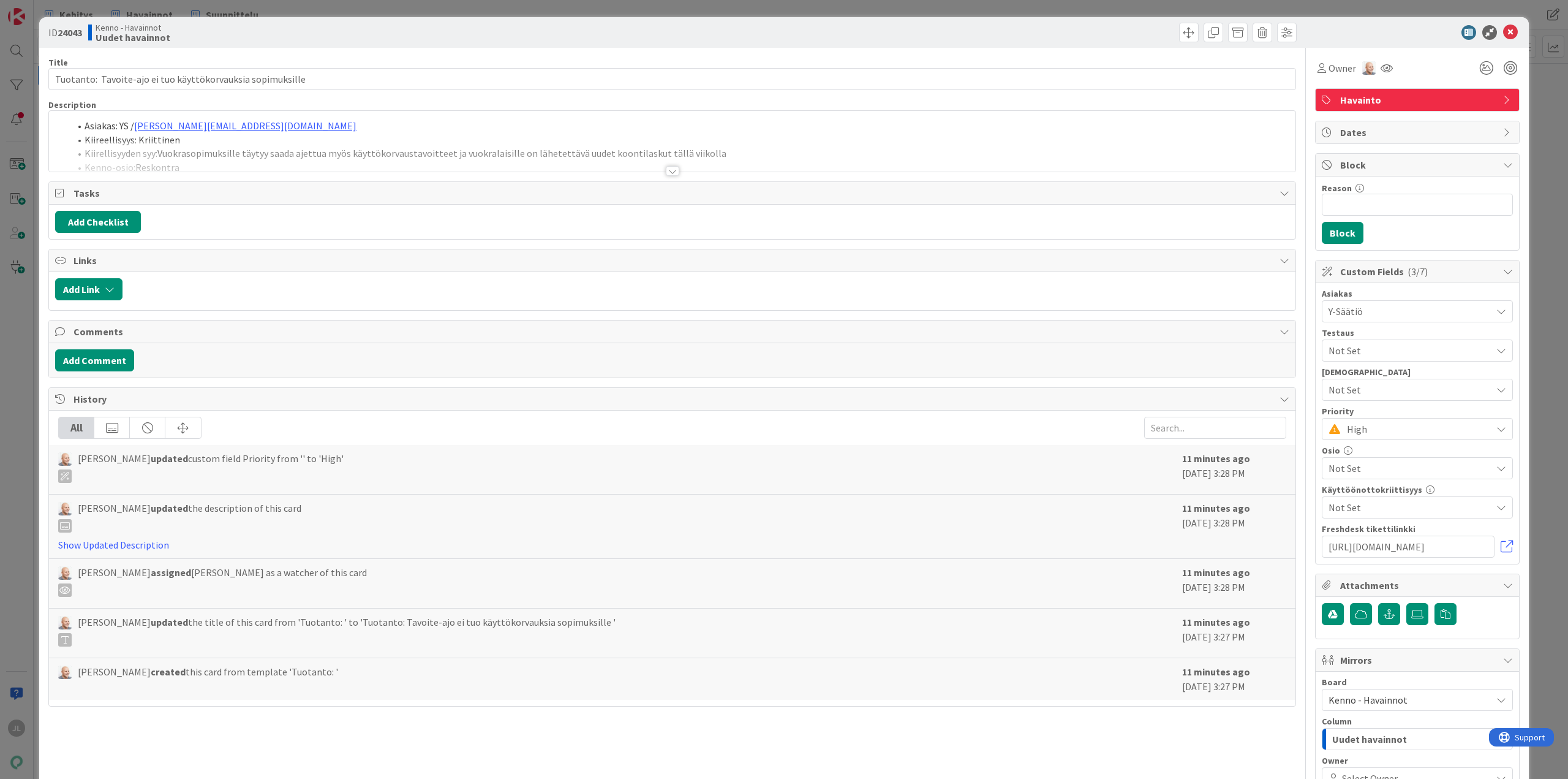
click at [284, 147] on div at bounding box center [671, 156] width 1246 height 32
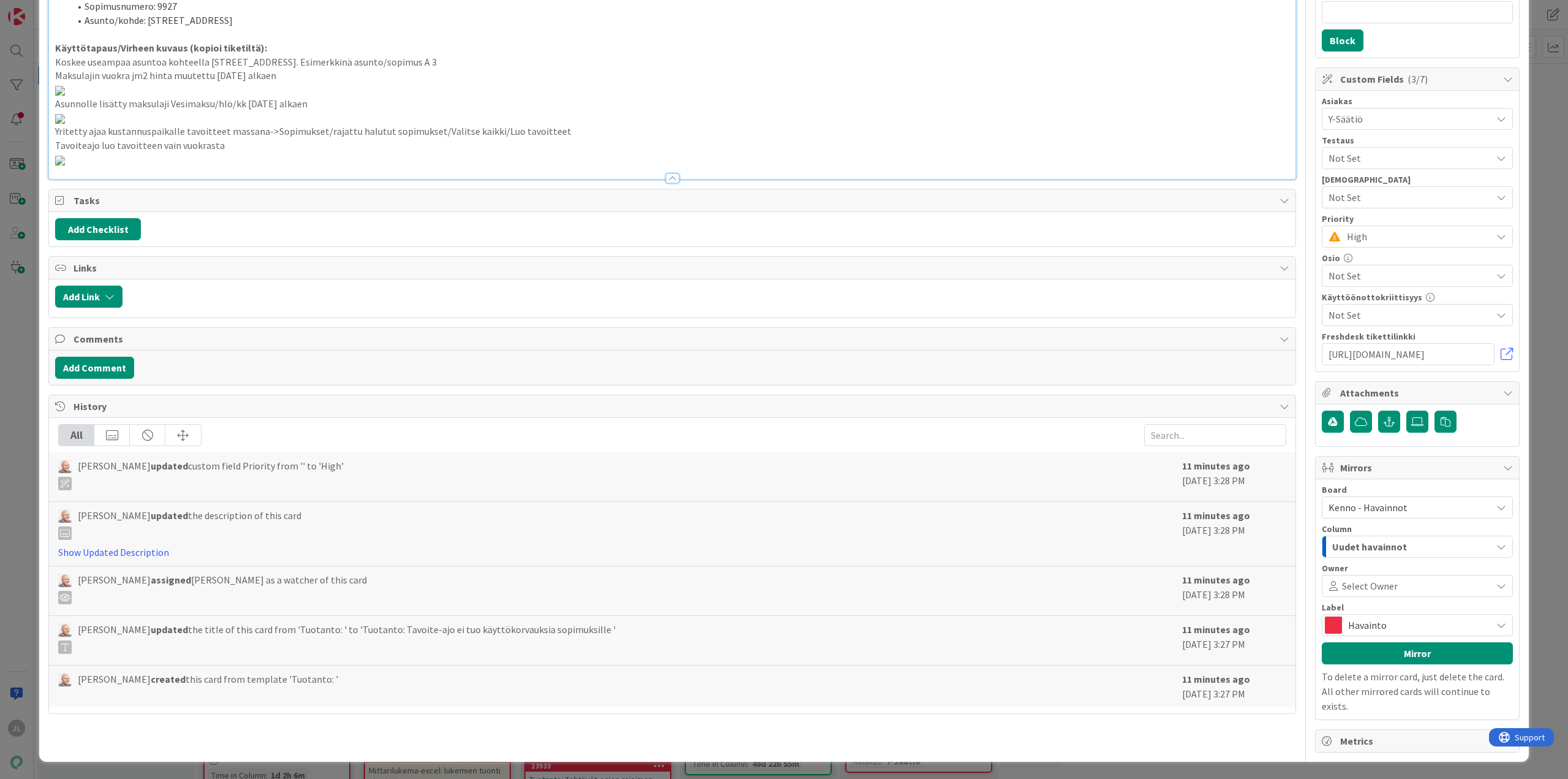
scroll to position [1456, 0]
click at [16, 296] on div "ID 24043 Kenno - Havainnot Uudet havainnot Title 60 / 128 Tuotanto: Tavoite-ajo…" at bounding box center [784, 390] width 1568 height 779
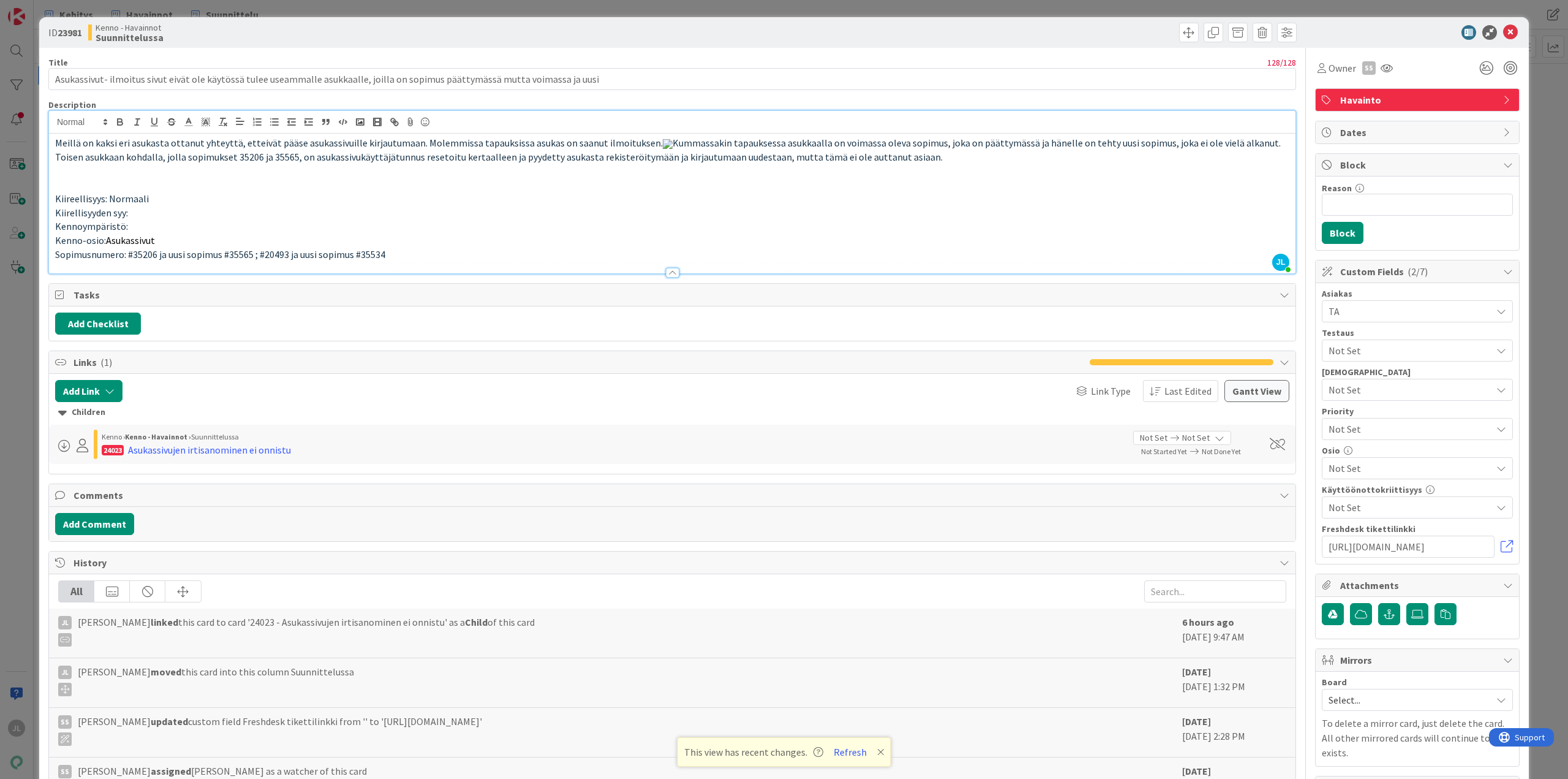
scroll to position [45, 0]
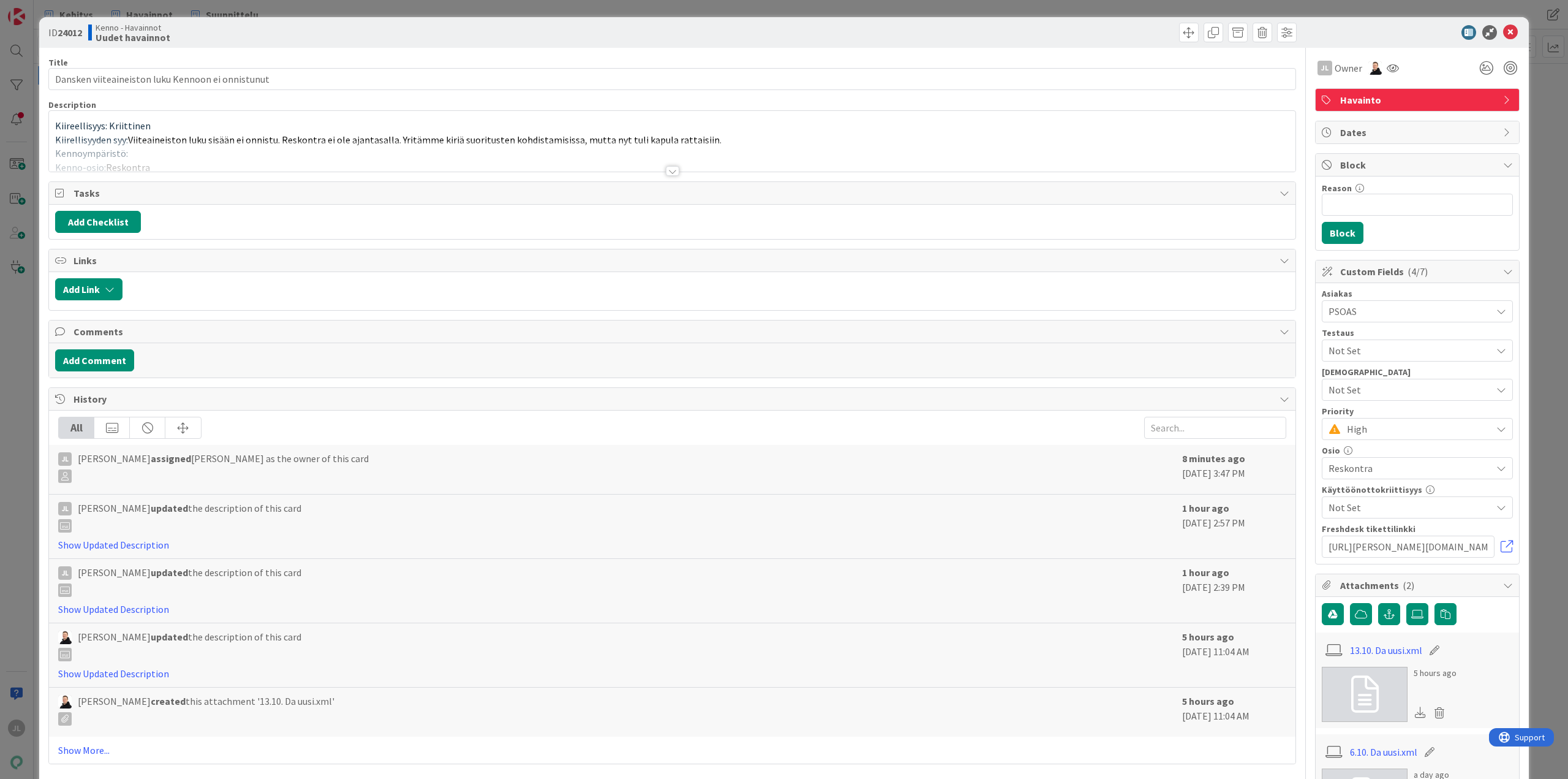
click at [292, 151] on div at bounding box center [671, 156] width 1246 height 32
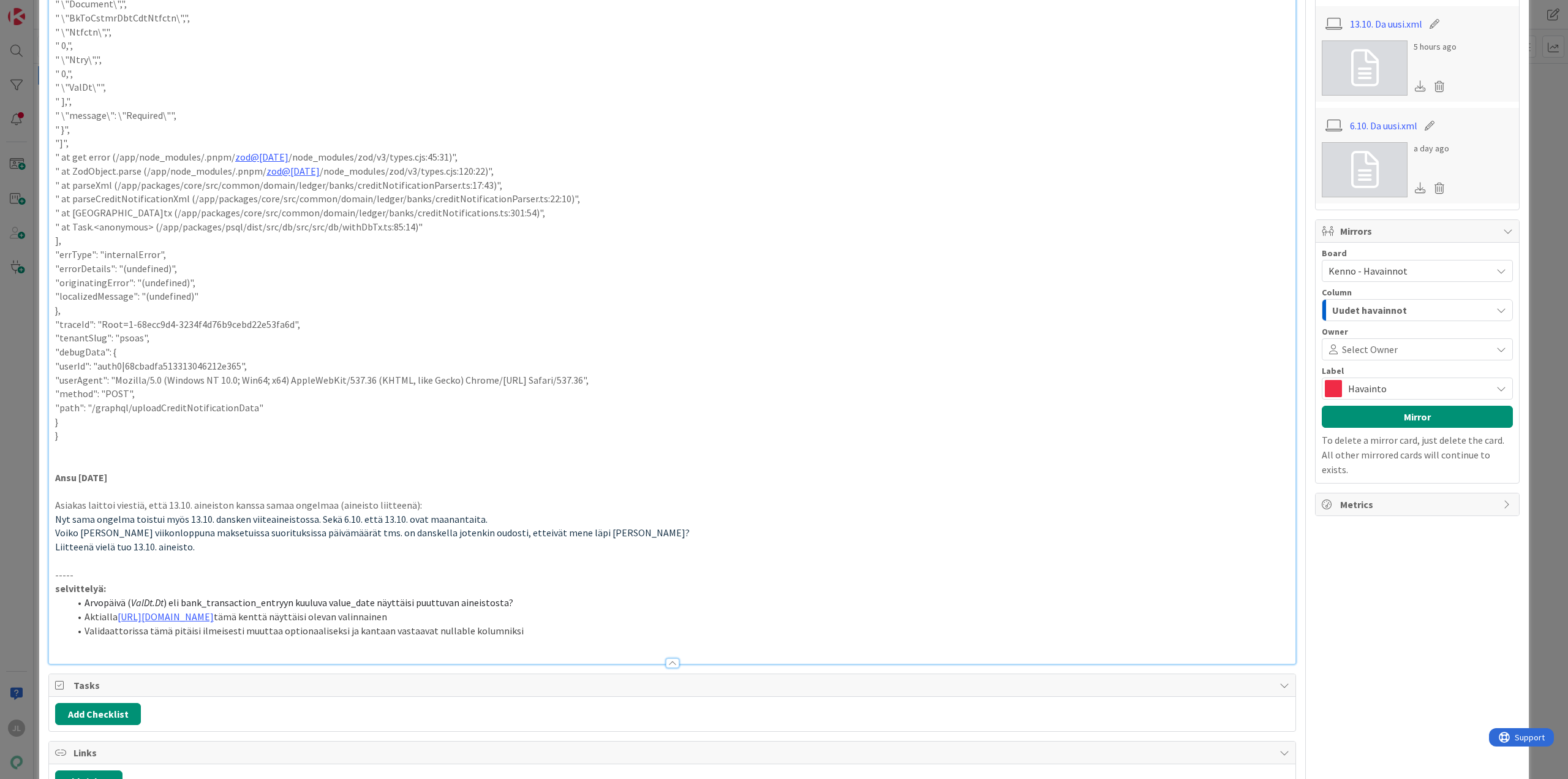
scroll to position [674, 0]
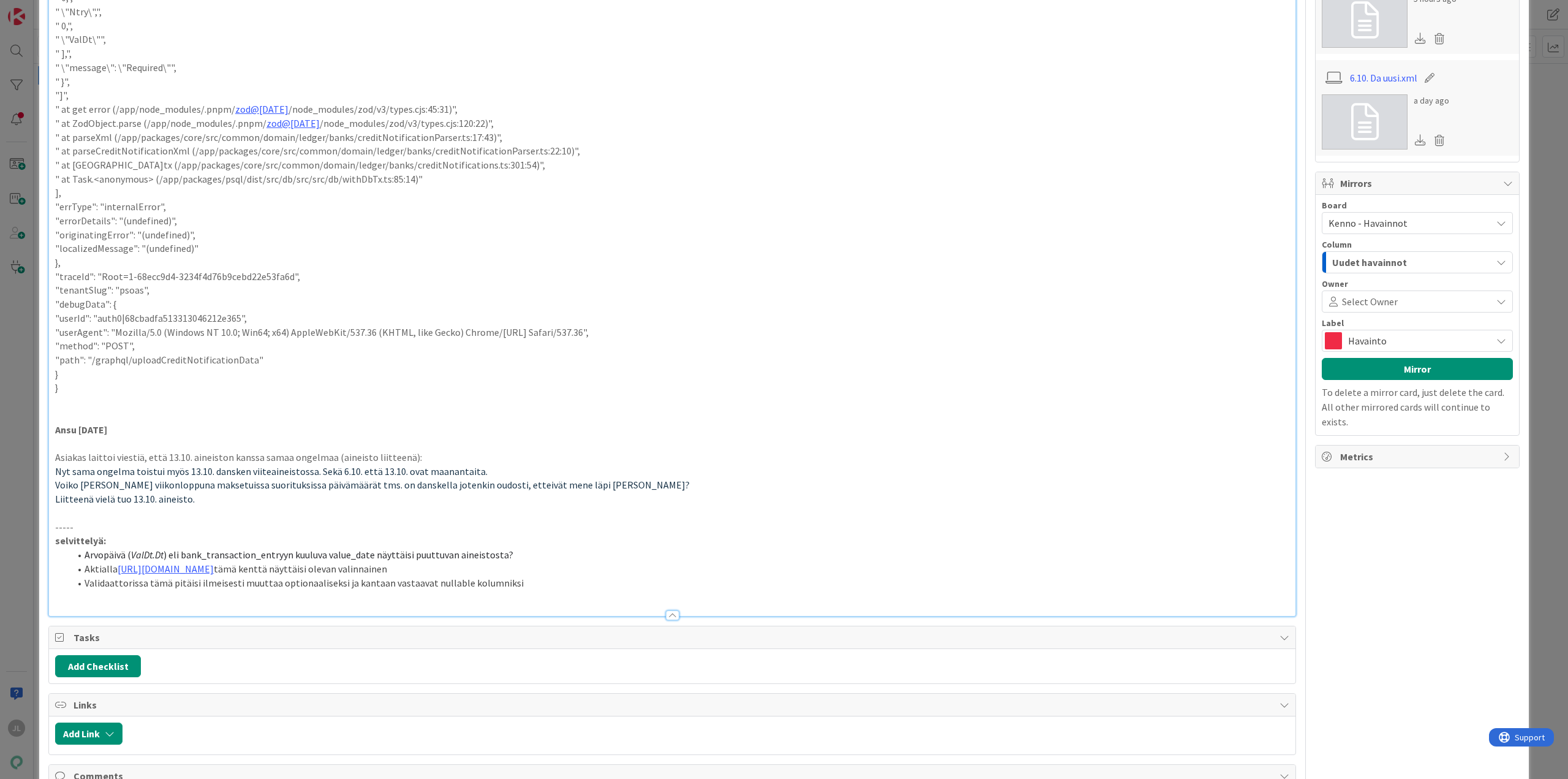
click at [511, 556] on li "Arvopäivä ( ValDt.Dt ) eli bank_transaction_entryyn kuuluva value_date näyttäis…" at bounding box center [679, 555] width 1220 height 14
